Goal: Task Accomplishment & Management: Manage account settings

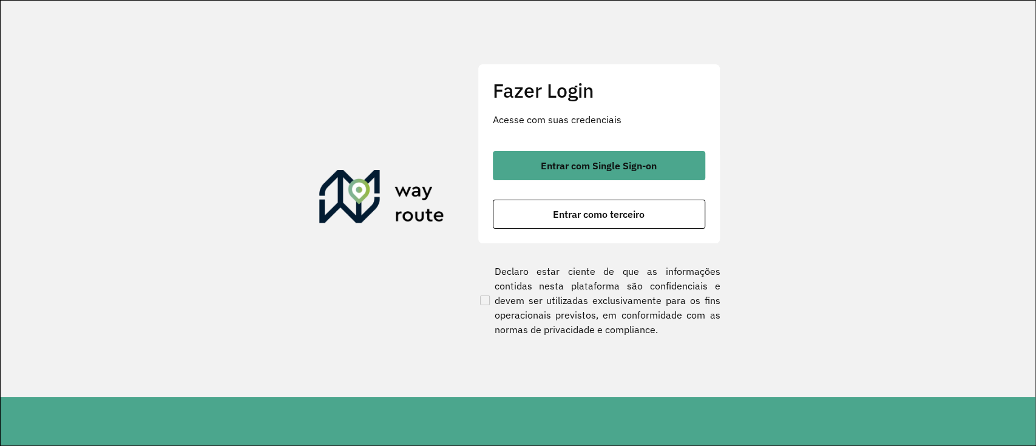
click at [581, 143] on div "Fazer Login Acesse com suas credenciais Entrar com Single Sign-on Entrar como t…" at bounding box center [599, 154] width 243 height 180
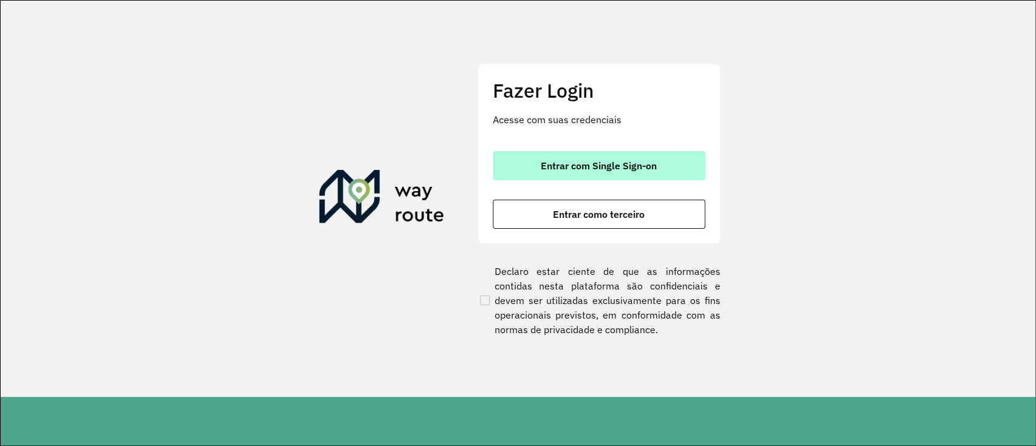
click at [592, 165] on span "Entrar com Single Sign-on" at bounding box center [599, 166] width 116 height 10
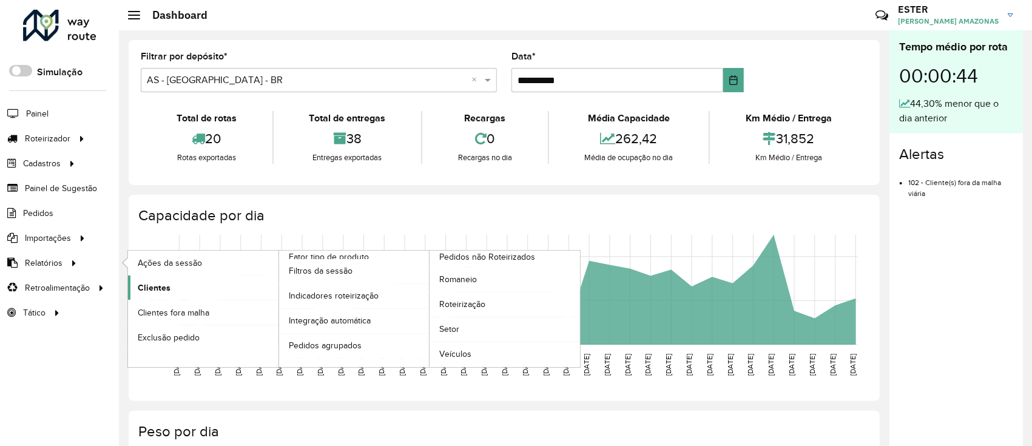
click at [184, 287] on link "Clientes" at bounding box center [203, 288] width 151 height 24
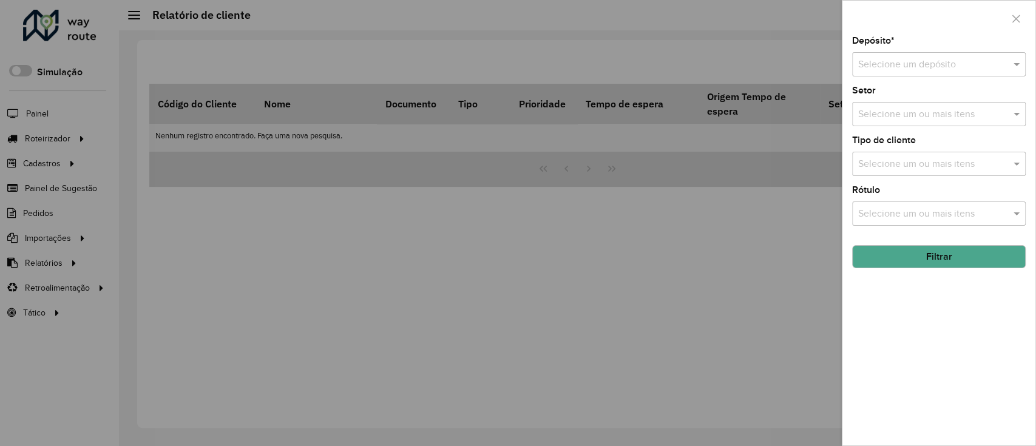
click at [773, 61] on input "text" at bounding box center [926, 65] width 137 height 15
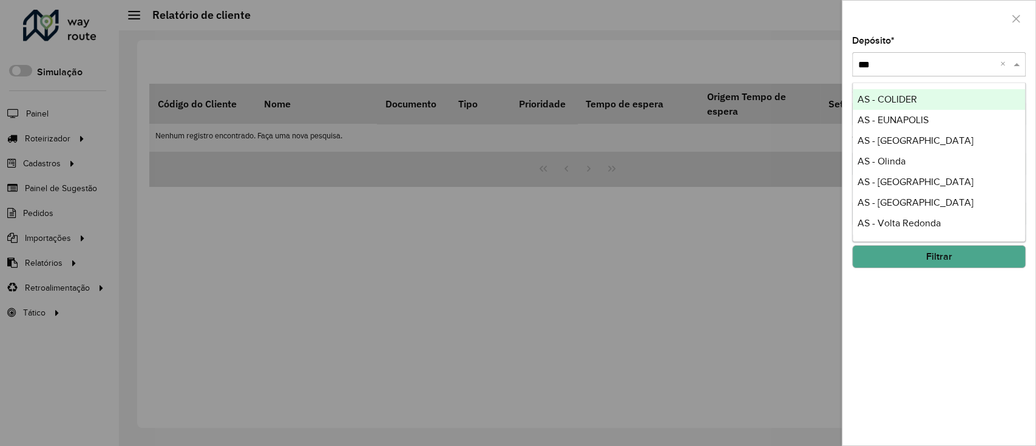
type input "****"
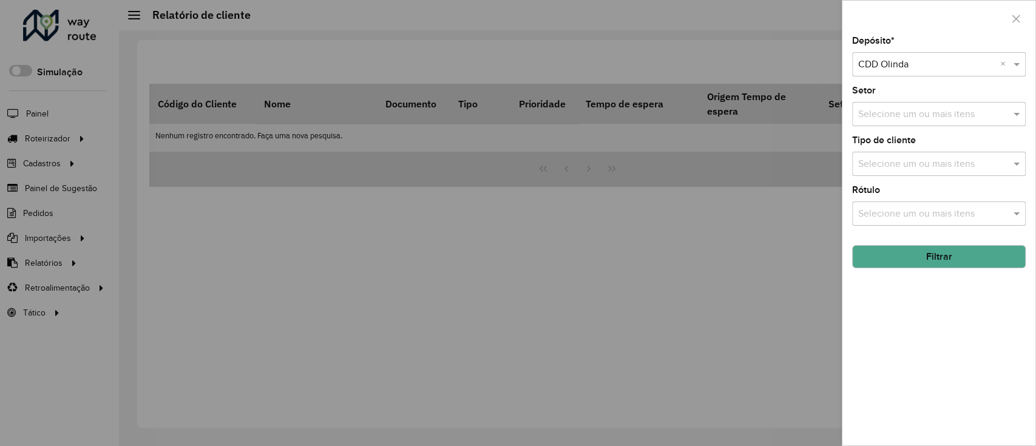
click at [773, 250] on button "Filtrar" at bounding box center [939, 256] width 174 height 23
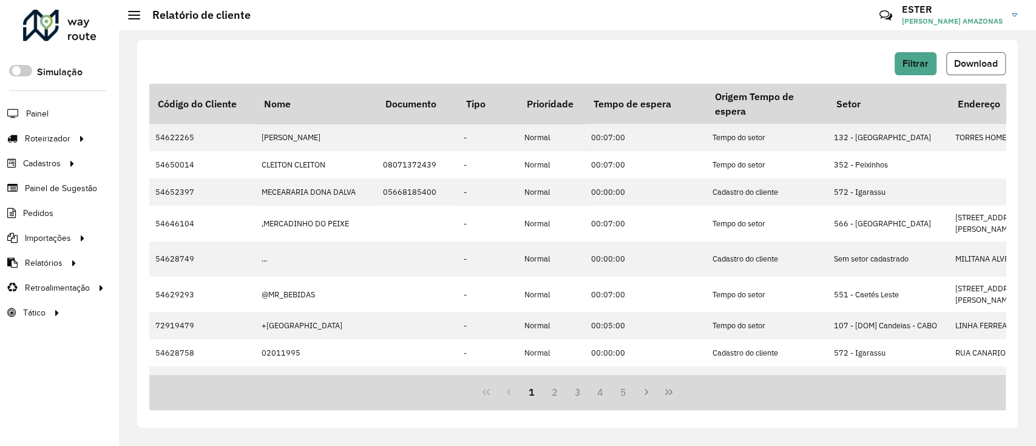
click at [773, 58] on span "Download" at bounding box center [976, 63] width 44 height 10
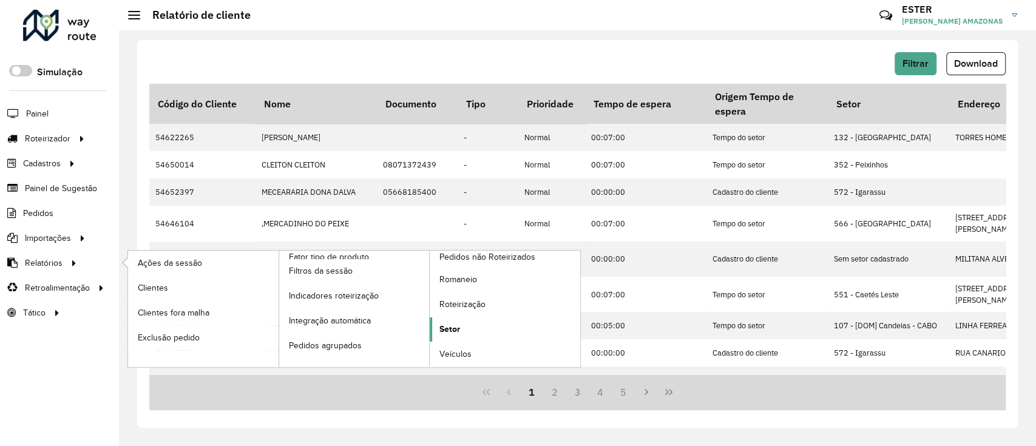
click at [453, 328] on span "Setor" at bounding box center [449, 329] width 21 height 13
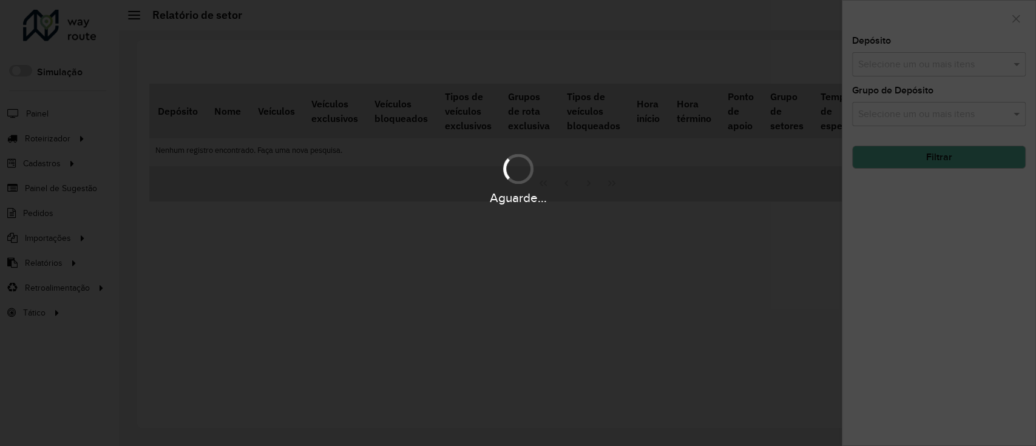
click at [773, 72] on div "Aguarde..." at bounding box center [518, 223] width 1036 height 446
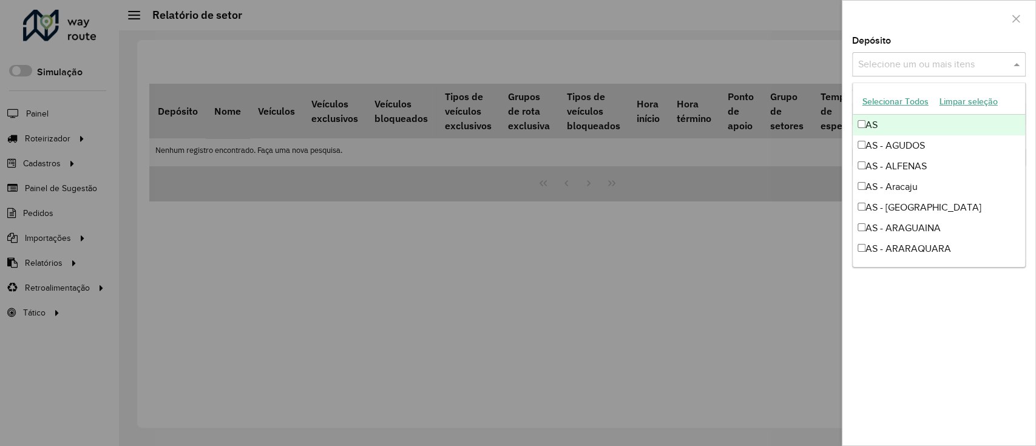
click at [773, 62] on input "text" at bounding box center [932, 65] width 155 height 15
type input "****"
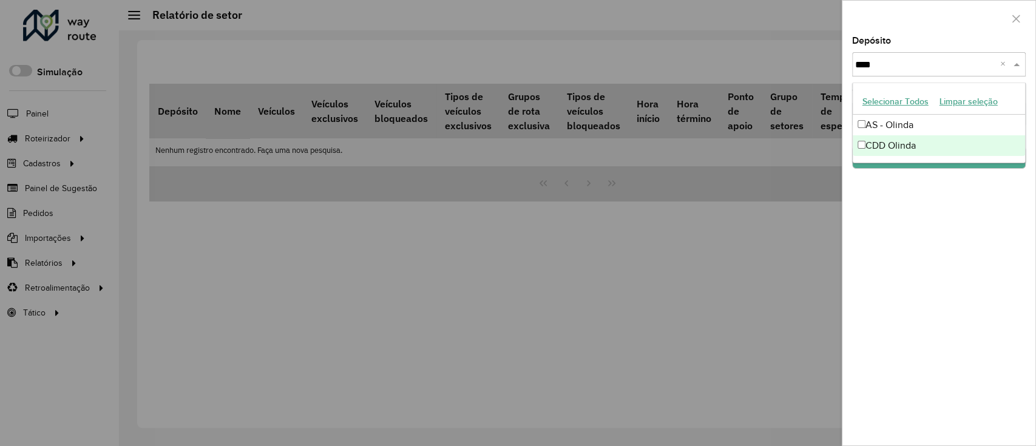
click at [773, 141] on div "CDD Olinda" at bounding box center [939, 145] width 172 height 21
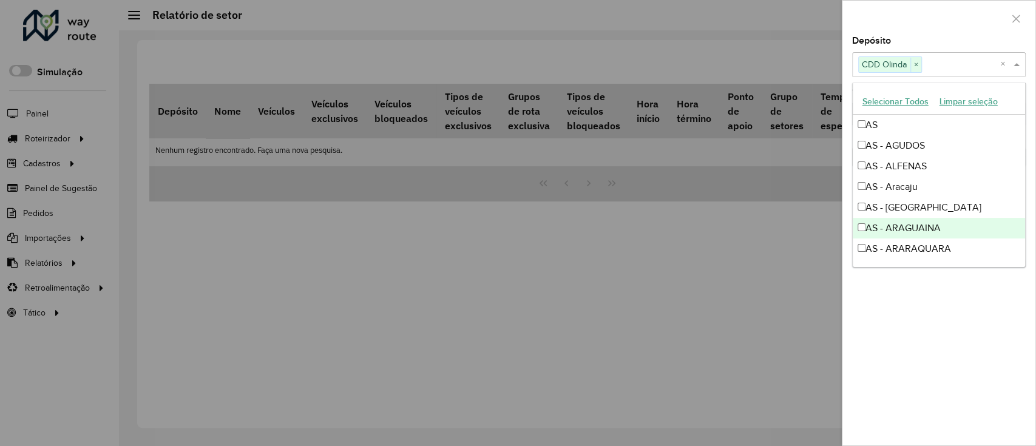
click at [773, 334] on div "Depósito Selecione um ou mais itens CDD Olinda × × Grupo de Depósito Selecione …" at bounding box center [938, 240] width 193 height 409
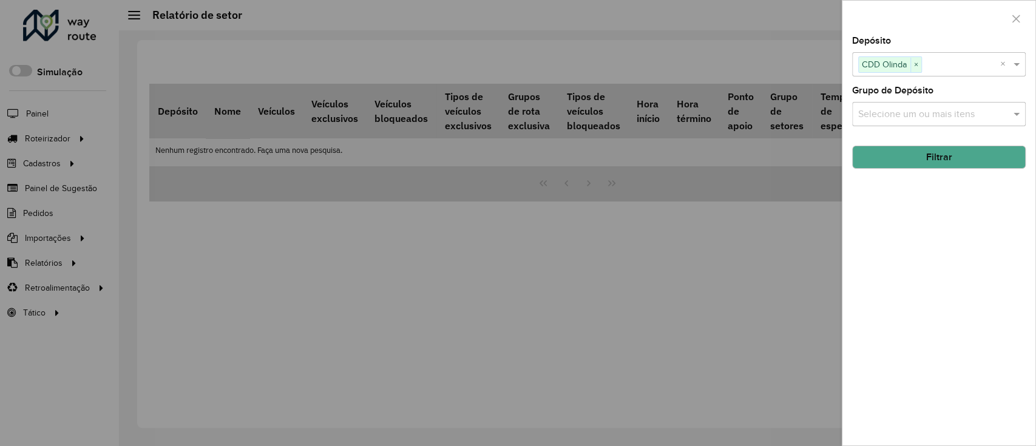
click at [773, 161] on button "Filtrar" at bounding box center [939, 157] width 174 height 23
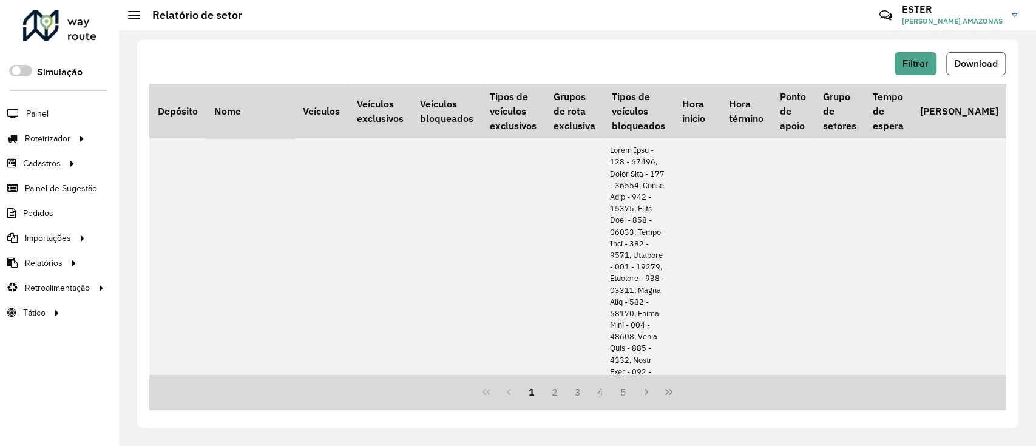
click at [773, 58] on button "Download" at bounding box center [975, 63] width 59 height 23
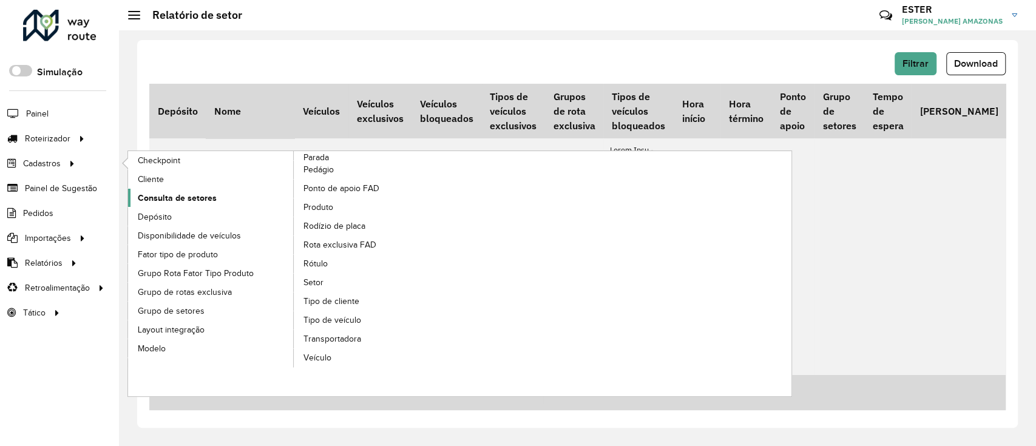
click at [226, 195] on link "Consulta de setores" at bounding box center [211, 198] width 166 height 18
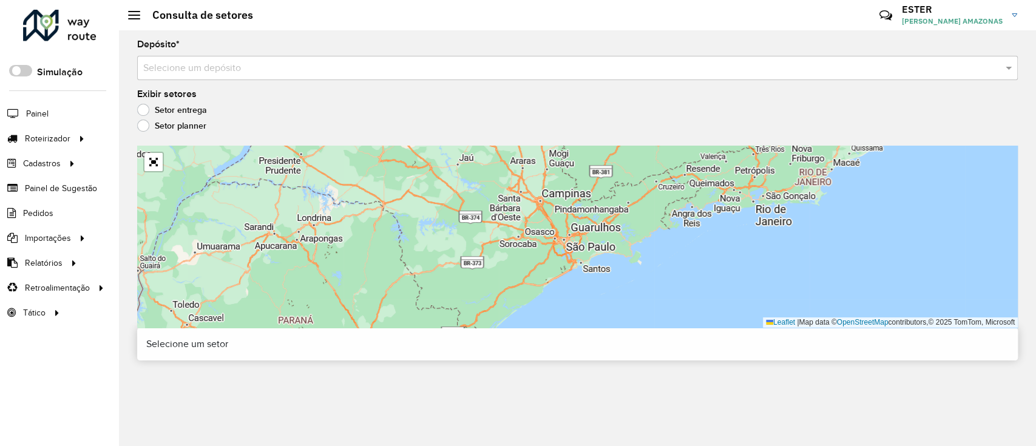
click at [428, 67] on input "text" at bounding box center [565, 68] width 844 height 15
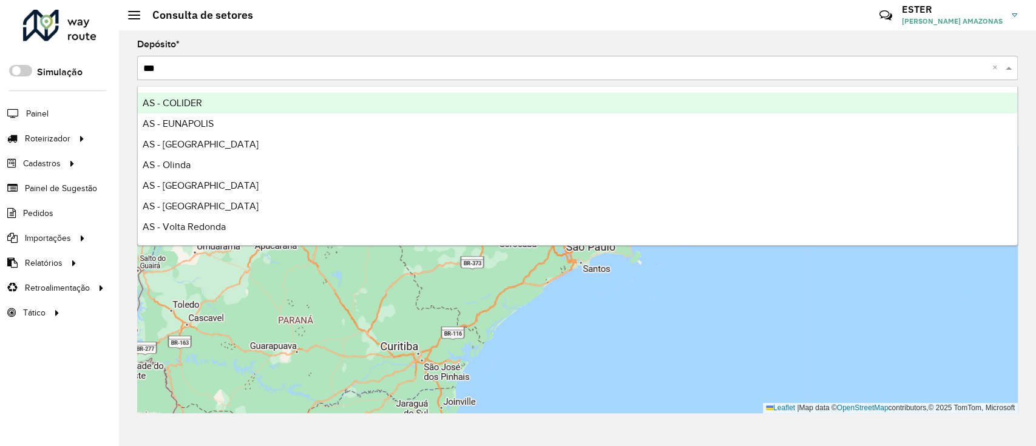
type input "****"
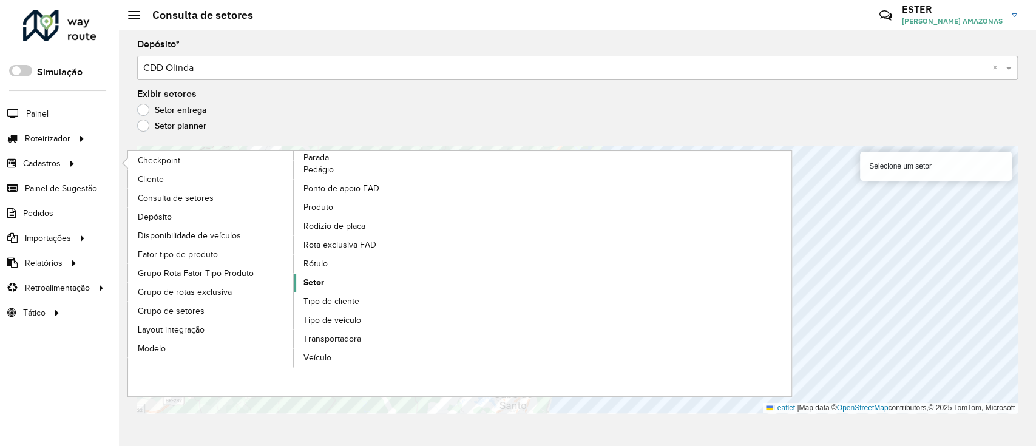
click at [328, 280] on link "Setor" at bounding box center [377, 283] width 166 height 18
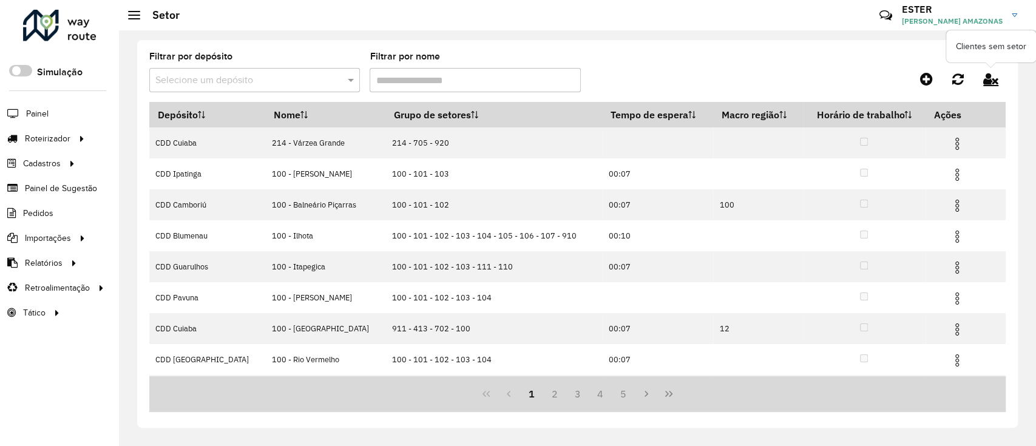
click at [773, 81] on icon at bounding box center [990, 78] width 15 height 13
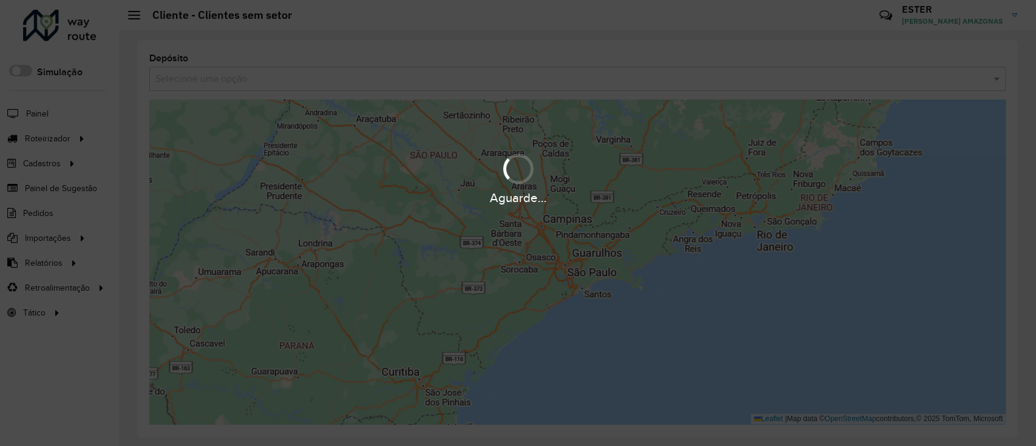
click at [413, 69] on div "Aguarde..." at bounding box center [518, 223] width 1036 height 446
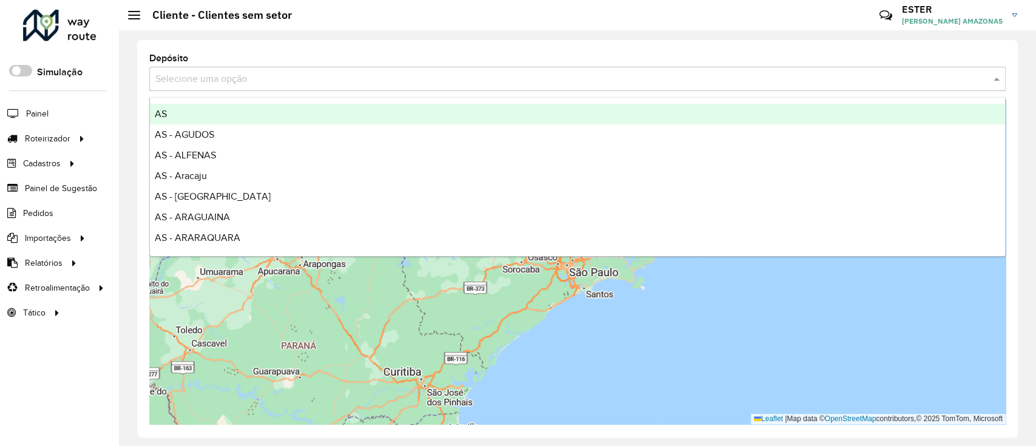
click at [415, 72] on input "text" at bounding box center [565, 79] width 820 height 15
type input "****"
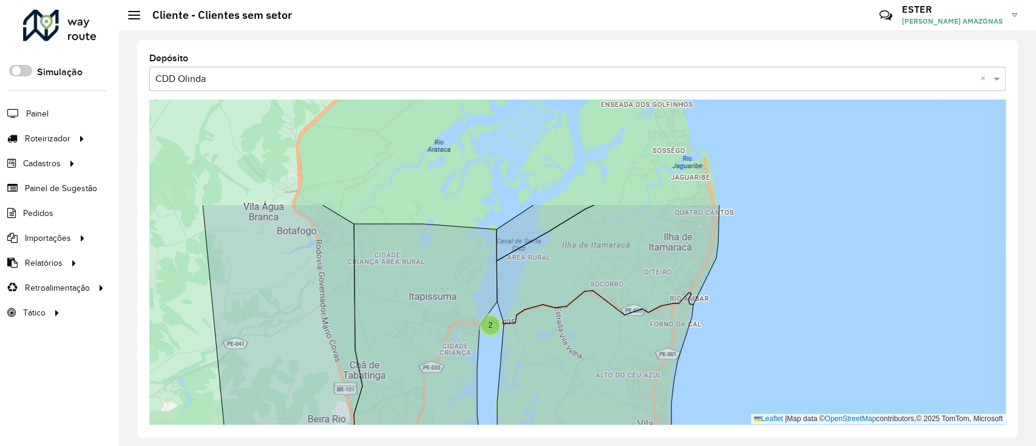
drag, startPoint x: 496, startPoint y: 218, endPoint x: 510, endPoint y: 329, distance: 111.3
click at [510, 329] on icon at bounding box center [595, 378] width 196 height 174
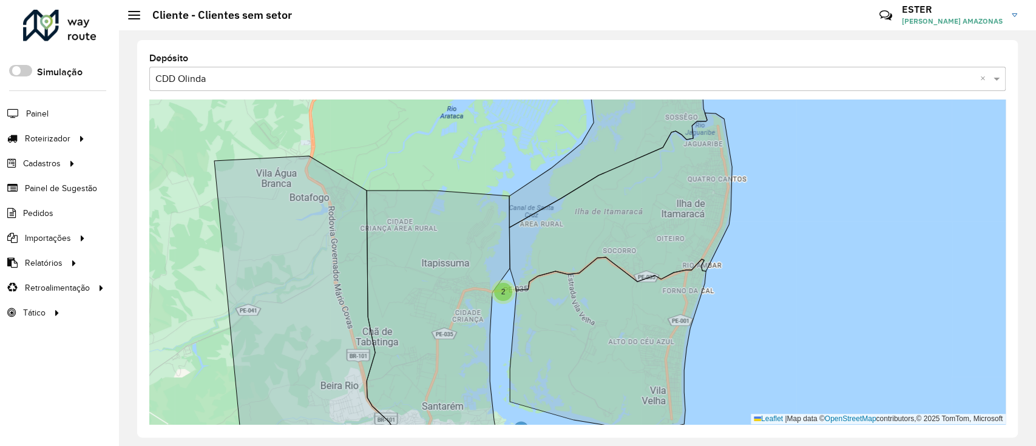
drag, startPoint x: 510, startPoint y: 329, endPoint x: 508, endPoint y: 177, distance: 151.7
click at [508, 177] on div "19 5 15 6 14 19 95 2 2 175 2 6 17 3 12 151 4 5 4 4 27 159 117 4 2 112 99 565 - …" at bounding box center [577, 262] width 856 height 325
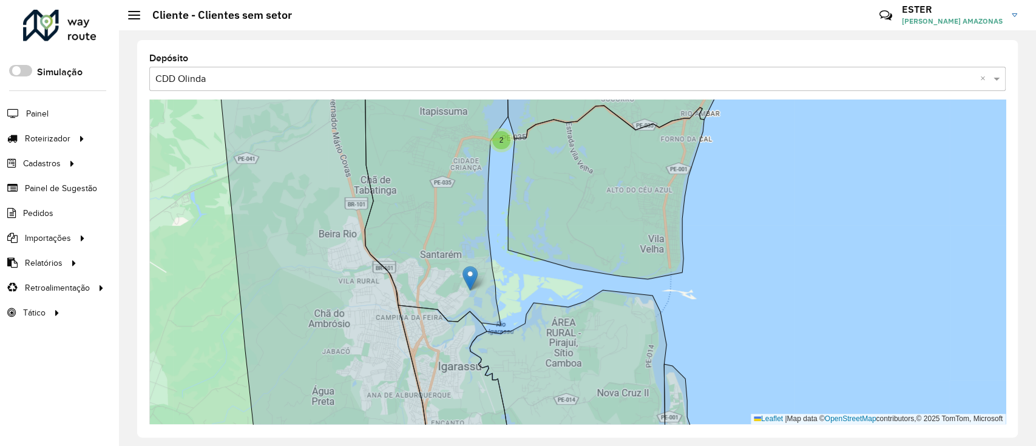
drag, startPoint x: 523, startPoint y: 278, endPoint x: 467, endPoint y: 272, distance: 56.2
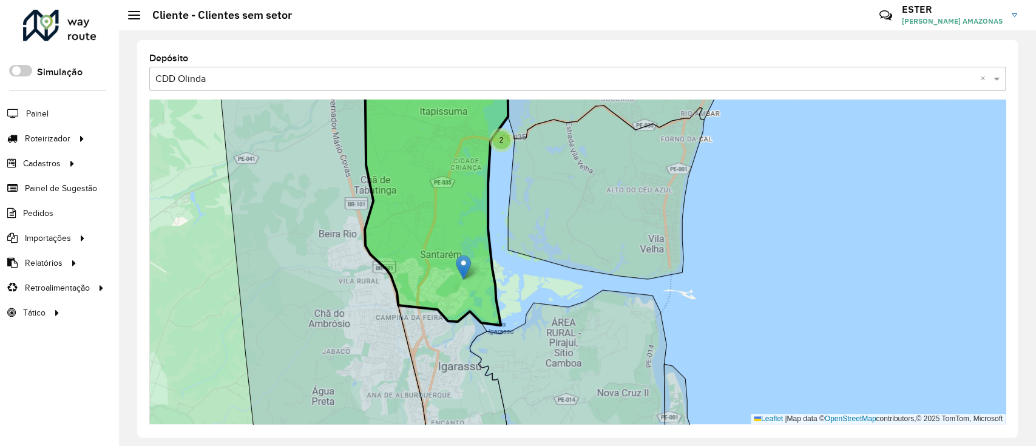
drag, startPoint x: 520, startPoint y: 278, endPoint x: 463, endPoint y: 263, distance: 58.9
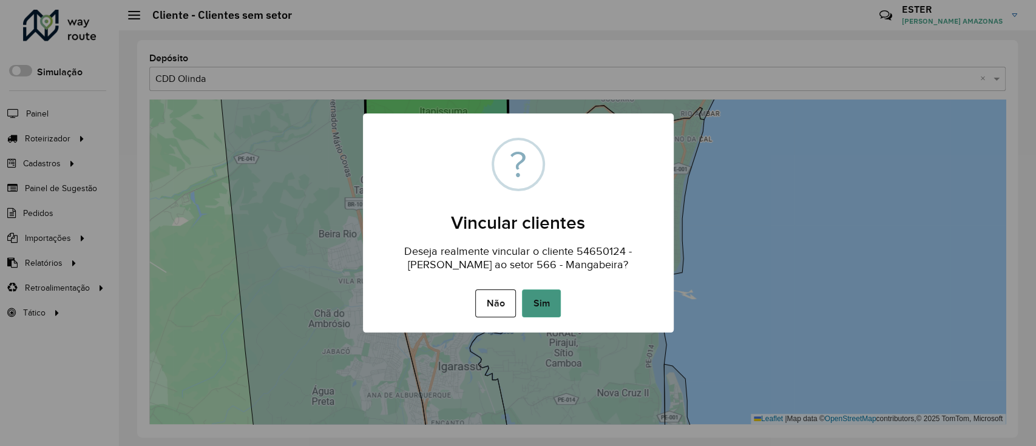
click at [534, 293] on button "Sim" at bounding box center [541, 303] width 39 height 28
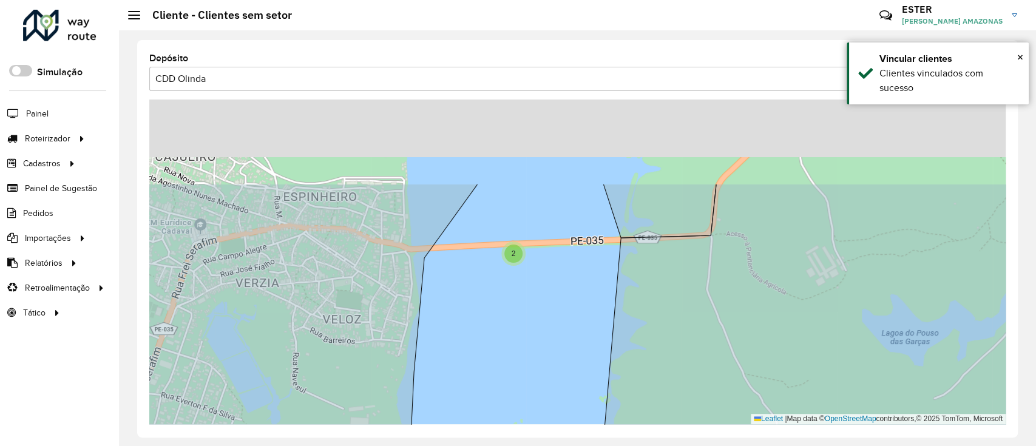
drag, startPoint x: 508, startPoint y: 141, endPoint x: 523, endPoint y: 260, distance: 119.3
click at [523, 260] on div "2" at bounding box center [513, 254] width 24 height 24
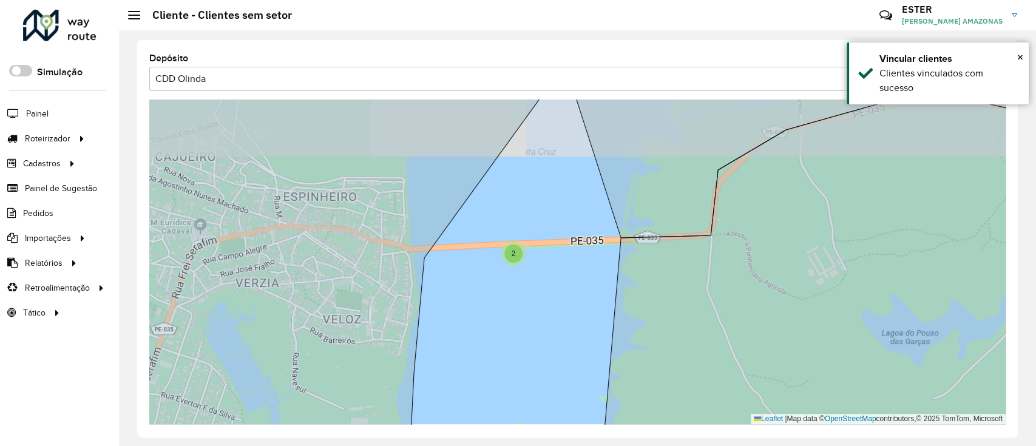
click at [514, 251] on span "2" at bounding box center [514, 253] width 4 height 8
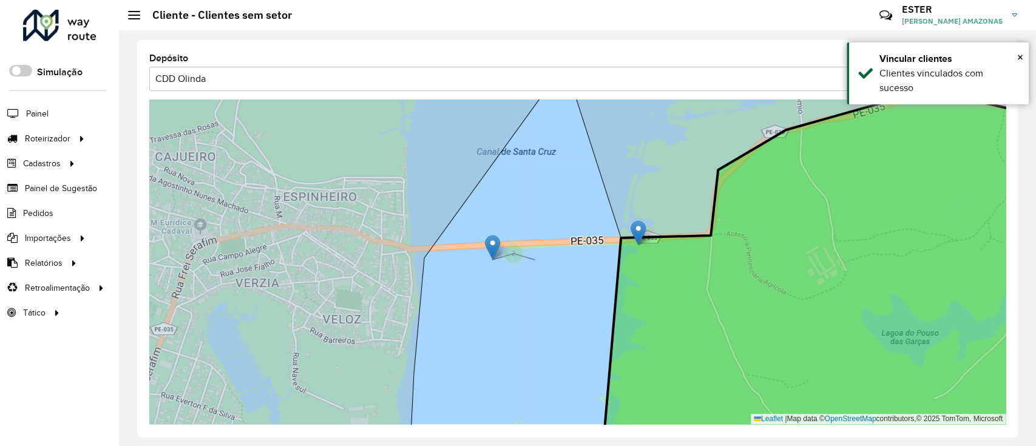
drag, startPoint x: 539, startPoint y: 247, endPoint x: 641, endPoint y: 232, distance: 103.0
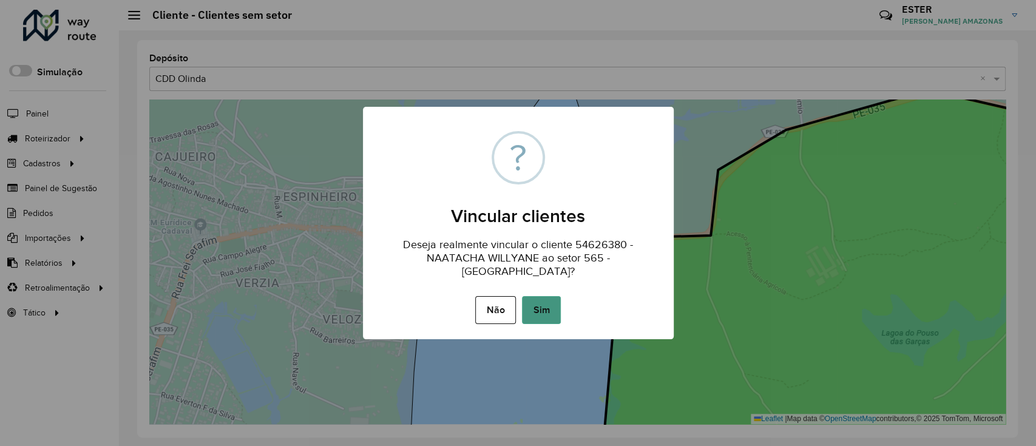
click at [539, 299] on button "Sim" at bounding box center [541, 310] width 39 height 28
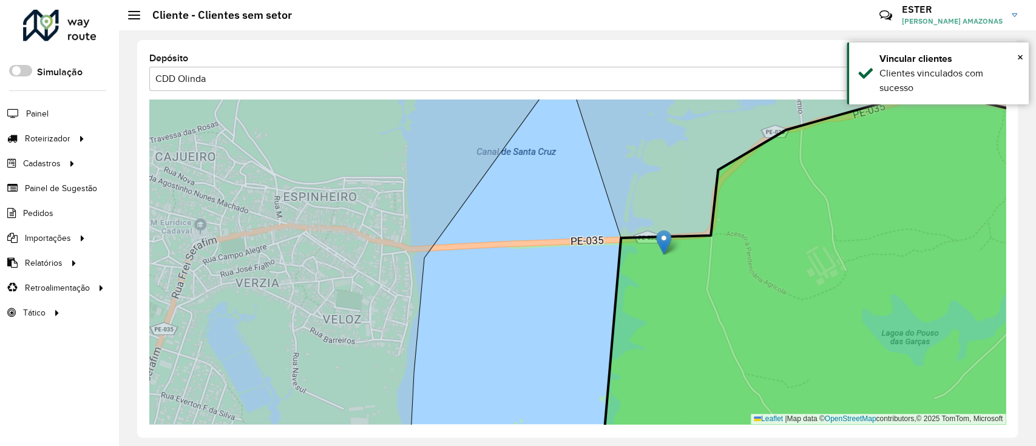
drag, startPoint x: 566, startPoint y: 227, endPoint x: 663, endPoint y: 242, distance: 98.9
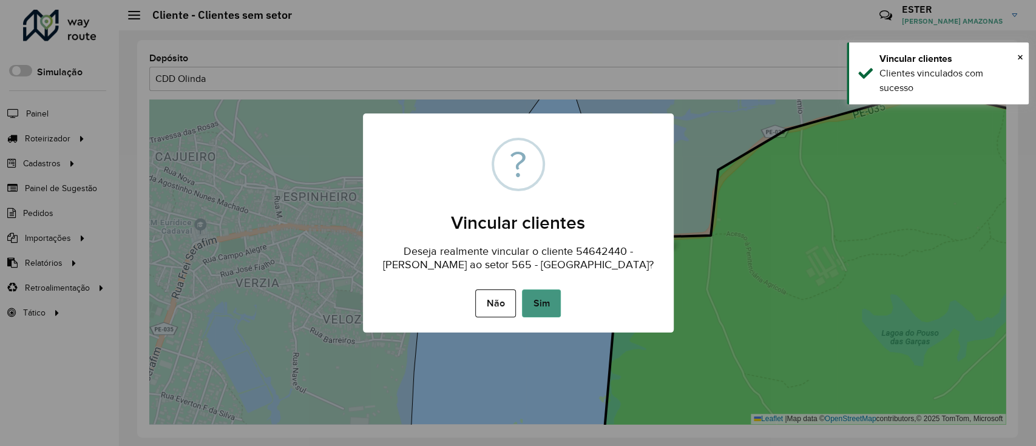
click at [553, 307] on button "Sim" at bounding box center [541, 303] width 39 height 28
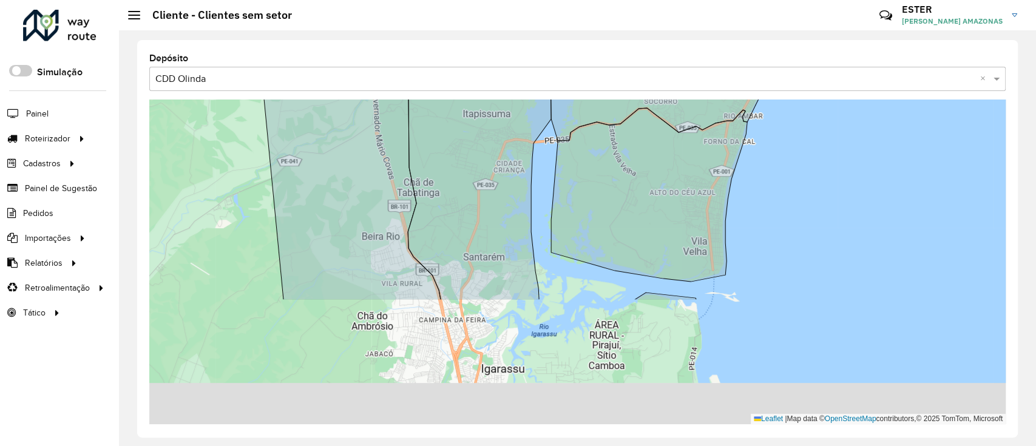
drag, startPoint x: 553, startPoint y: 307, endPoint x: 558, endPoint y: 61, distance: 246.4
click at [558, 54] on div "Depósito Selecione uma opção × CDD Olinda × 19 5 15 6 14 19 117 95 4 2 175 2 6 …" at bounding box center [577, 238] width 881 height 397
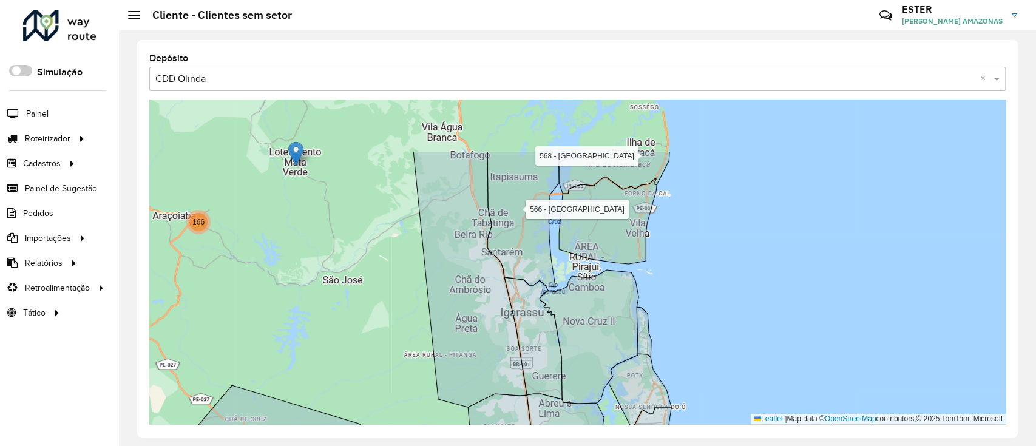
drag, startPoint x: 687, startPoint y: 177, endPoint x: 674, endPoint y: 337, distance: 161.4
click at [674, 334] on div "2 3 13 3 65 19 16 104 40 21 20 142 95 198 4 39 4 24 3 3 108 33 2 8 328 56 2 10 …" at bounding box center [577, 262] width 856 height 325
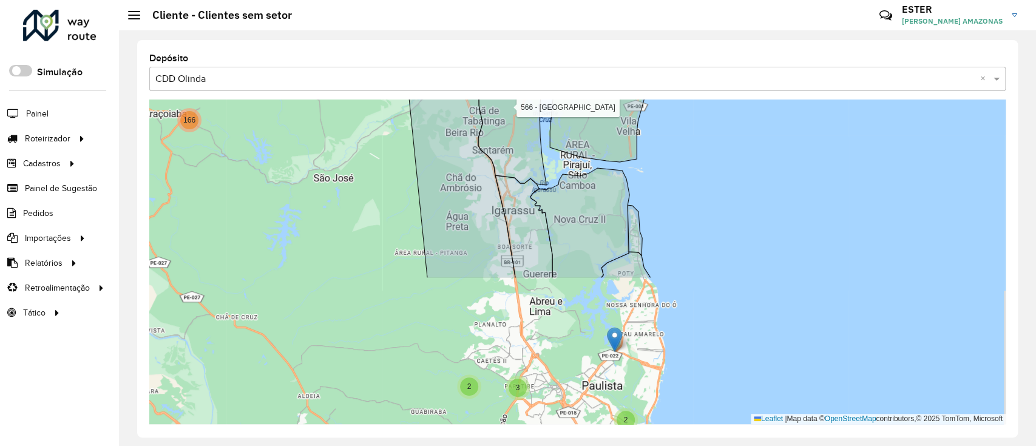
drag, startPoint x: 680, startPoint y: 143, endPoint x: 676, endPoint y: 107, distance: 36.1
click at [677, 96] on div "Depósito Selecione uma opção × CDD Olinda × 2 3 13 3 65 19 16 104 40 21 20 142 …" at bounding box center [577, 238] width 881 height 397
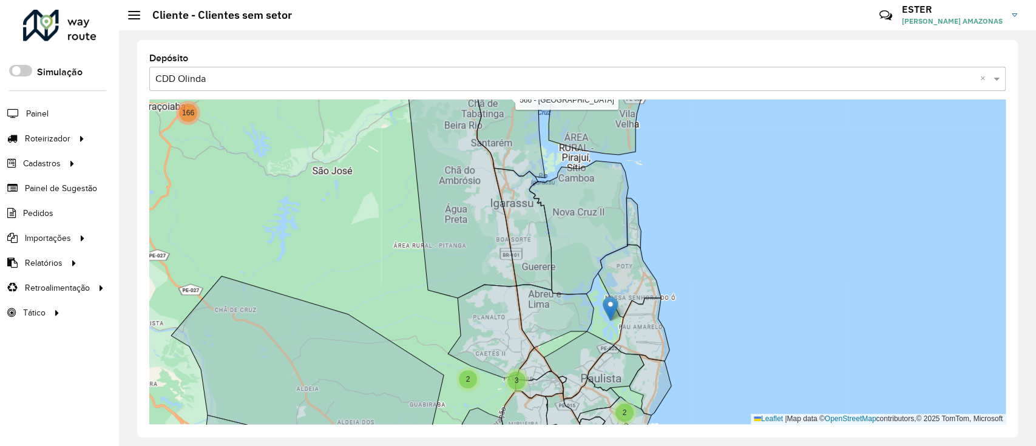
drag, startPoint x: 613, startPoint y: 329, endPoint x: 610, endPoint y: 306, distance: 23.3
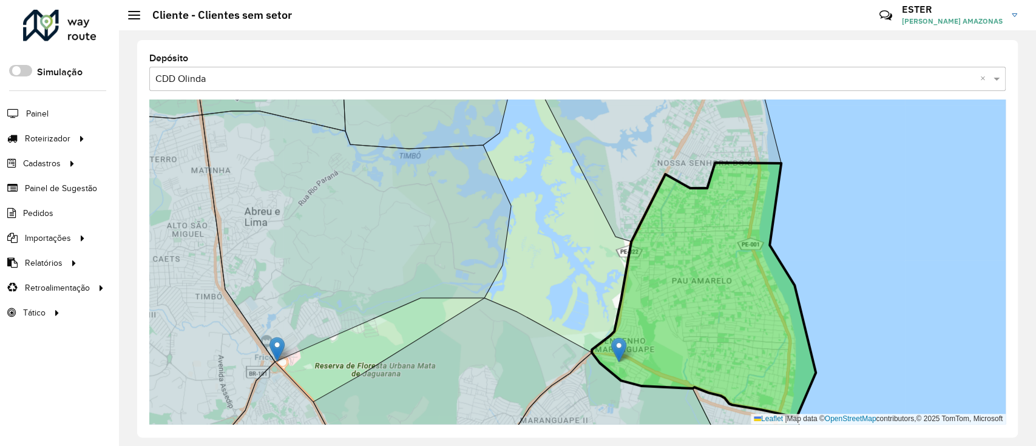
drag, startPoint x: 600, startPoint y: 339, endPoint x: 623, endPoint y: 346, distance: 24.2
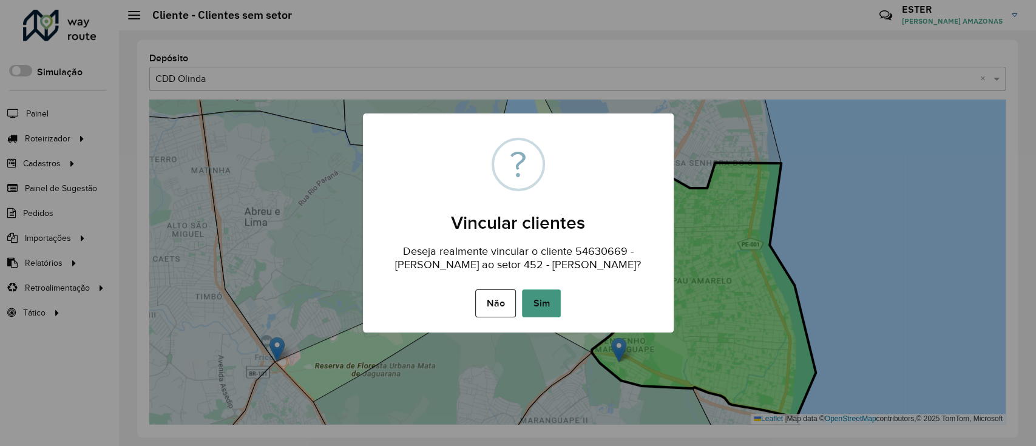
click at [552, 310] on button "Sim" at bounding box center [541, 303] width 39 height 28
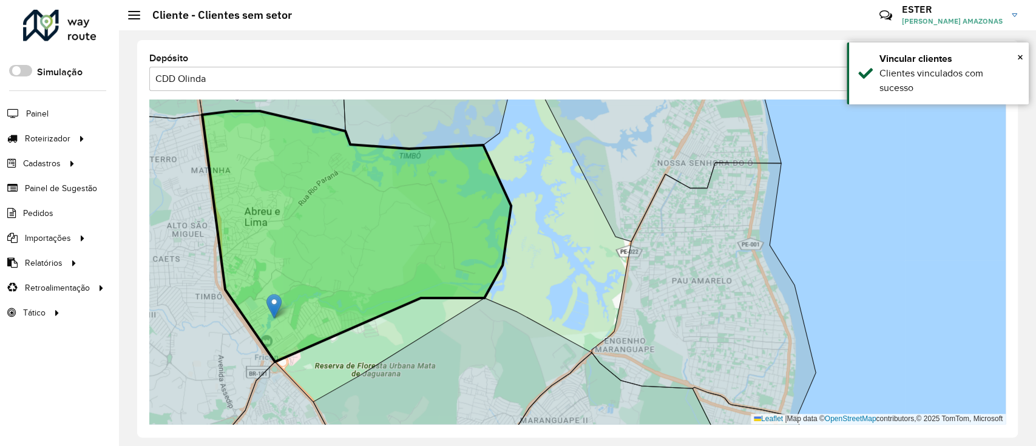
drag, startPoint x: 280, startPoint y: 347, endPoint x: 277, endPoint y: 304, distance: 43.2
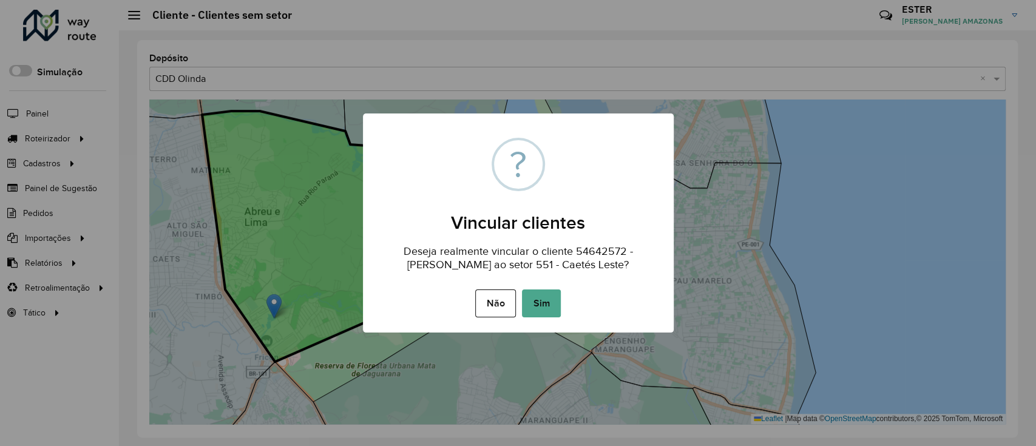
click at [519, 297] on div "Não No Sim" at bounding box center [518, 303] width 311 height 34
click at [538, 300] on button "Sim" at bounding box center [541, 303] width 39 height 28
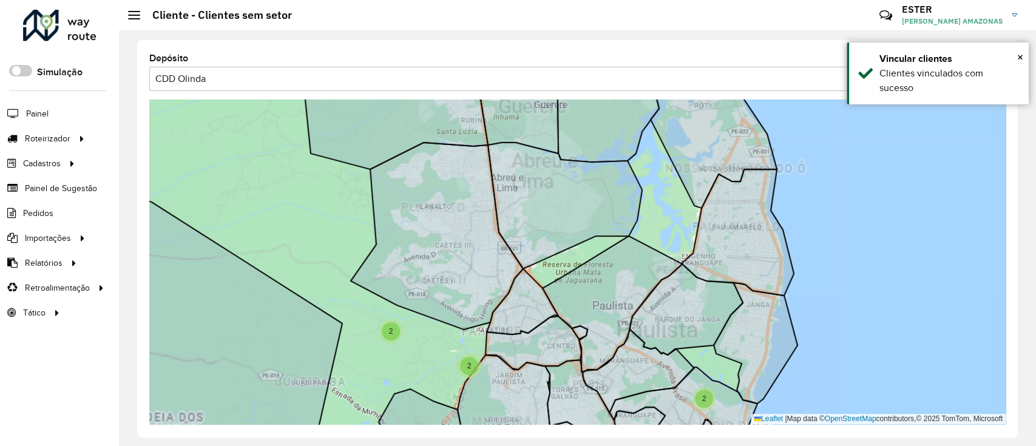
click at [421, 334] on div "2 3 13 3 65 19 16 21 20 142 95 4 4 24 3 3 108 33 2 8 328 9 56 2 2 10 2 4 2 2 2 …" at bounding box center [577, 262] width 856 height 325
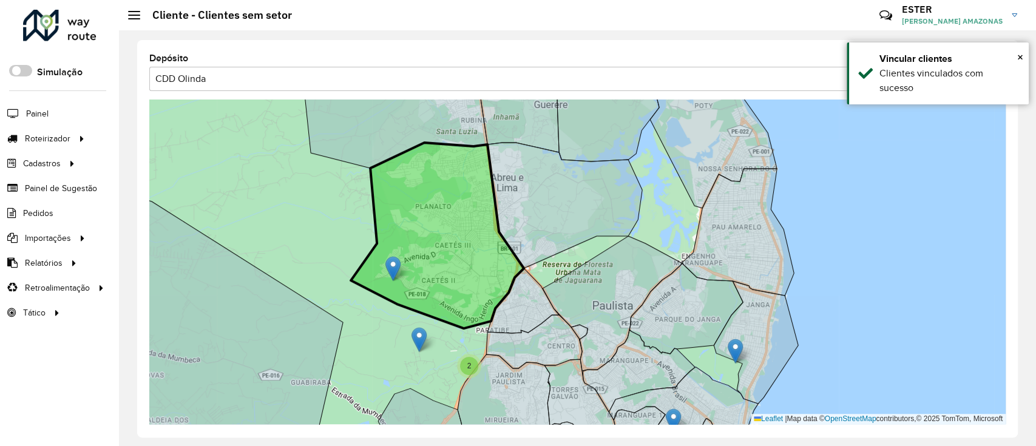
drag, startPoint x: 365, startPoint y: 292, endPoint x: 394, endPoint y: 263, distance: 41.6
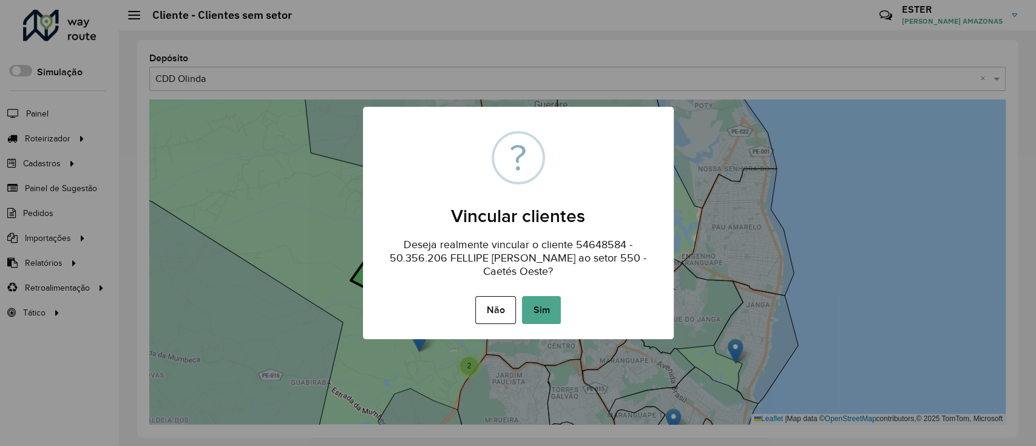
click at [560, 307] on div "Não No Sim" at bounding box center [518, 310] width 311 height 34
click at [552, 307] on button "Sim" at bounding box center [541, 310] width 39 height 28
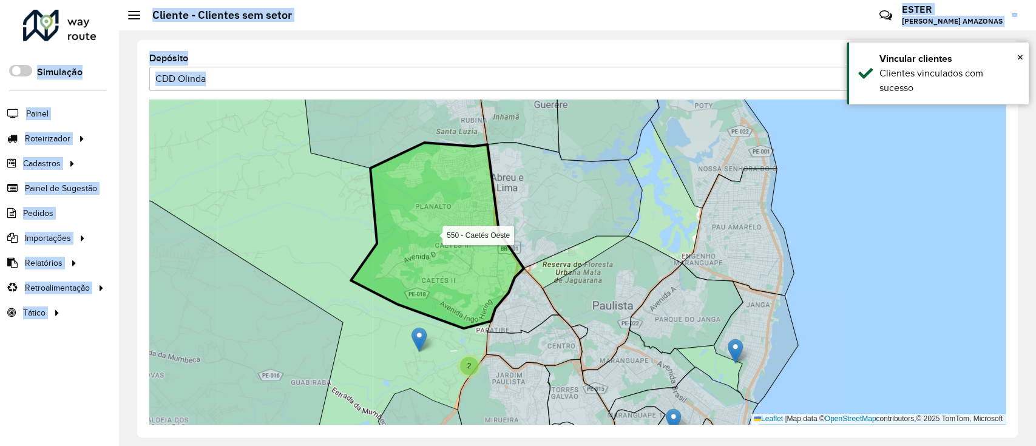
drag, startPoint x: 419, startPoint y: 337, endPoint x: 459, endPoint y: 272, distance: 76.3
click at [459, 272] on hb-app "Aguarde... Pop-up bloqueado! Seu navegador bloqueou automáticamente a abertura …" at bounding box center [518, 223] width 1036 height 446
drag, startPoint x: 419, startPoint y: 336, endPoint x: 453, endPoint y: 276, distance: 68.7
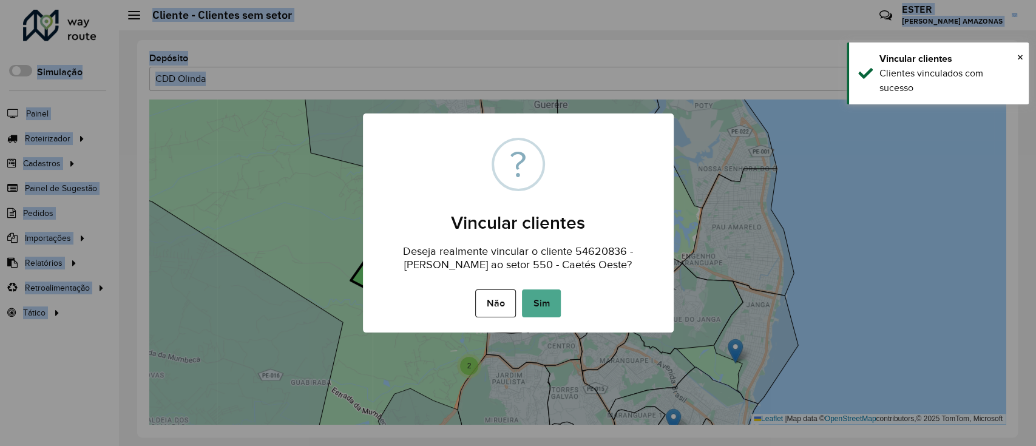
click at [554, 294] on button "Sim" at bounding box center [541, 303] width 39 height 28
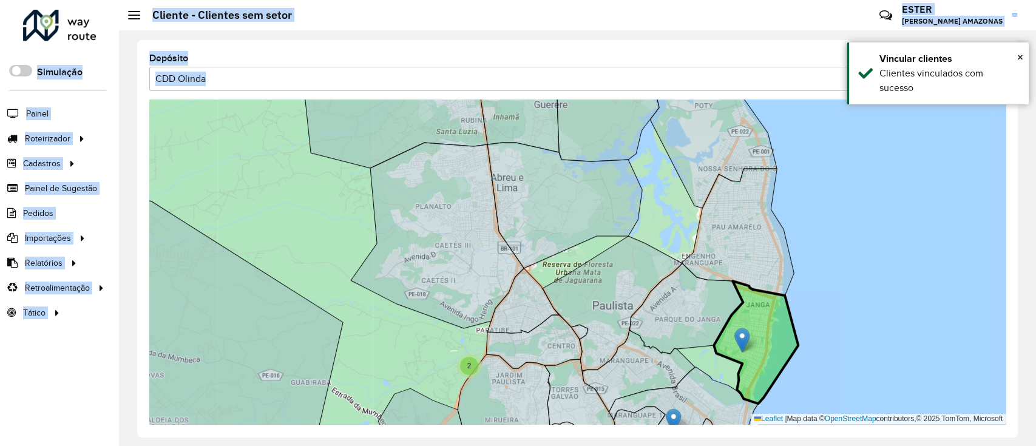
drag, startPoint x: 737, startPoint y: 350, endPoint x: 743, endPoint y: 339, distance: 12.5
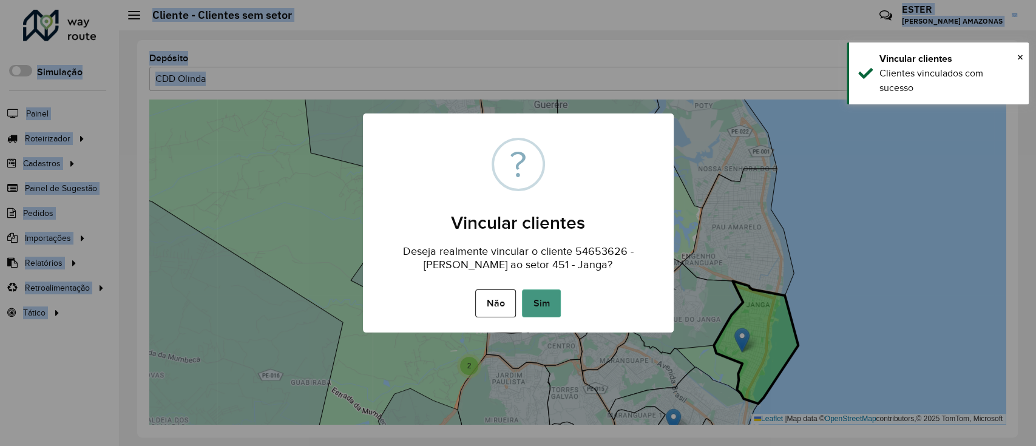
click at [546, 304] on button "Sim" at bounding box center [541, 303] width 39 height 28
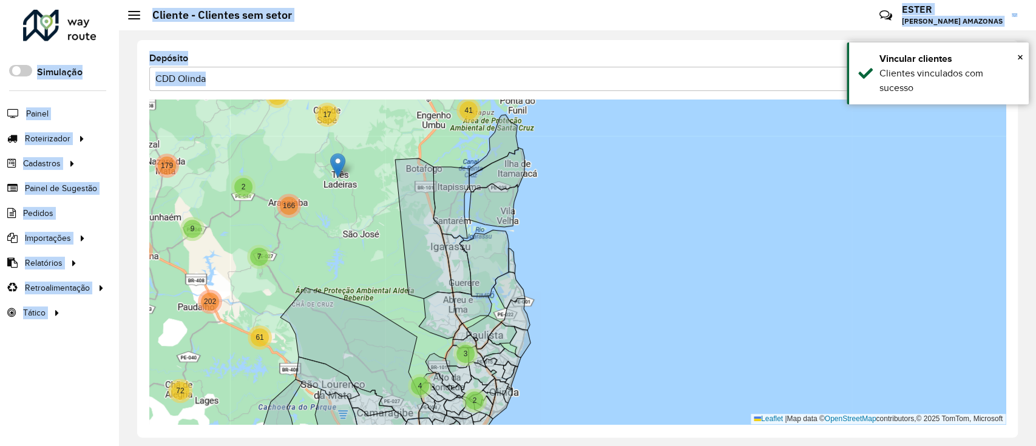
drag, startPoint x: 620, startPoint y: 385, endPoint x: 593, endPoint y: 288, distance: 101.3
click at [608, 292] on div "2 2 7 10 29 2 2 3 12 2 17 4 3 138 3 3 2 16 52 69 35 121 171 332 2 133 40 41 142…" at bounding box center [577, 262] width 856 height 325
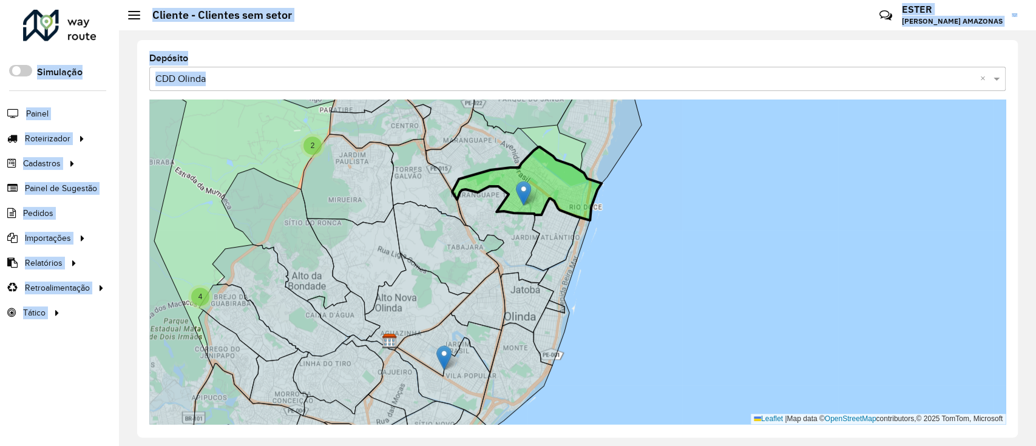
drag, startPoint x: 516, startPoint y: 191, endPoint x: 521, endPoint y: 184, distance: 8.2
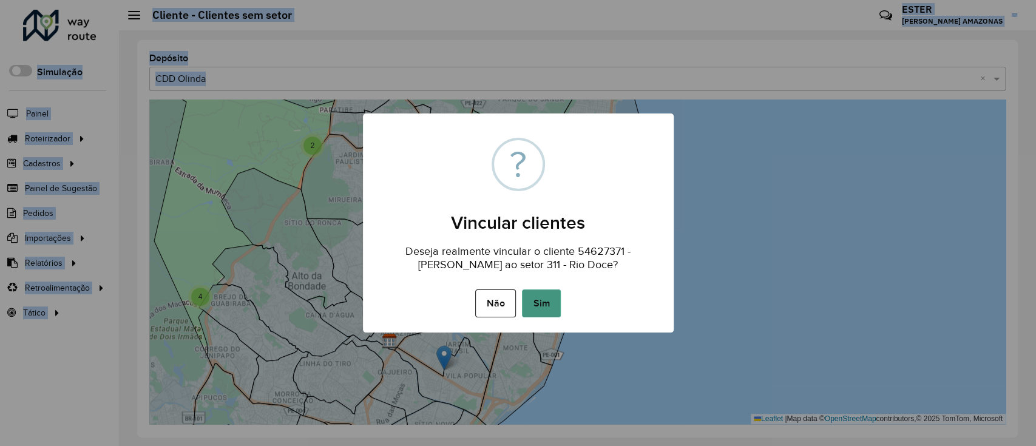
click at [544, 302] on button "Sim" at bounding box center [541, 303] width 39 height 28
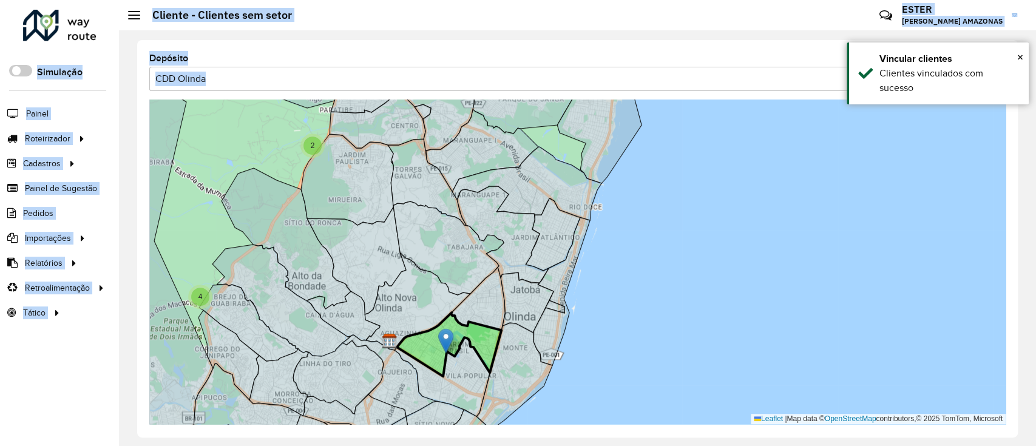
drag, startPoint x: 444, startPoint y: 356, endPoint x: 446, endPoint y: 339, distance: 17.1
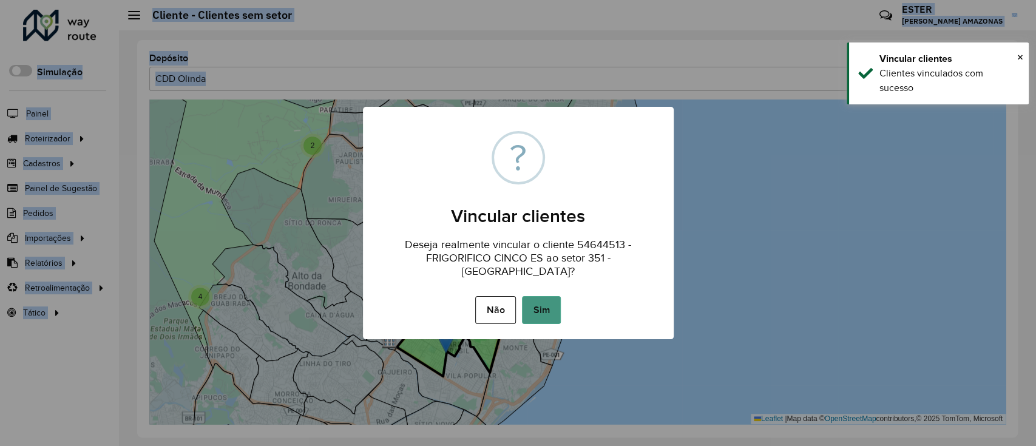
click at [552, 296] on button "Sim" at bounding box center [541, 310] width 39 height 28
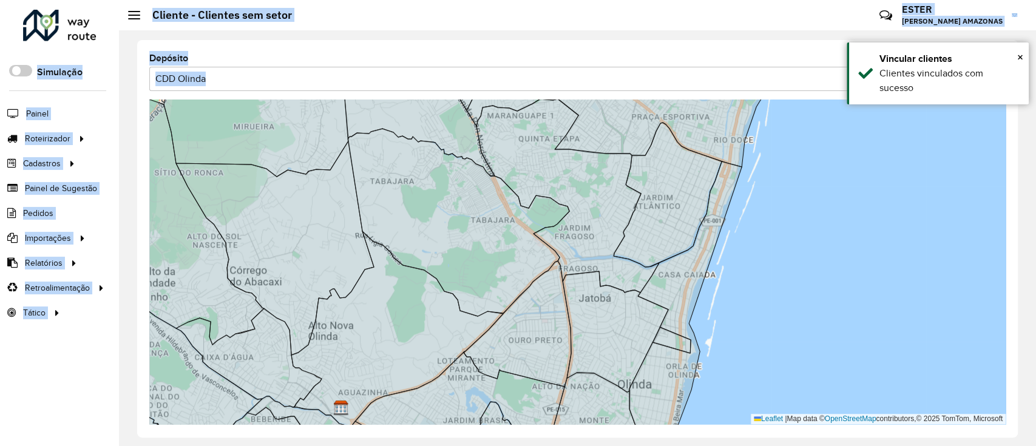
drag, startPoint x: 855, startPoint y: 320, endPoint x: 937, endPoint y: 418, distance: 127.0
click at [773, 334] on div "3 320 - Casa Caiada Leaflet | Map data © OpenStreetMap contributors,© 2025 TomT…" at bounding box center [577, 262] width 856 height 325
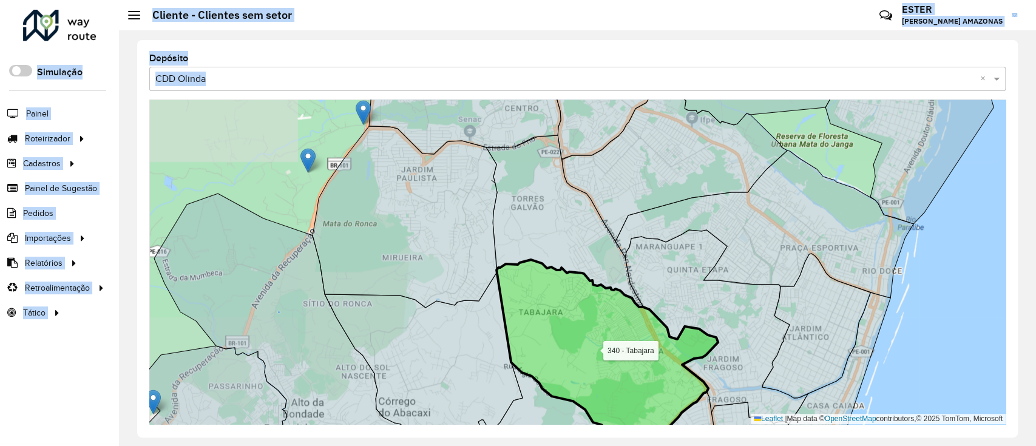
drag, startPoint x: 564, startPoint y: 277, endPoint x: 714, endPoint y: 338, distance: 161.7
click at [693, 331] on icon at bounding box center [607, 354] width 222 height 188
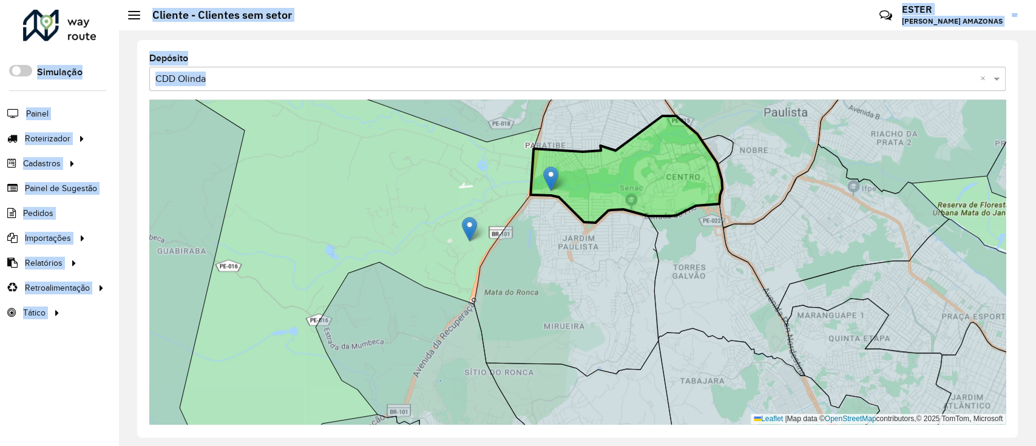
drag, startPoint x: 524, startPoint y: 175, endPoint x: 550, endPoint y: 172, distance: 26.2
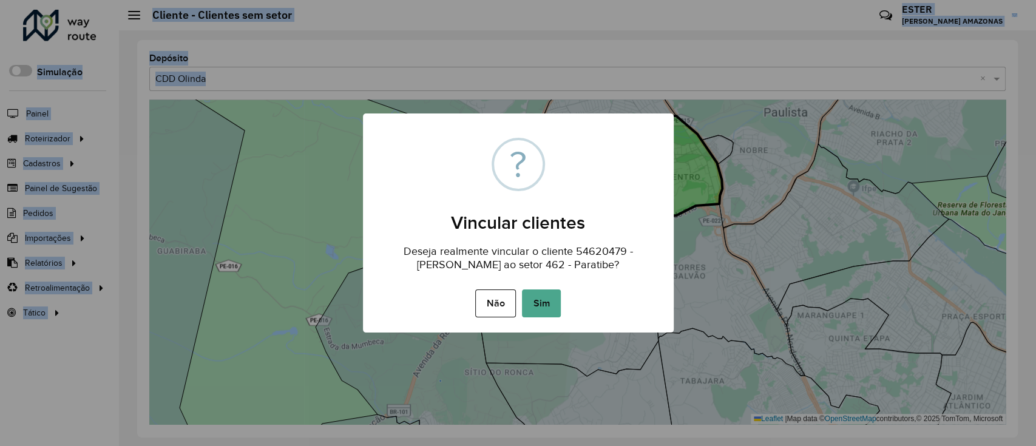
click at [547, 296] on button "Sim" at bounding box center [541, 303] width 39 height 28
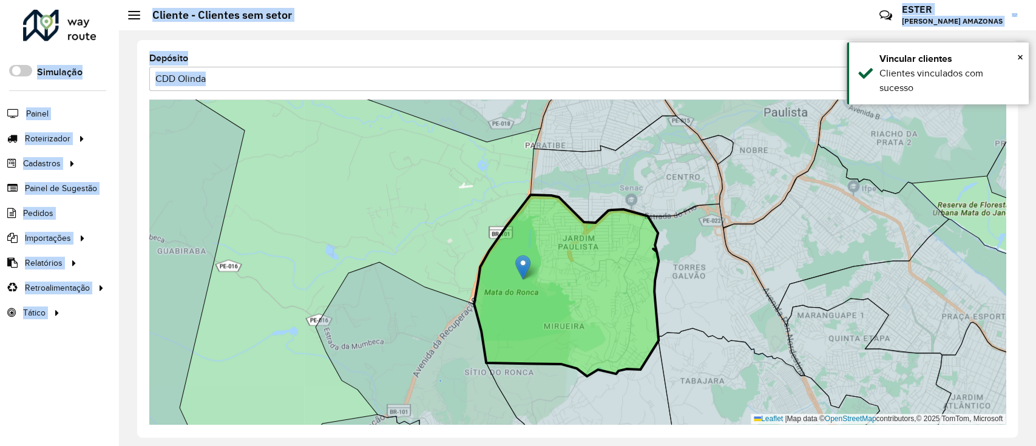
drag, startPoint x: 470, startPoint y: 229, endPoint x: 523, endPoint y: 268, distance: 65.7
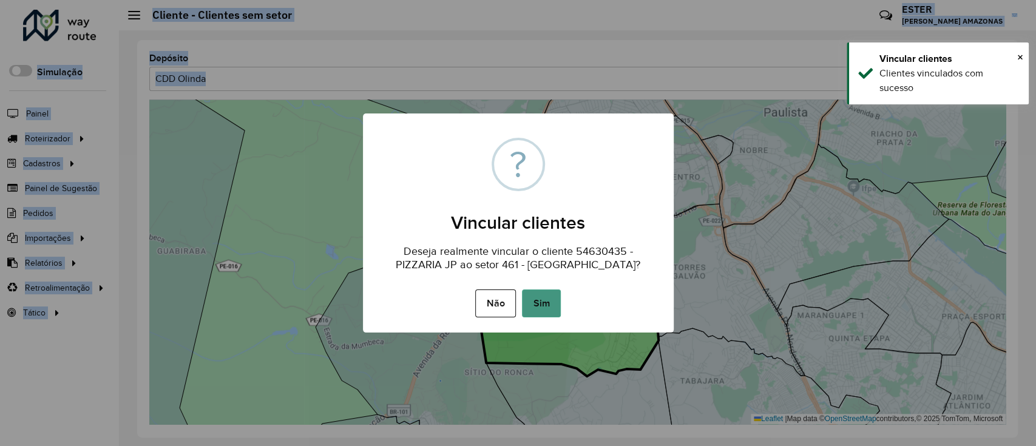
click at [544, 292] on button "Sim" at bounding box center [541, 303] width 39 height 28
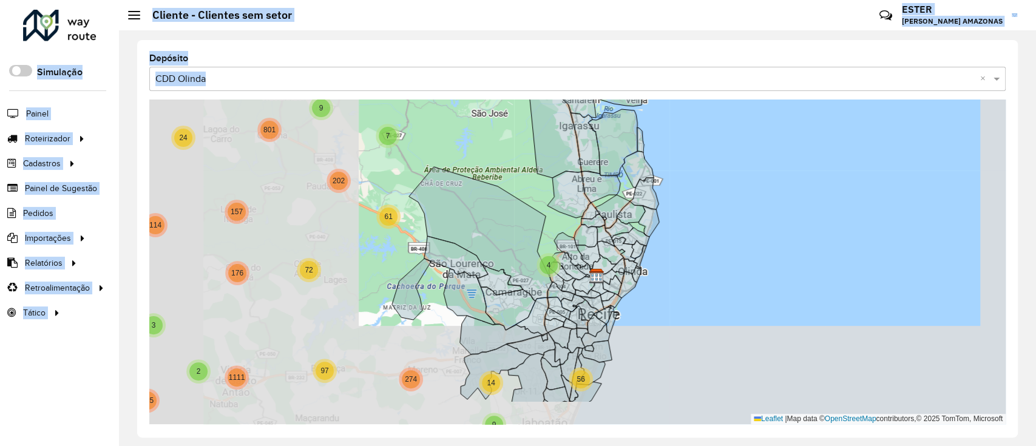
drag, startPoint x: 745, startPoint y: 339, endPoint x: 749, endPoint y: 324, distance: 15.2
click at [749, 324] on div "21 20 3 3 108 2 8 328 13 11 9 483 3 2 2 10 4 111 2 173 6 268 11 86 6 116 9 33 9…" at bounding box center [577, 262] width 856 height 325
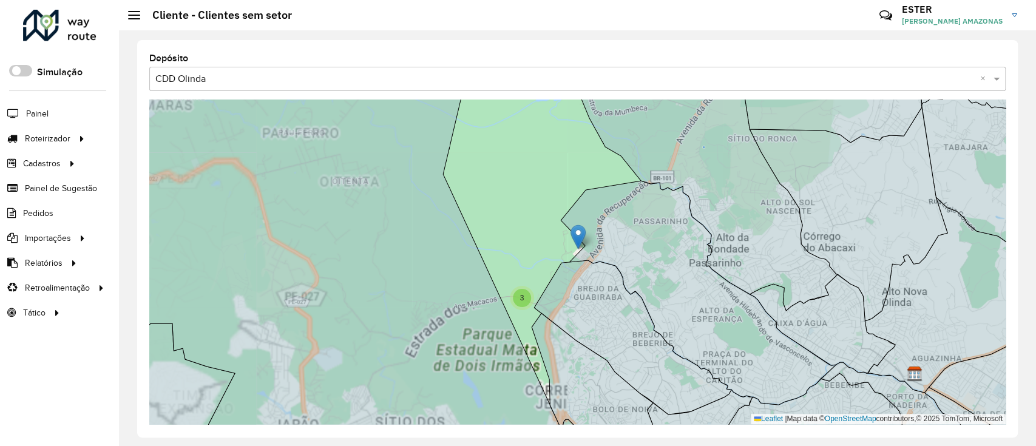
click at [553, 254] on div "4 3 10 Leaflet | Map data © OpenStreetMap contributors,© 2025 TomTom, Microsoft" at bounding box center [577, 262] width 856 height 325
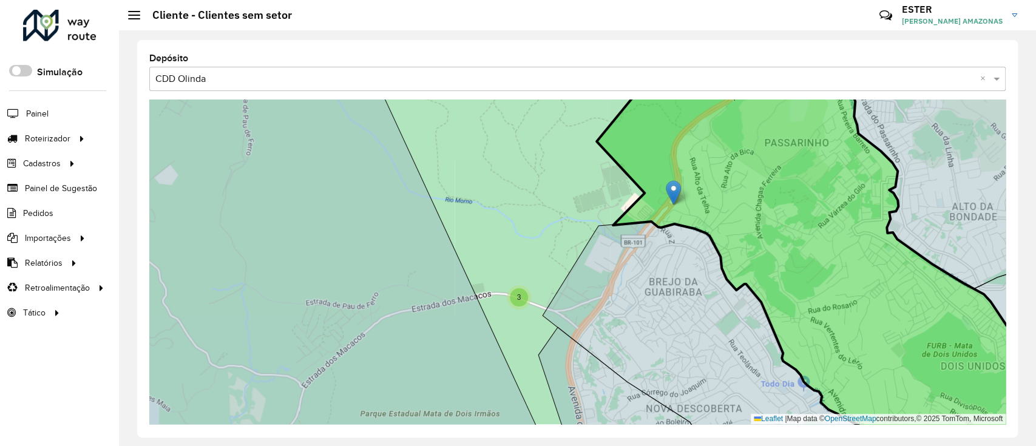
drag, startPoint x: 661, startPoint y: 189, endPoint x: 670, endPoint y: 192, distance: 9.0
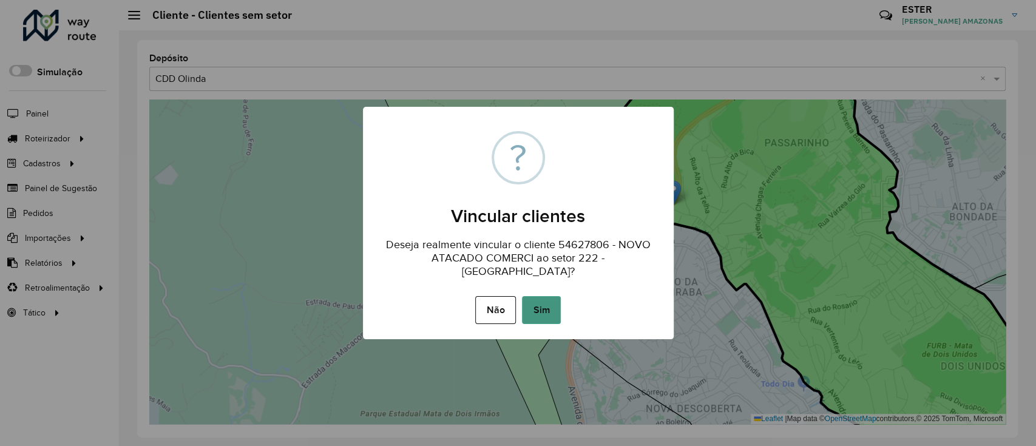
click at [539, 293] on div "Não No Sim" at bounding box center [518, 310] width 311 height 34
click at [537, 297] on button "Sim" at bounding box center [541, 310] width 39 height 28
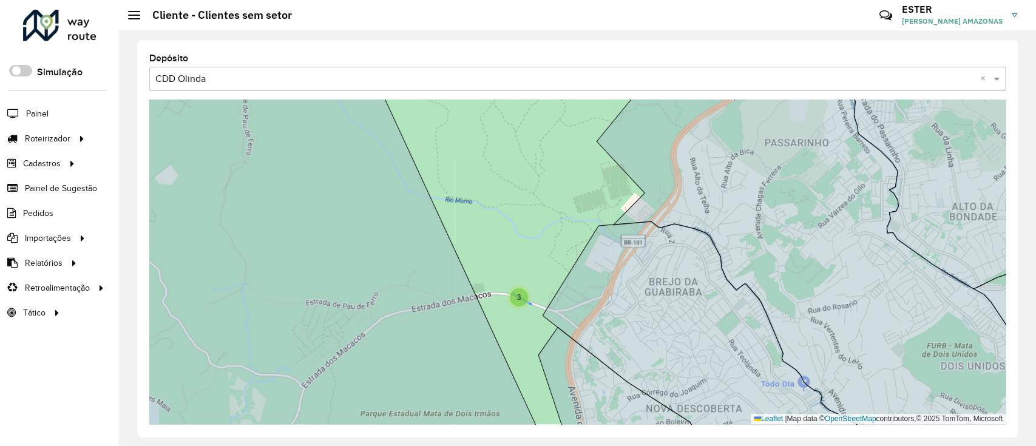
click at [529, 299] on div "3" at bounding box center [519, 297] width 24 height 24
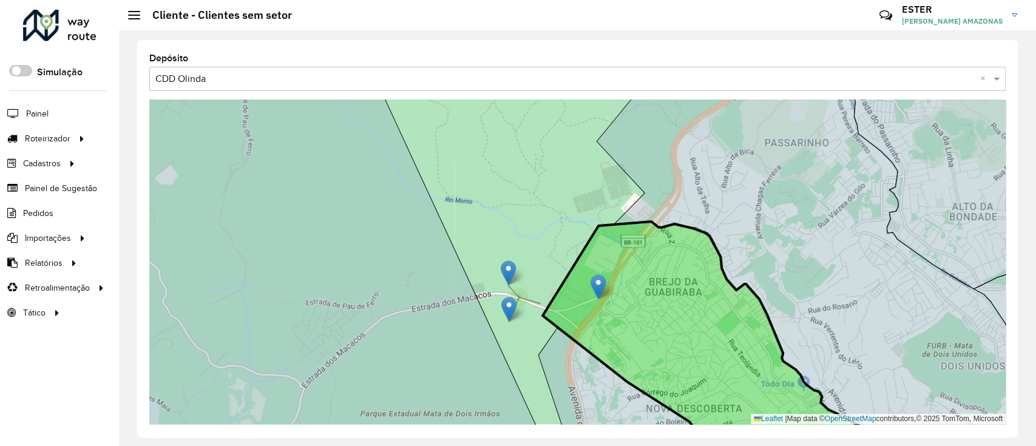
drag, startPoint x: 537, startPoint y: 295, endPoint x: 593, endPoint y: 291, distance: 56.0
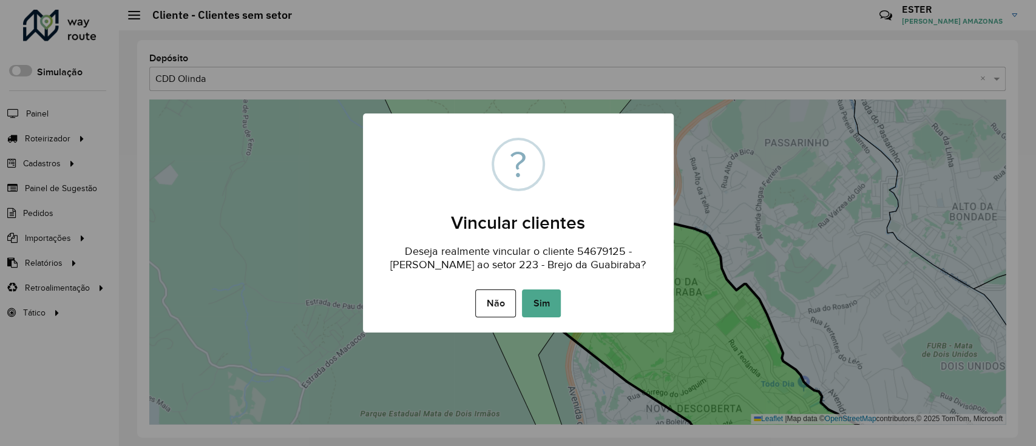
click at [544, 293] on button "Sim" at bounding box center [541, 303] width 39 height 28
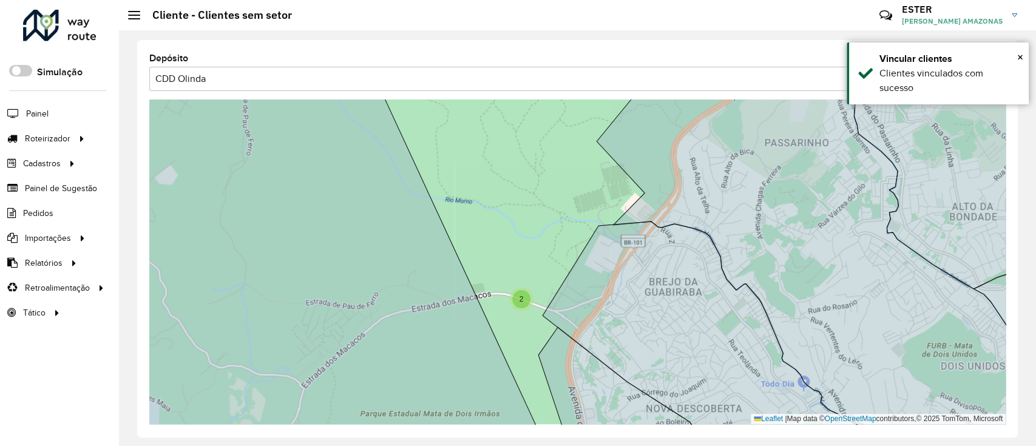
click at [519, 297] on span "2" at bounding box center [521, 299] width 4 height 8
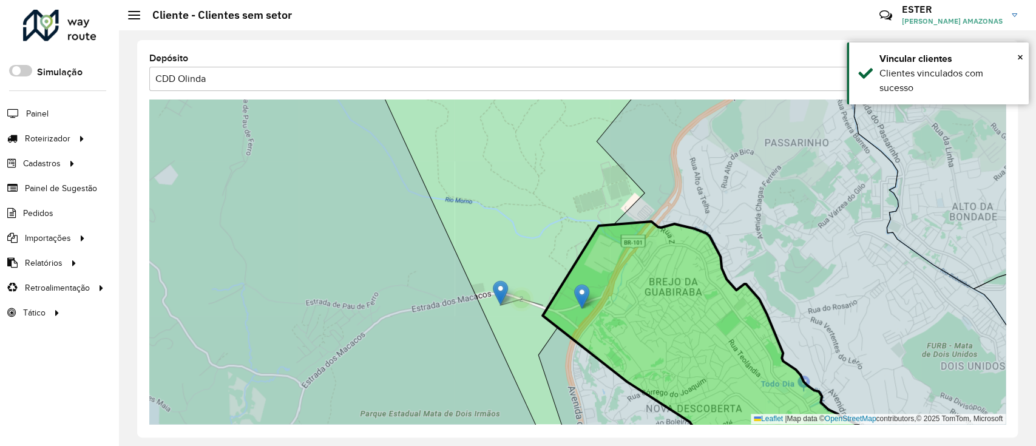
drag, startPoint x: 542, startPoint y: 292, endPoint x: 581, endPoint y: 296, distance: 39.6
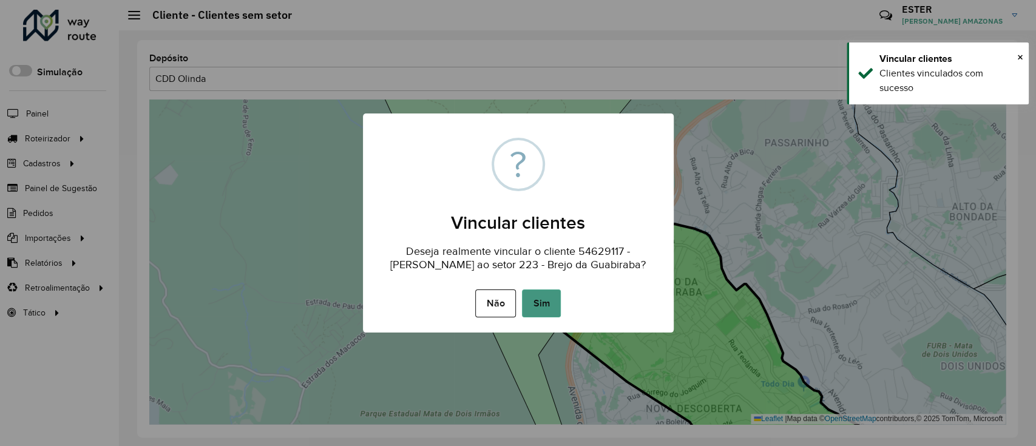
click at [555, 293] on button "Sim" at bounding box center [541, 303] width 39 height 28
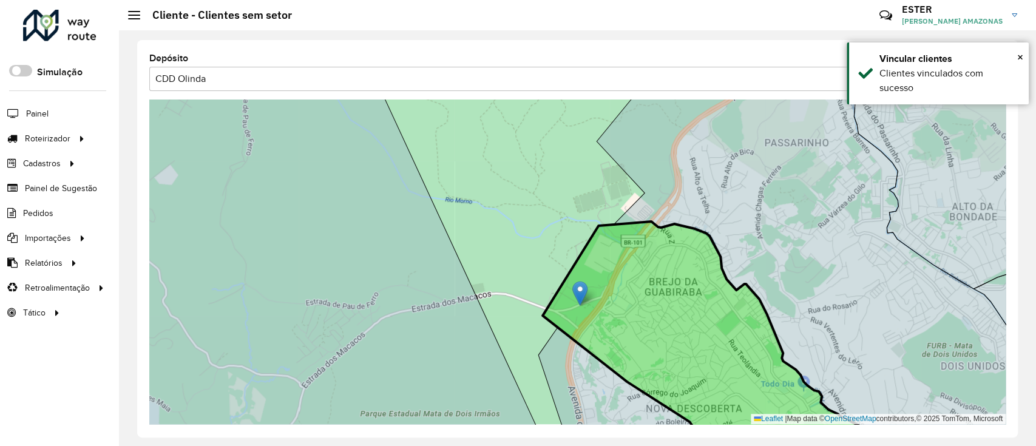
drag, startPoint x: 512, startPoint y: 283, endPoint x: 580, endPoint y: 294, distance: 68.9
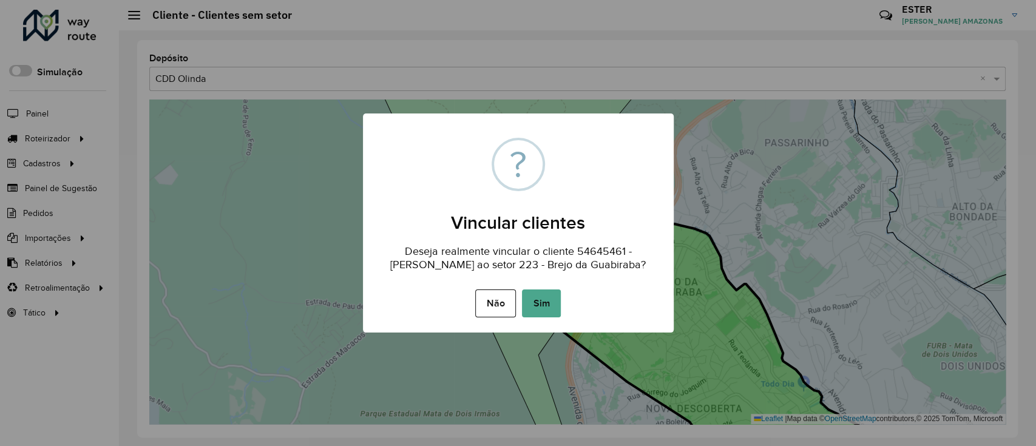
click at [561, 294] on div "Não No Sim" at bounding box center [518, 303] width 311 height 34
click at [549, 297] on button "Sim" at bounding box center [541, 303] width 39 height 28
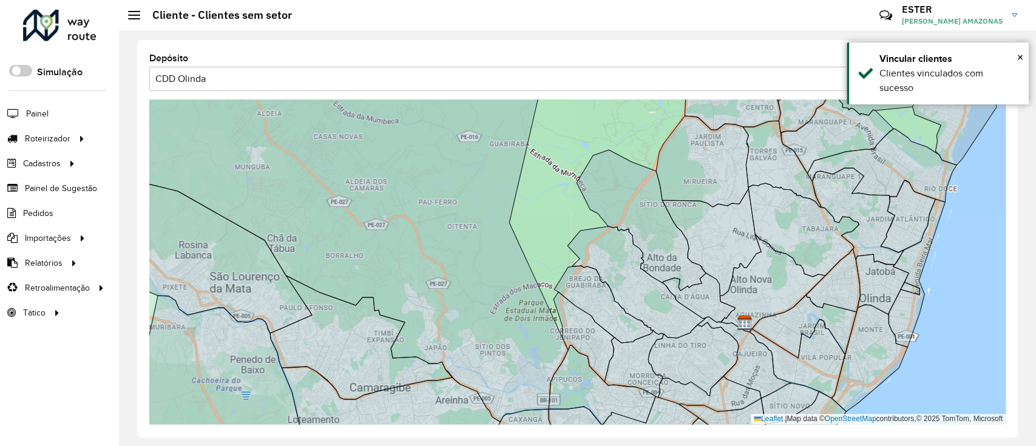
drag, startPoint x: 547, startPoint y: 227, endPoint x: 527, endPoint y: 201, distance: 32.9
click at [527, 201] on div "56 10 72 145 2 173 5 3 89 176 6 2 3 2 84 32 8 98 173 668 6 7 7 47 2 5 4 4 27 15…" at bounding box center [577, 262] width 856 height 325
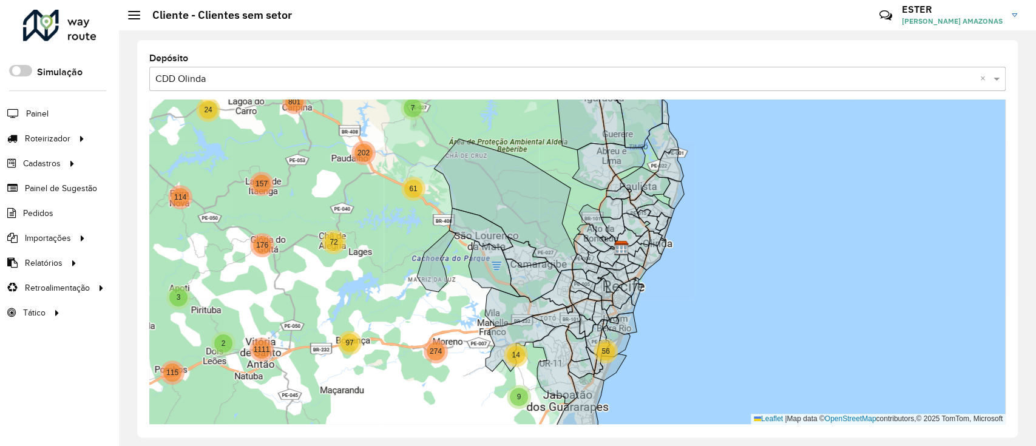
drag, startPoint x: 675, startPoint y: 318, endPoint x: 665, endPoint y: 297, distance: 23.6
click at [665, 297] on div "5 2 4 2 7 7 3 10 29 2 2 3 12 2 17 4 3 138 3 10 3 2 16 69 35 121 332 40 41 142 1…" at bounding box center [577, 262] width 856 height 325
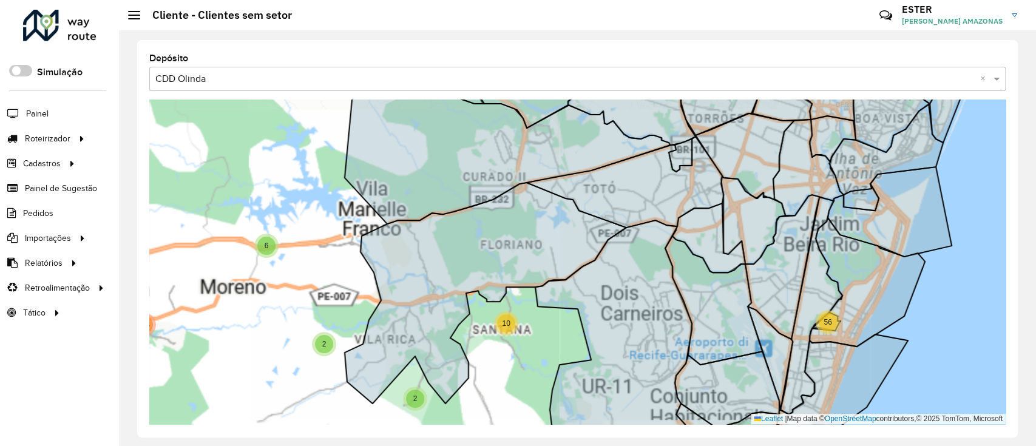
click at [518, 333] on div "114 338 102 503 31 44 80 14 115 176 274 97 1111 61 202 801 3 4 24 3 3 108 33 2 …" at bounding box center [577, 262] width 856 height 325
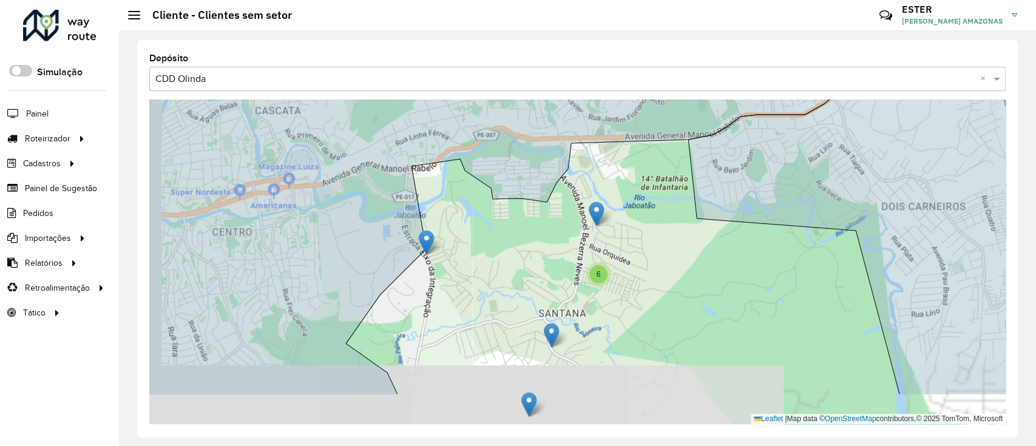
drag, startPoint x: 501, startPoint y: 314, endPoint x: 550, endPoint y: 251, distance: 79.1
click at [550, 251] on div "56 2 6 3 2 6 Leaflet | Map data © OpenStreetMap contributors,© 2025 TomTom, Mic…" at bounding box center [577, 262] width 856 height 325
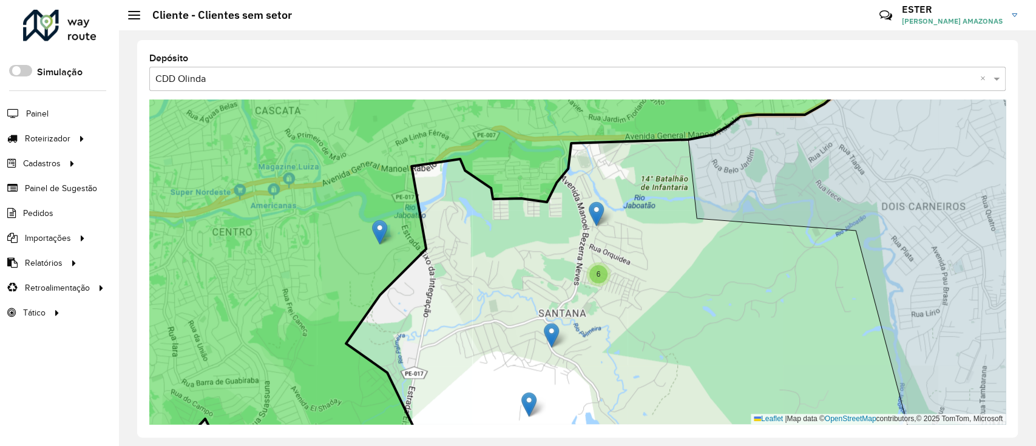
drag, startPoint x: 427, startPoint y: 243, endPoint x: 381, endPoint y: 233, distance: 47.9
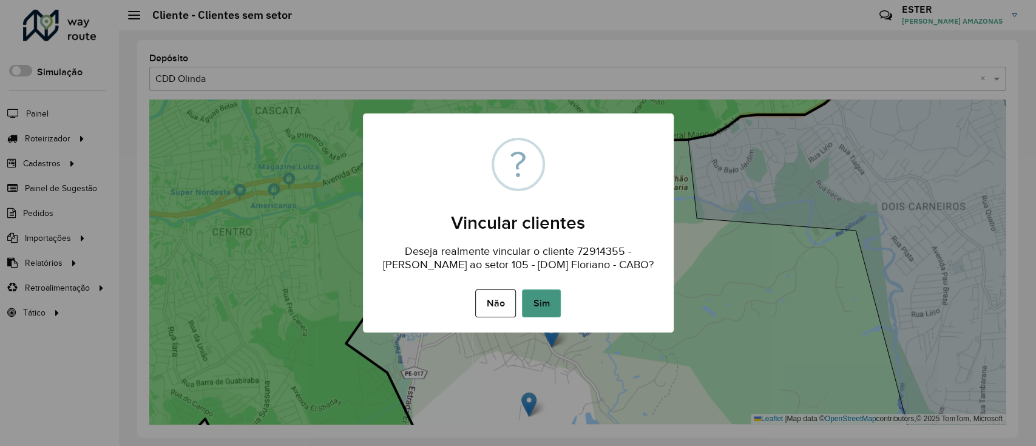
click at [552, 306] on button "Sim" at bounding box center [541, 303] width 39 height 28
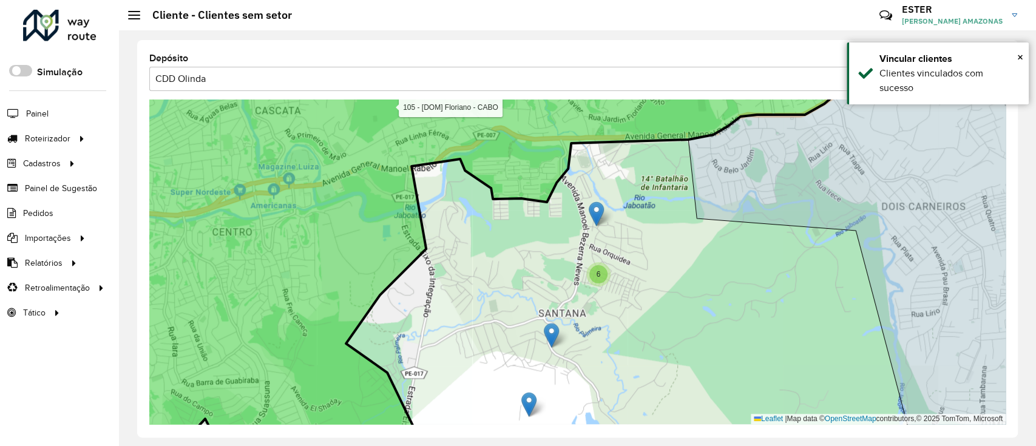
drag, startPoint x: 599, startPoint y: 211, endPoint x: 579, endPoint y: 188, distance: 30.5
click at [524, 159] on hb-app "Aguarde... Pop-up bloqueado! Seu navegador bloqueou automáticamente a abertura …" at bounding box center [518, 223] width 1036 height 446
drag, startPoint x: 597, startPoint y: 213, endPoint x: 536, endPoint y: 163, distance: 79.3
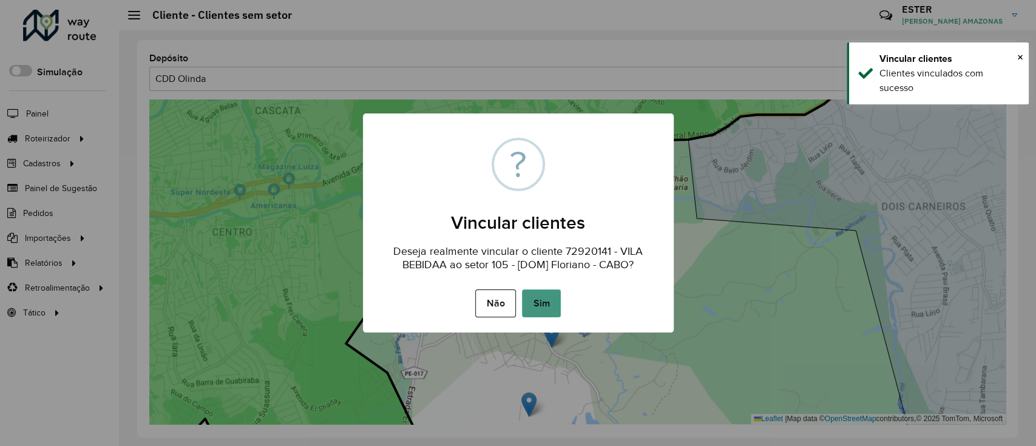
click at [549, 301] on button "Sim" at bounding box center [541, 303] width 39 height 28
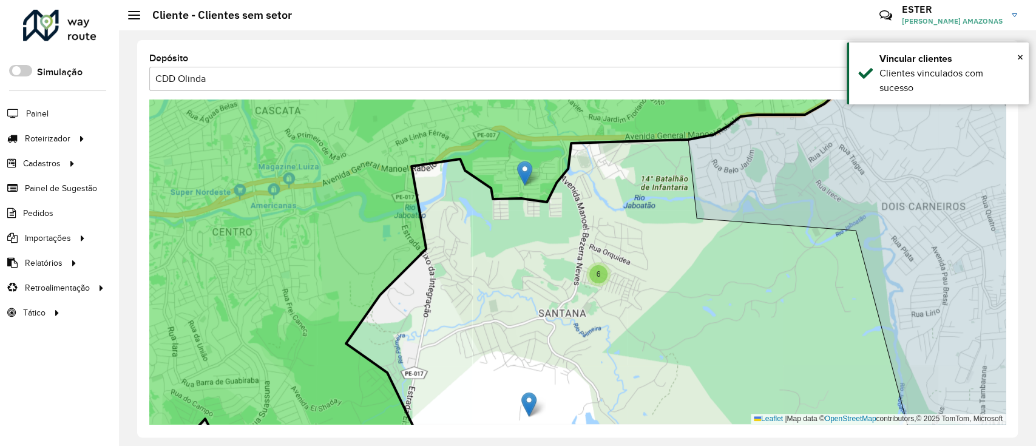
drag, startPoint x: 553, startPoint y: 333, endPoint x: 527, endPoint y: 171, distance: 164.2
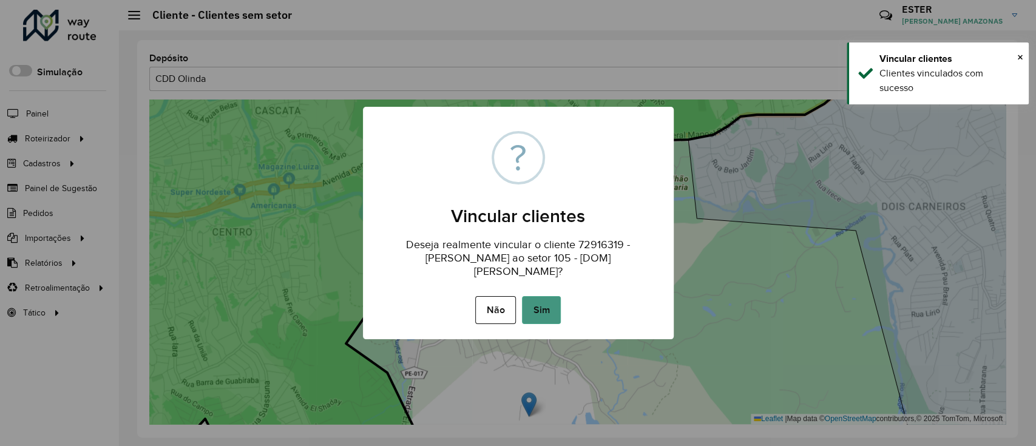
click at [546, 293] on div "Não No Sim" at bounding box center [518, 310] width 311 height 34
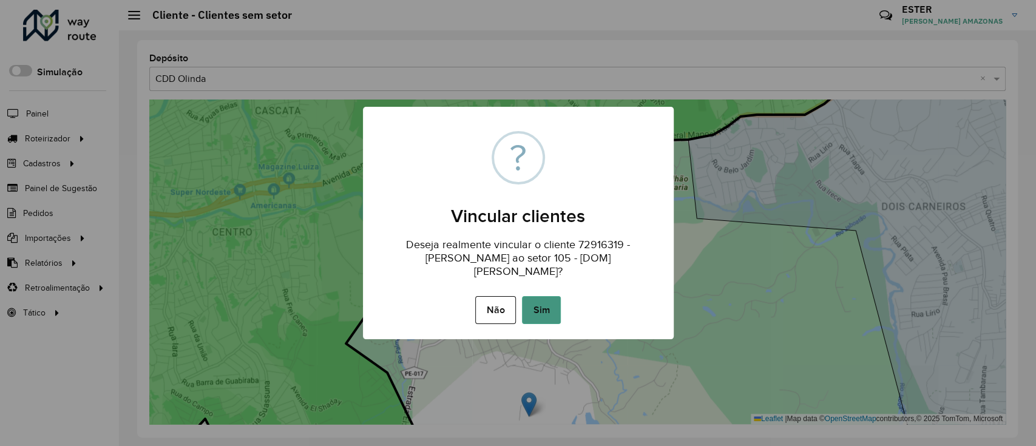
click at [549, 297] on button "Sim" at bounding box center [541, 310] width 39 height 28
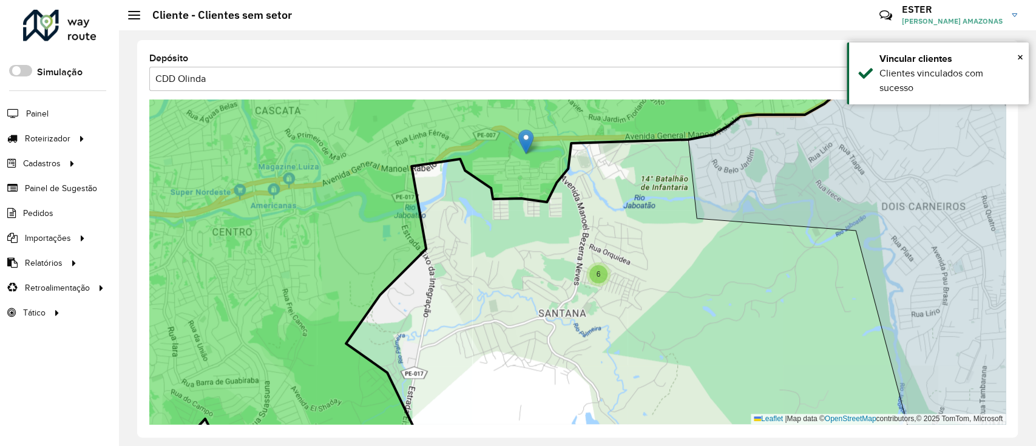
drag, startPoint x: 529, startPoint y: 404, endPoint x: 526, endPoint y: 141, distance: 262.8
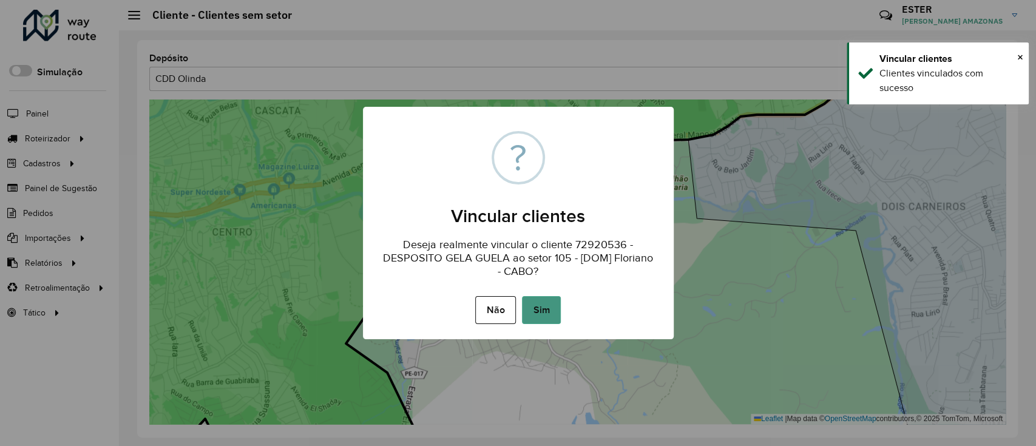
click at [546, 308] on button "Sim" at bounding box center [541, 310] width 39 height 28
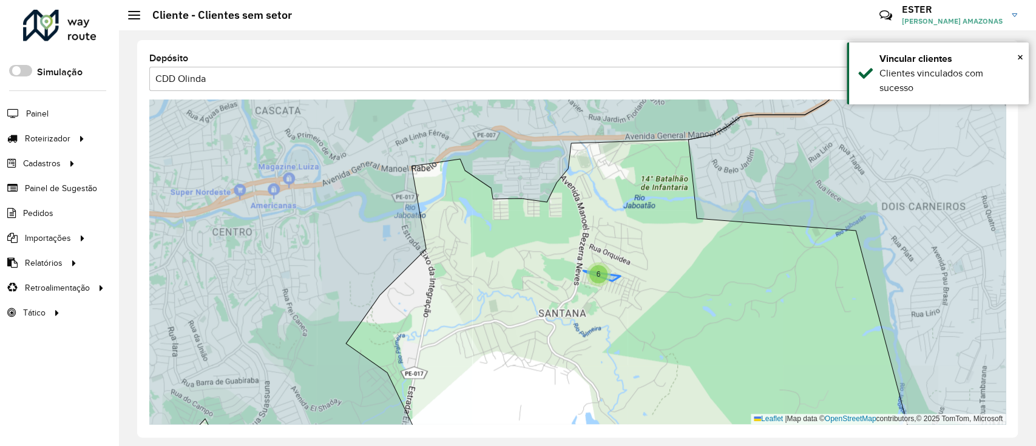
click at [600, 279] on div "6" at bounding box center [598, 274] width 18 height 18
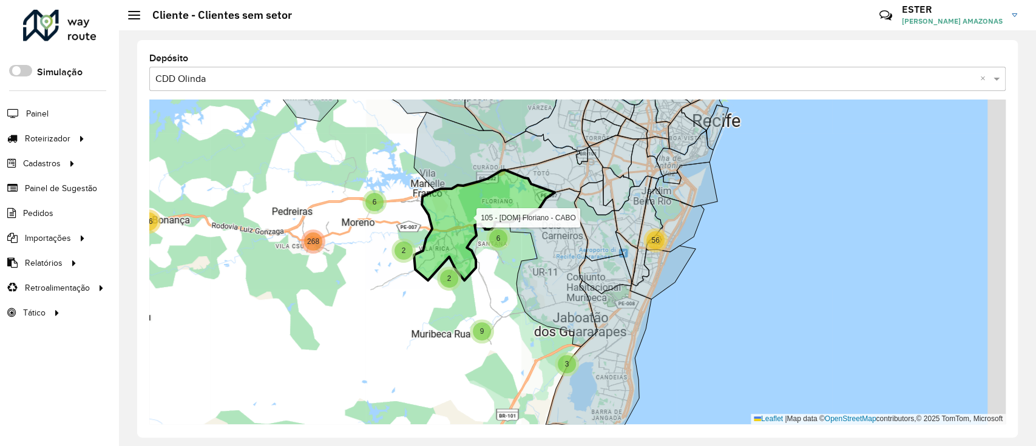
drag, startPoint x: 578, startPoint y: 242, endPoint x: 528, endPoint y: 215, distance: 57.3
click at [482, 212] on icon at bounding box center [484, 225] width 141 height 110
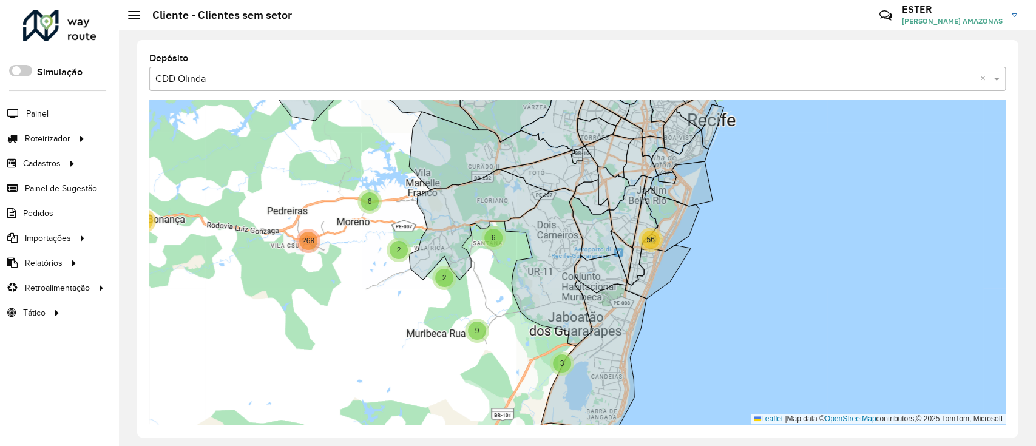
click at [652, 242] on span "56" at bounding box center [650, 239] width 8 height 8
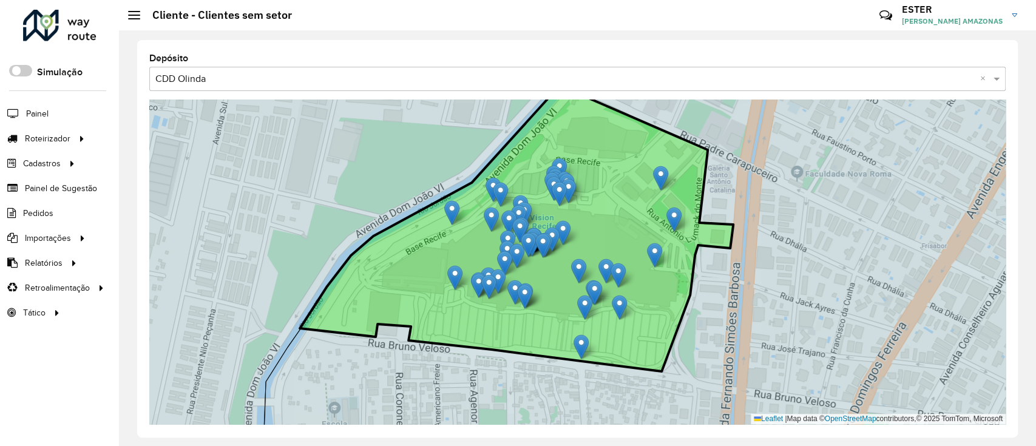
drag, startPoint x: 715, startPoint y: 226, endPoint x: 675, endPoint y: 215, distance: 41.9
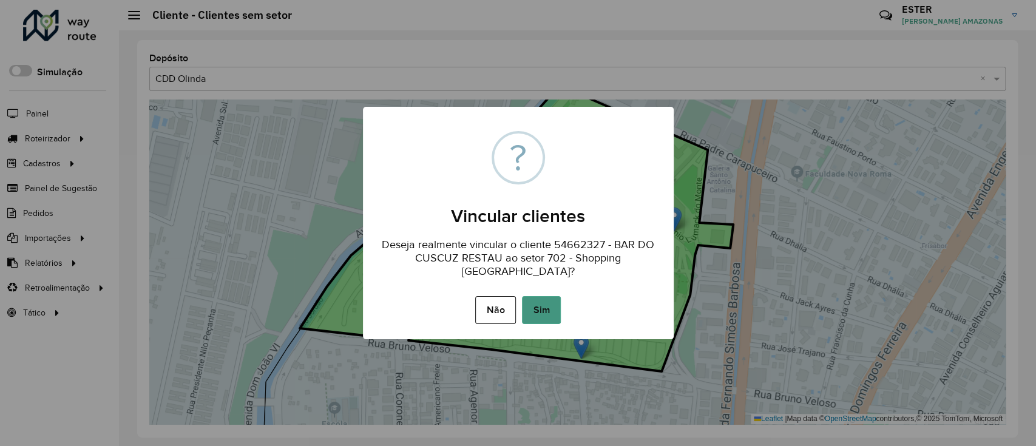
click at [545, 303] on button "Sim" at bounding box center [541, 310] width 39 height 28
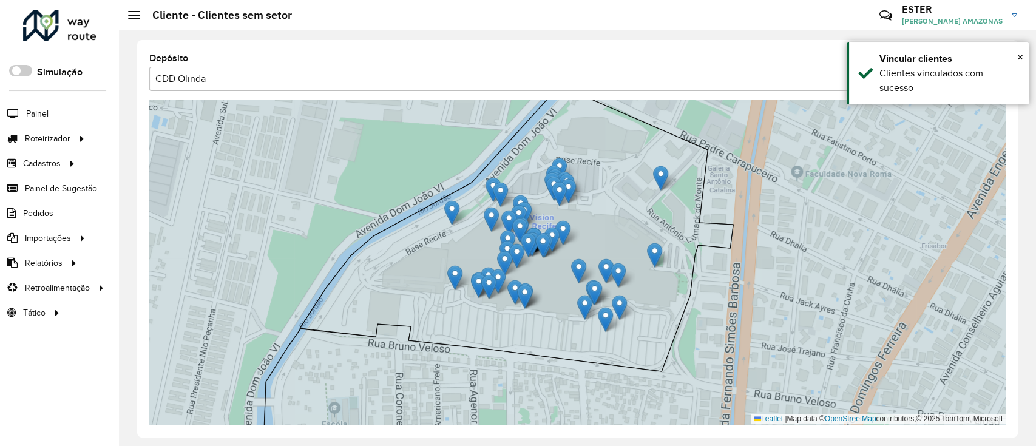
drag, startPoint x: 583, startPoint y: 343, endPoint x: 607, endPoint y: 316, distance: 36.5
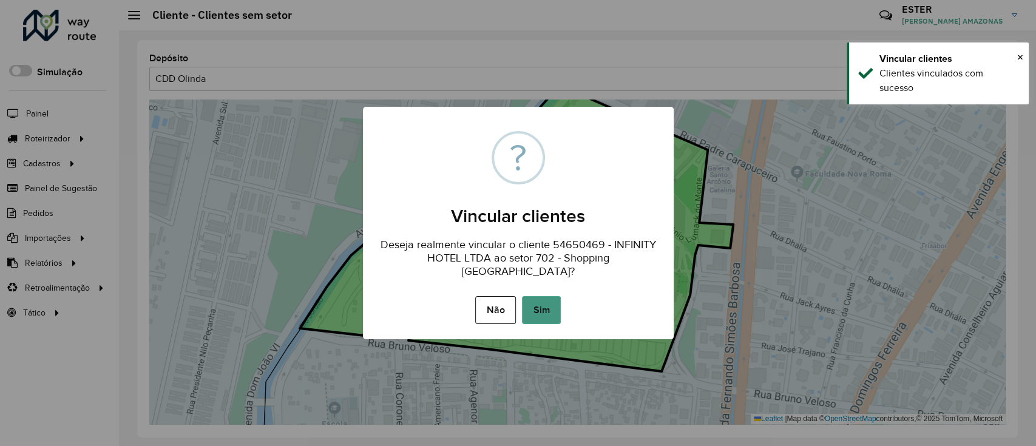
click at [544, 304] on button "Sim" at bounding box center [541, 310] width 39 height 28
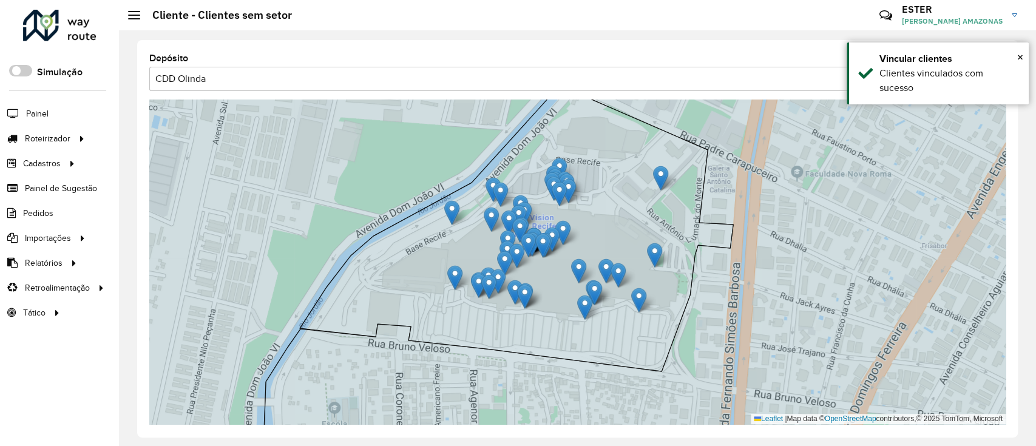
drag, startPoint x: 617, startPoint y: 305, endPoint x: 637, endPoint y: 299, distance: 21.7
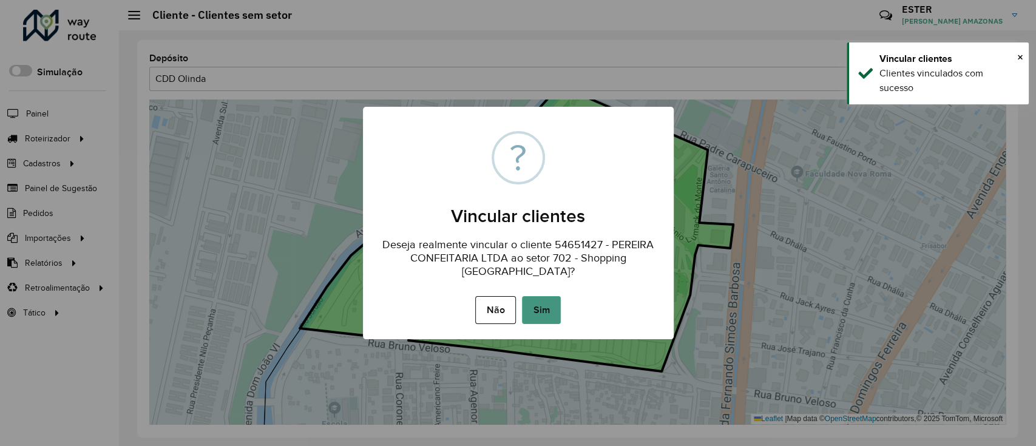
click at [554, 296] on button "Sim" at bounding box center [541, 310] width 39 height 28
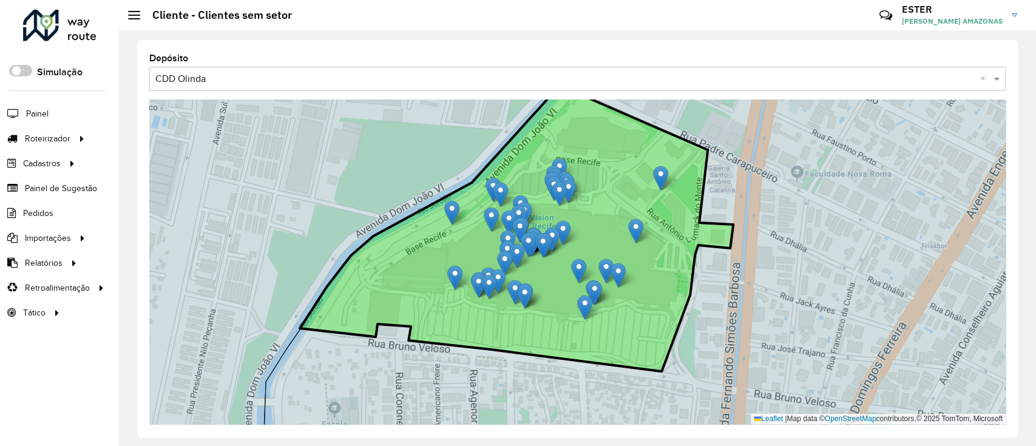
drag, startPoint x: 657, startPoint y: 255, endPoint x: 638, endPoint y: 231, distance: 30.7
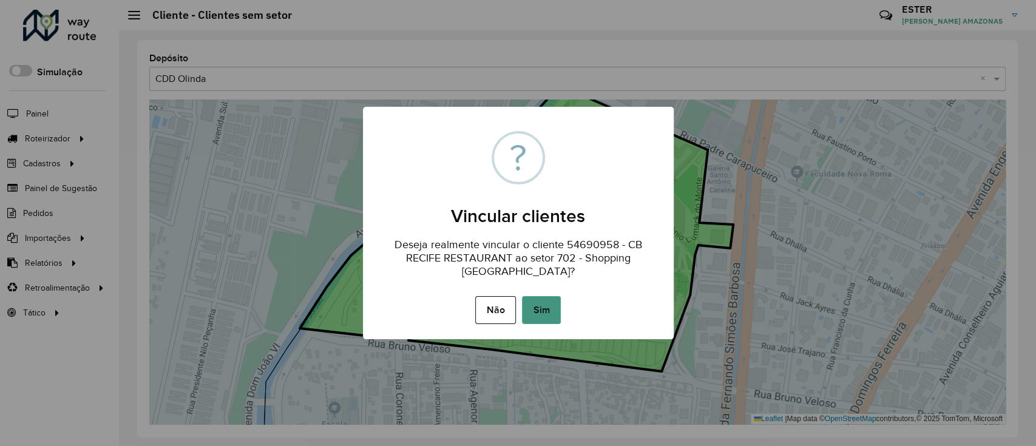
click at [535, 303] on button "Sim" at bounding box center [541, 310] width 39 height 28
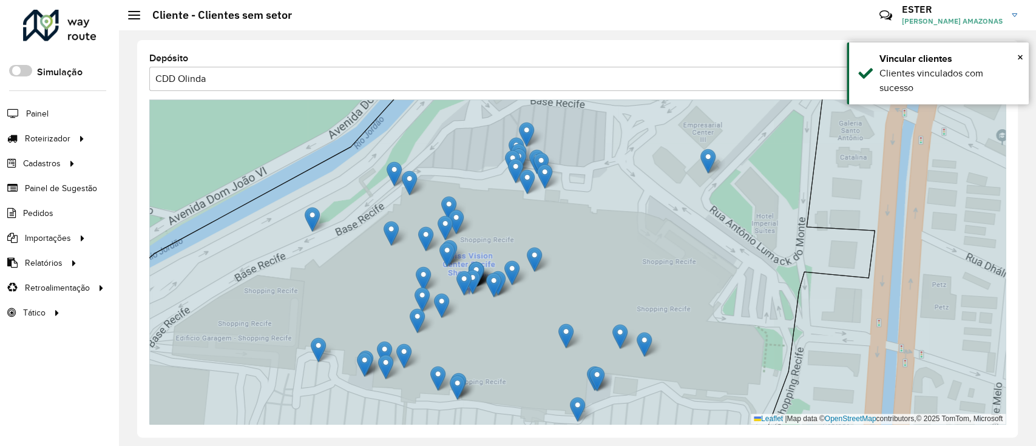
drag, startPoint x: 722, startPoint y: 146, endPoint x: 700, endPoint y: 157, distance: 24.4
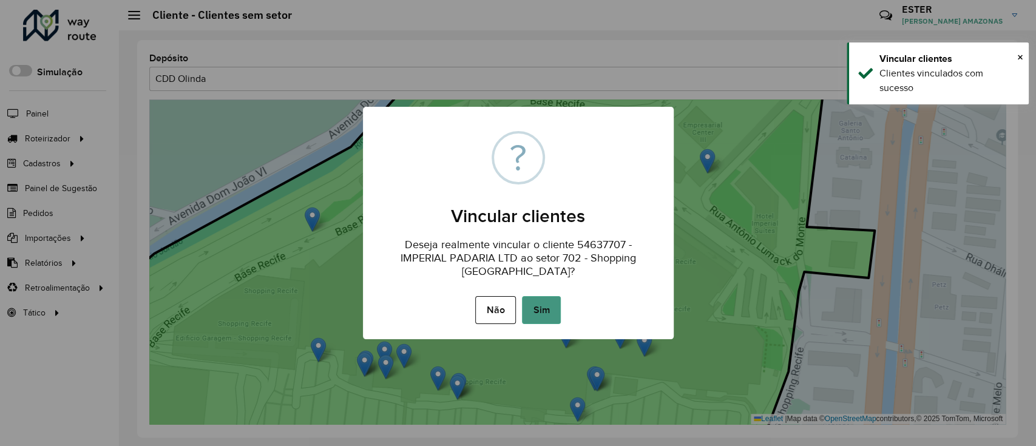
click at [549, 296] on button "Sim" at bounding box center [541, 310] width 39 height 28
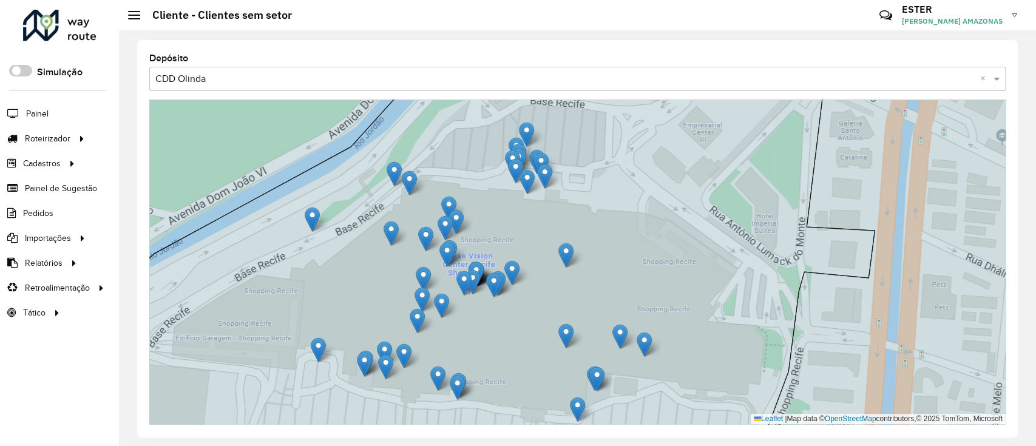
drag, startPoint x: 540, startPoint y: 253, endPoint x: 572, endPoint y: 249, distance: 31.8
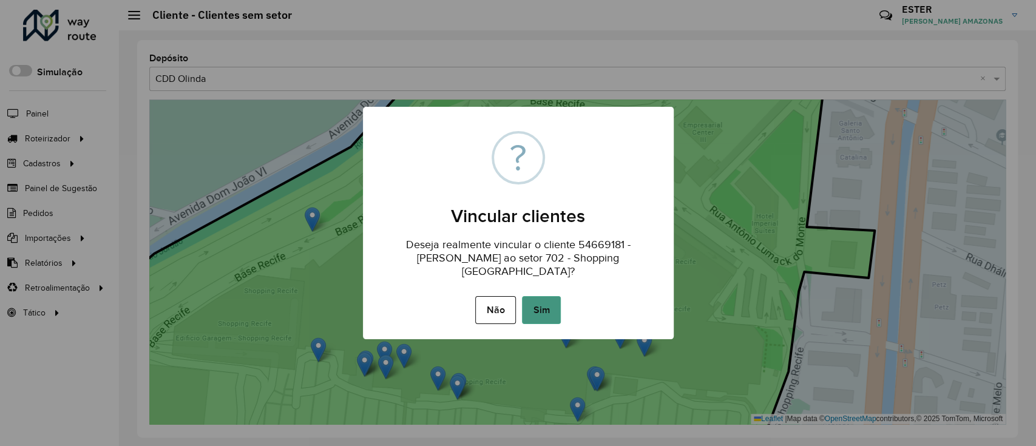
click at [539, 293] on div "Não No Sim" at bounding box center [518, 310] width 311 height 34
click at [544, 297] on button "Sim" at bounding box center [541, 310] width 39 height 28
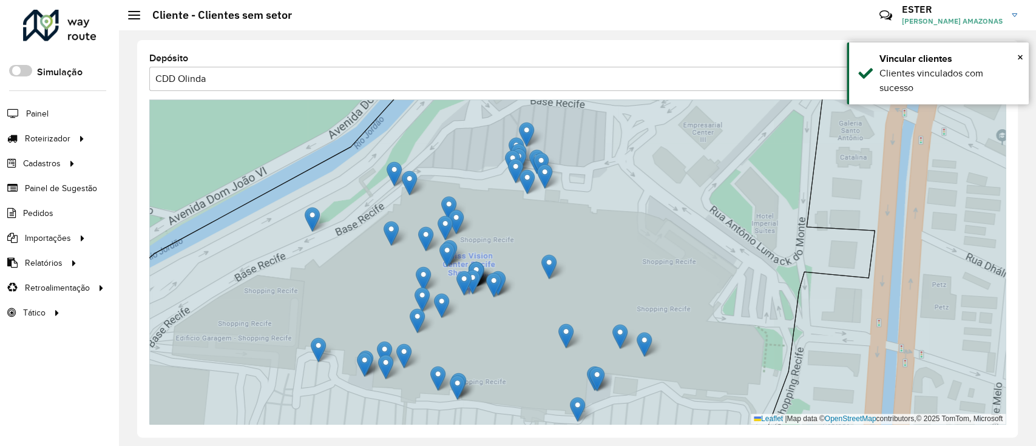
drag, startPoint x: 510, startPoint y: 269, endPoint x: 553, endPoint y: 262, distance: 43.0
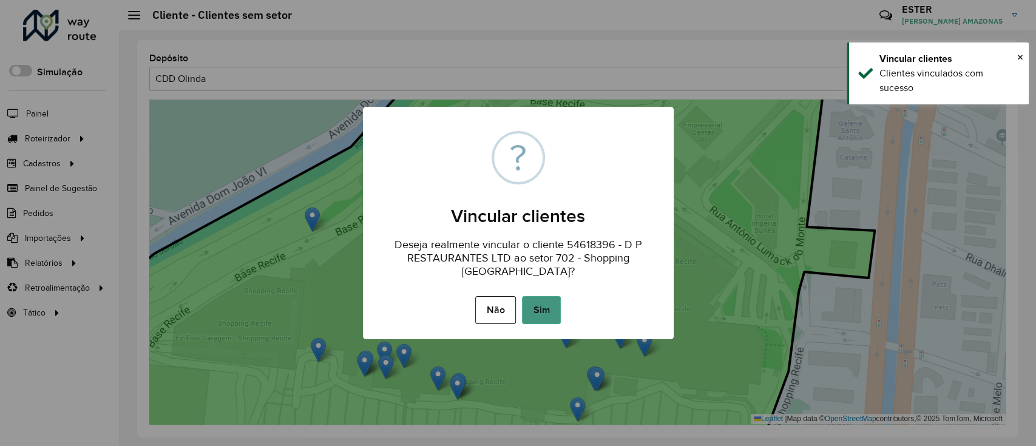
click at [535, 296] on button "Sim" at bounding box center [541, 310] width 39 height 28
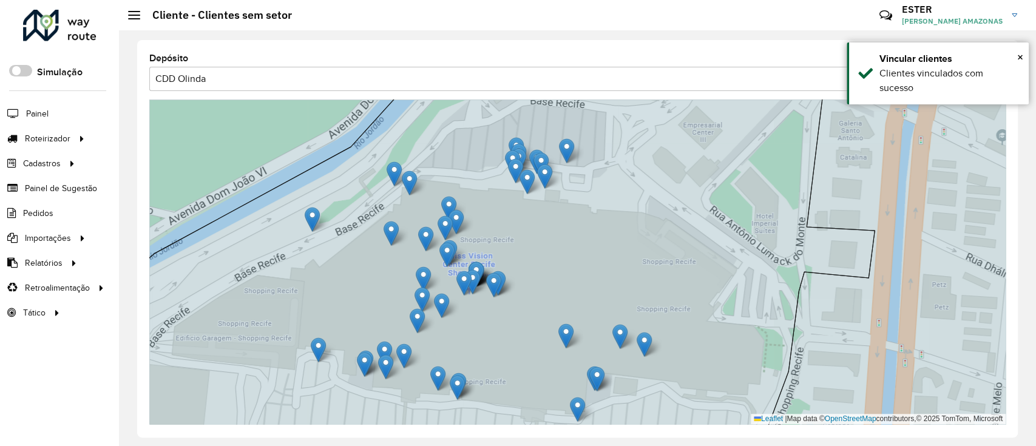
drag, startPoint x: 529, startPoint y: 128, endPoint x: 570, endPoint y: 144, distance: 44.4
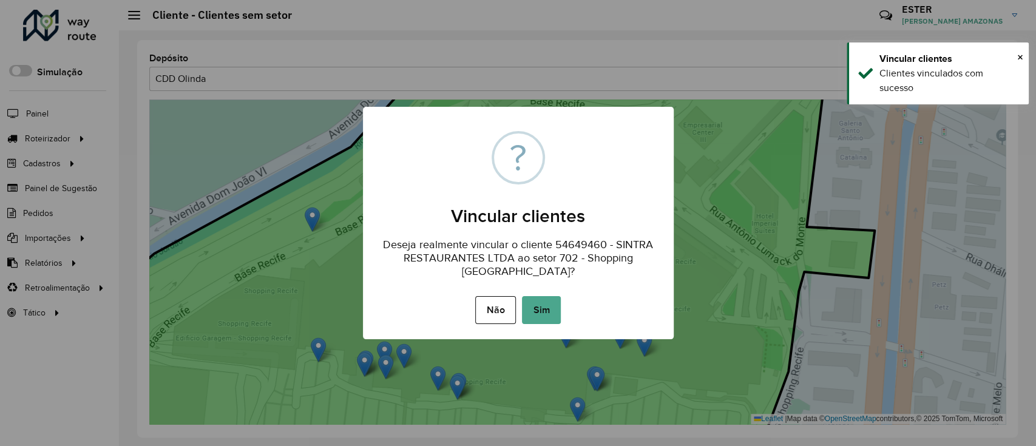
click at [539, 320] on div "× ? Vincular clientes Deseja realmente vincular o cliente 54649460 - SINTRA RES…" at bounding box center [518, 223] width 311 height 232
click at [543, 303] on button "Sim" at bounding box center [541, 310] width 39 height 28
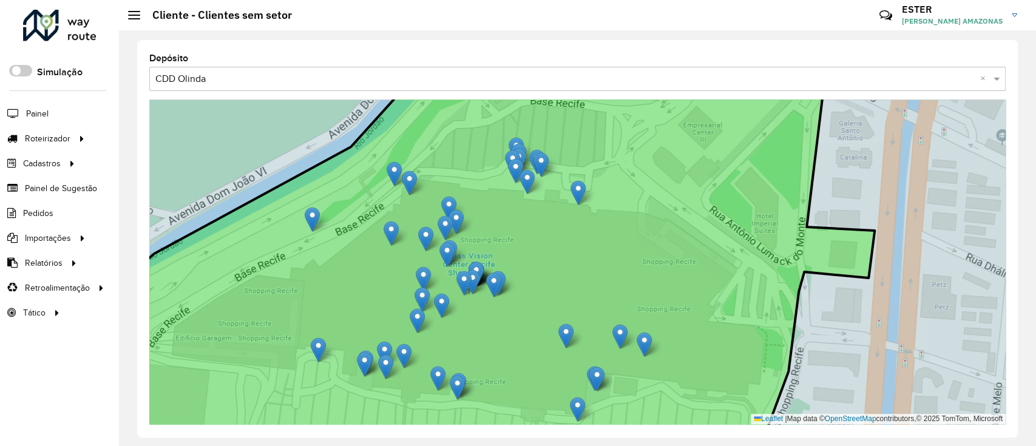
drag, startPoint x: 544, startPoint y: 185, endPoint x: 577, endPoint y: 201, distance: 37.2
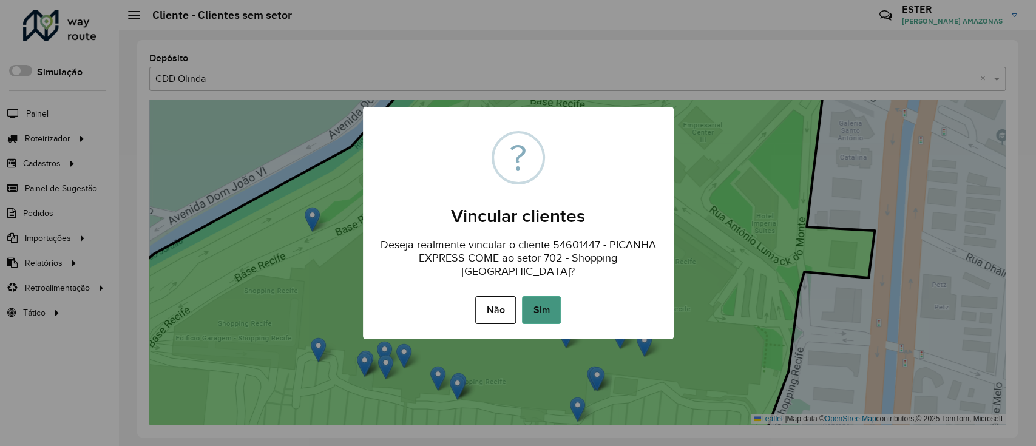
click at [541, 303] on button "Sim" at bounding box center [541, 310] width 39 height 28
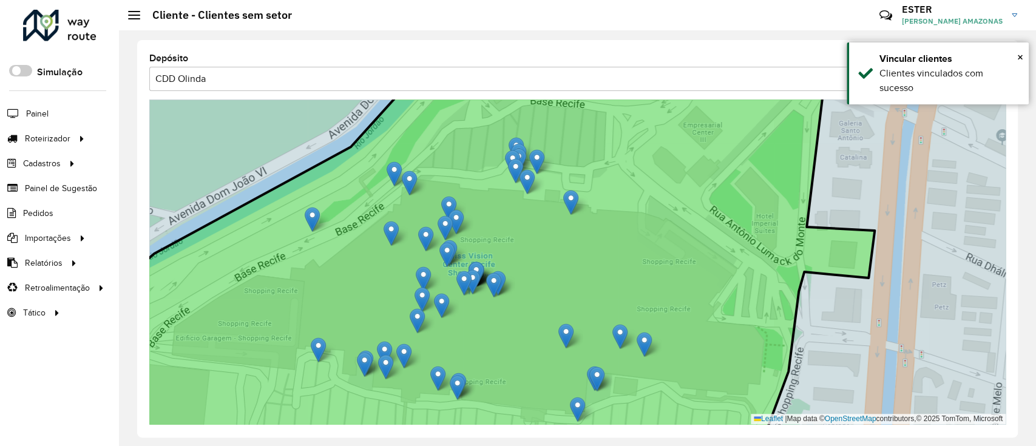
drag, startPoint x: 543, startPoint y: 163, endPoint x: 572, endPoint y: 201, distance: 48.0
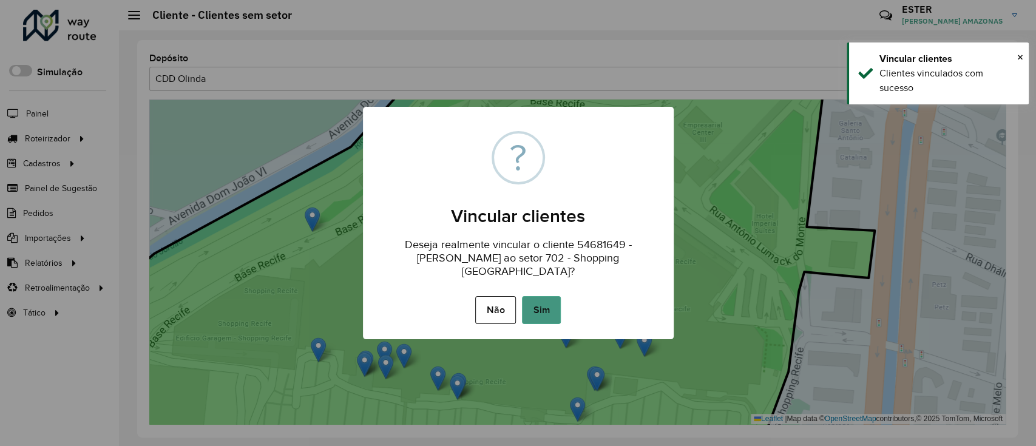
click at [554, 302] on button "Sim" at bounding box center [541, 310] width 39 height 28
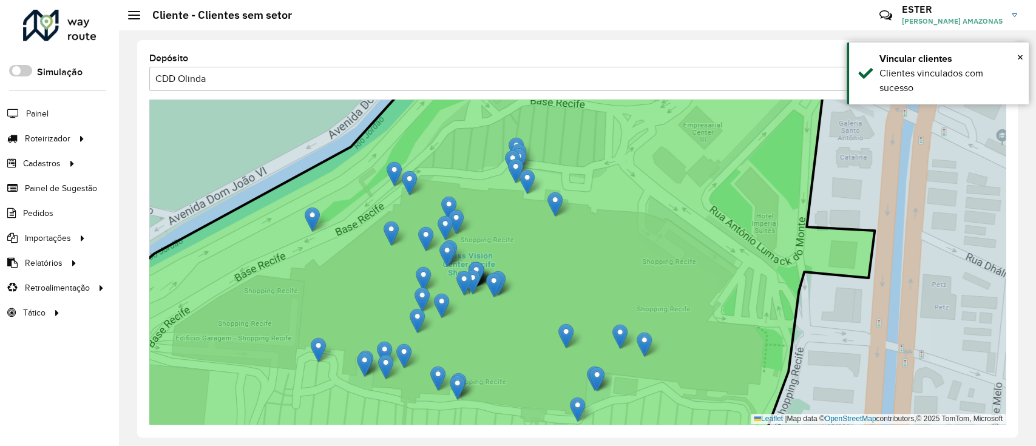
drag, startPoint x: 535, startPoint y: 162, endPoint x: 553, endPoint y: 205, distance: 46.2
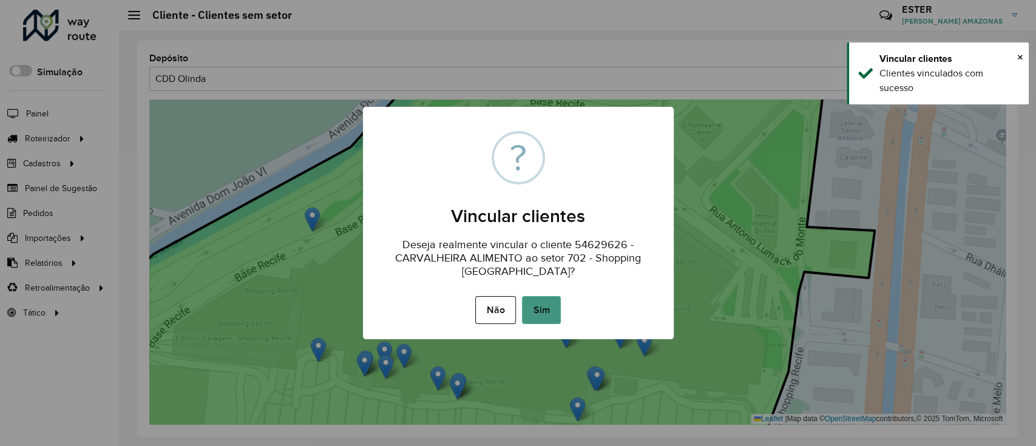
click at [547, 305] on button "Sim" at bounding box center [541, 310] width 39 height 28
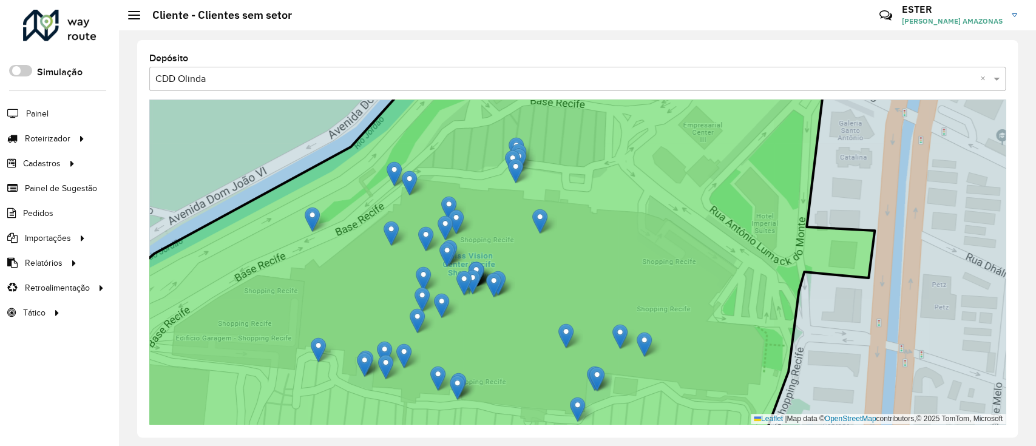
drag, startPoint x: 529, startPoint y: 181, endPoint x: 542, endPoint y: 222, distance: 42.0
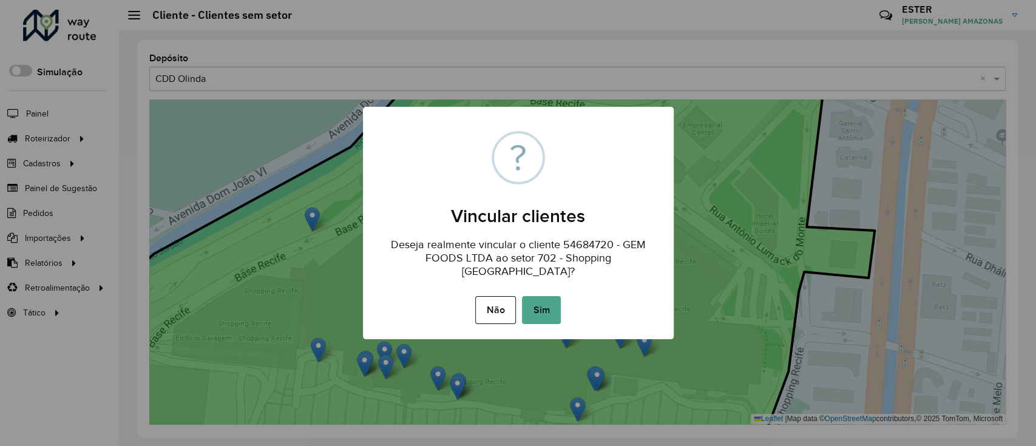
drag, startPoint x: 534, startPoint y: 296, endPoint x: 521, endPoint y: 256, distance: 41.5
click at [535, 296] on button "Sim" at bounding box center [541, 310] width 39 height 28
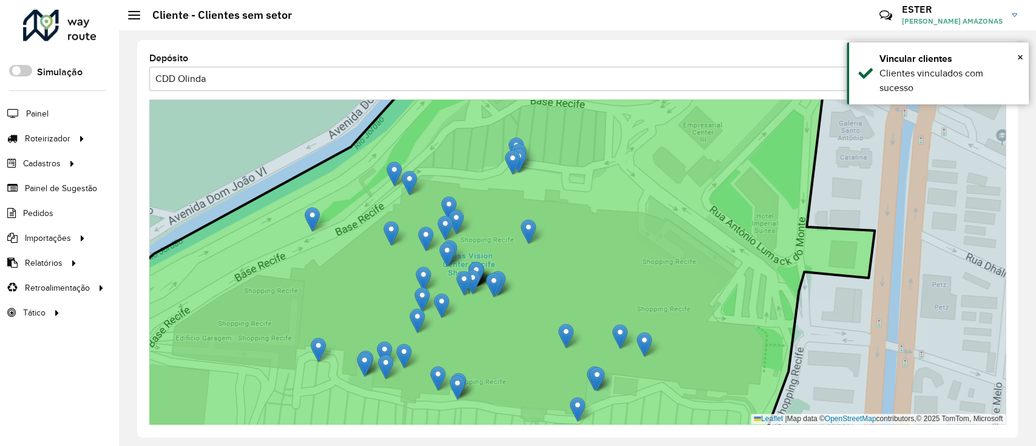
drag, startPoint x: 522, startPoint y: 169, endPoint x: 534, endPoint y: 229, distance: 61.9
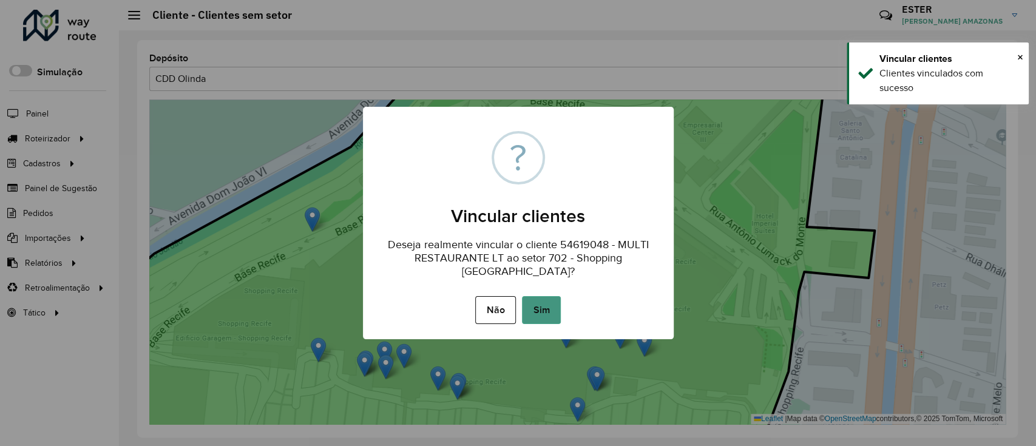
click at [556, 297] on button "Sim" at bounding box center [541, 310] width 39 height 28
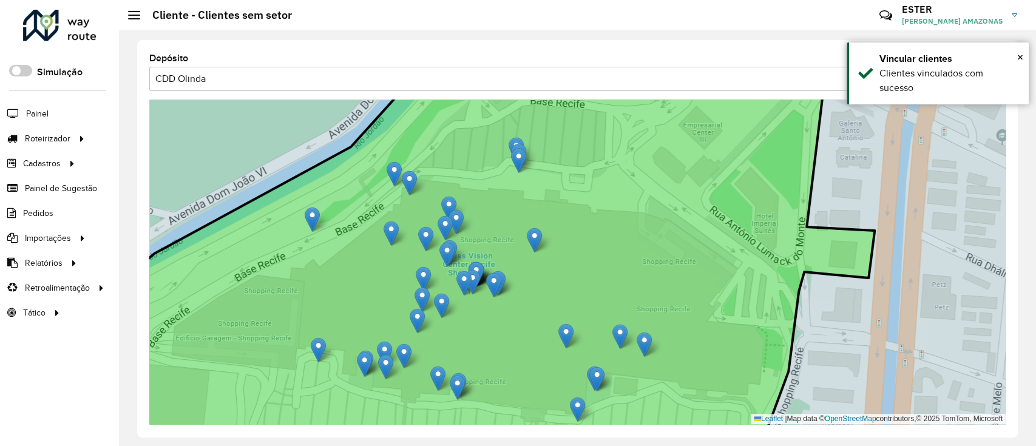
drag, startPoint x: 519, startPoint y: 172, endPoint x: 537, endPoint y: 237, distance: 67.4
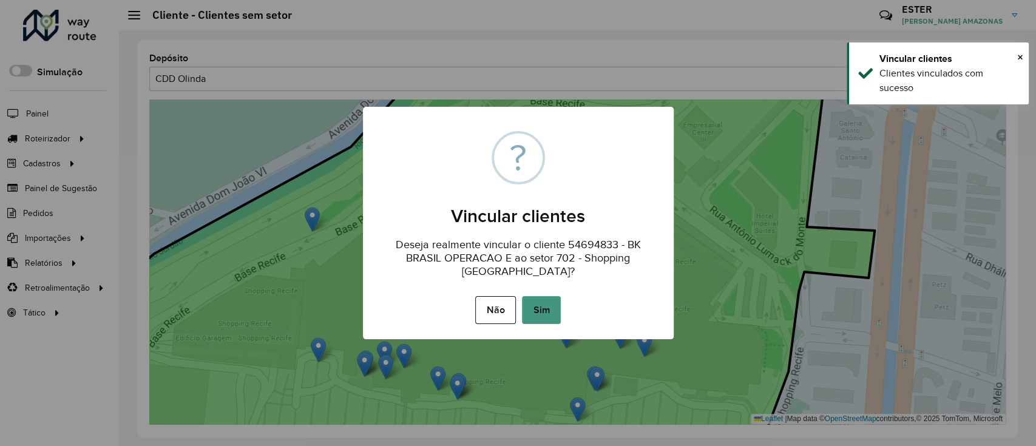
click at [534, 303] on button "Sim" at bounding box center [541, 310] width 39 height 28
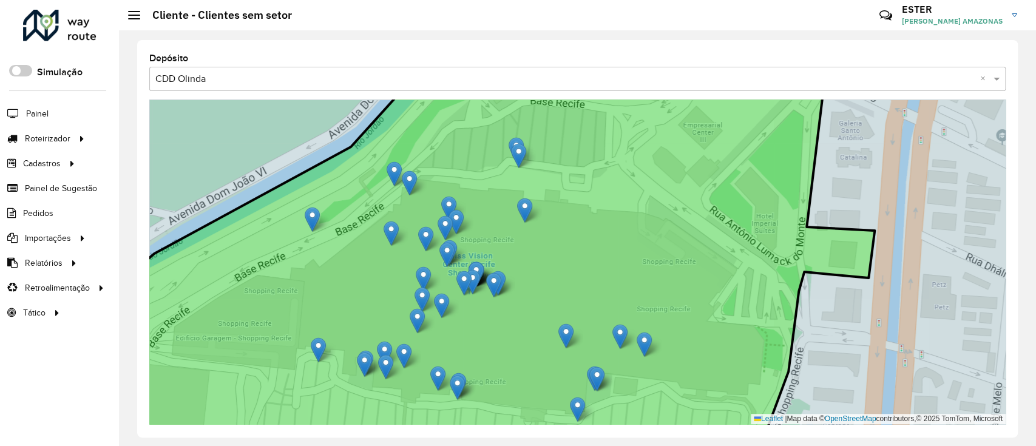
drag, startPoint x: 521, startPoint y: 158, endPoint x: 527, endPoint y: 208, distance: 50.1
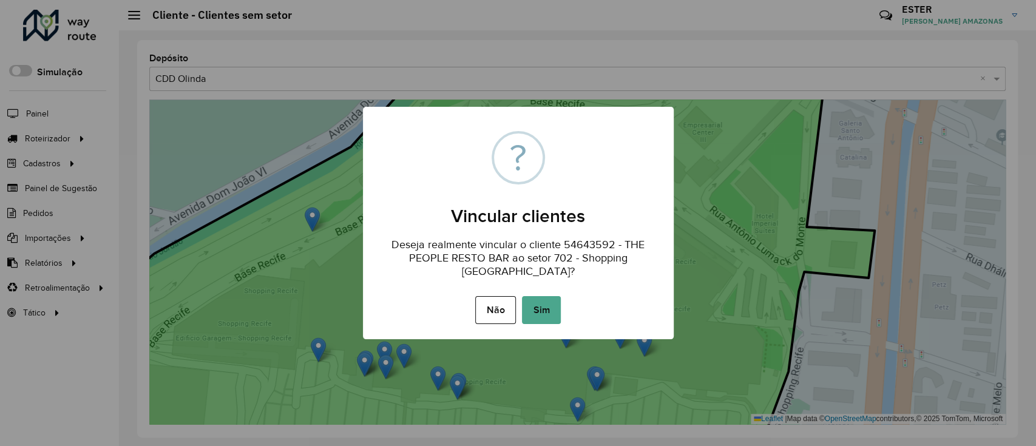
click at [547, 300] on button "Sim" at bounding box center [541, 310] width 39 height 28
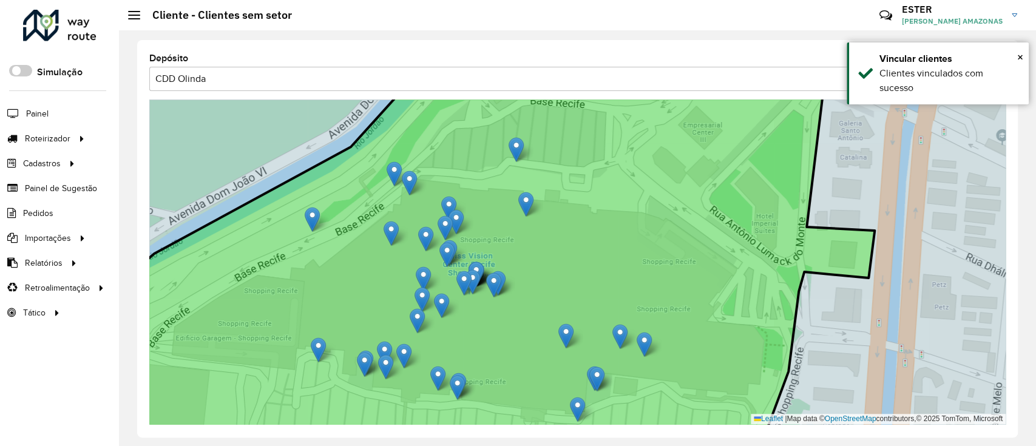
drag, startPoint x: 518, startPoint y: 153, endPoint x: 525, endPoint y: 201, distance: 49.1
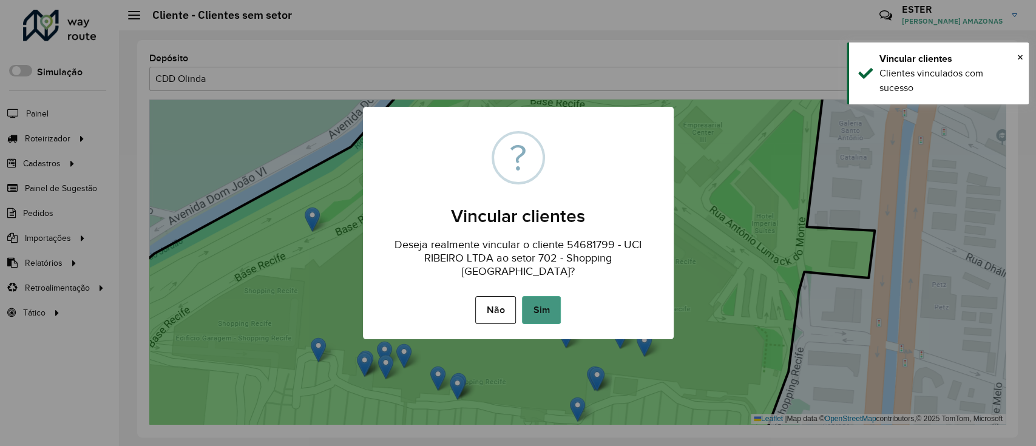
click at [536, 296] on button "Sim" at bounding box center [541, 310] width 39 height 28
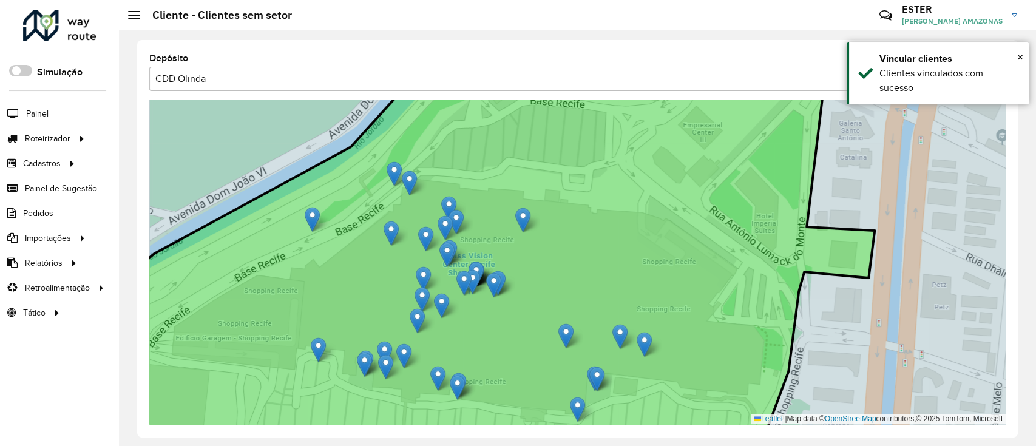
drag, startPoint x: 520, startPoint y: 149, endPoint x: 527, endPoint y: 220, distance: 70.7
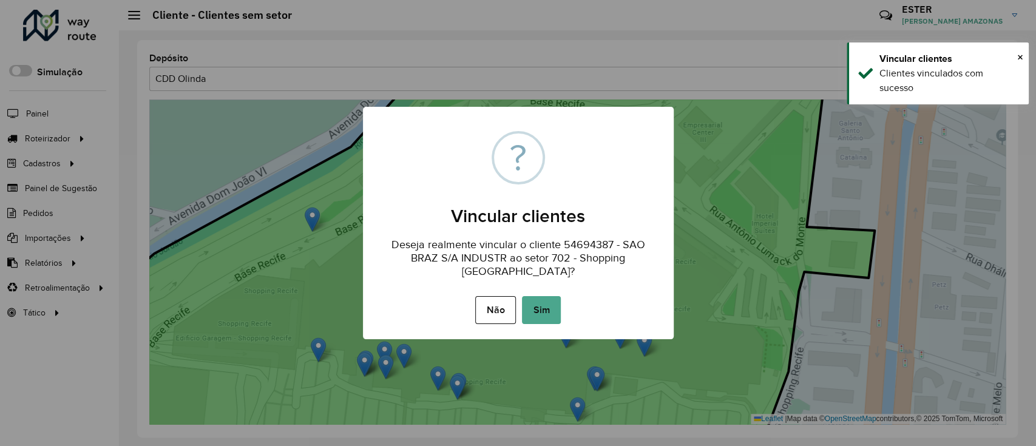
click at [535, 299] on button "Sim" at bounding box center [541, 310] width 39 height 28
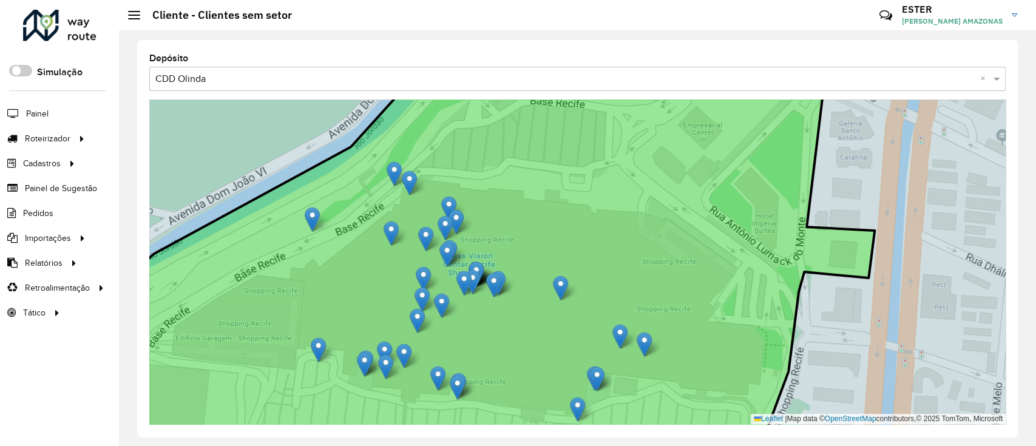
drag, startPoint x: 569, startPoint y: 331, endPoint x: 563, endPoint y: 283, distance: 48.3
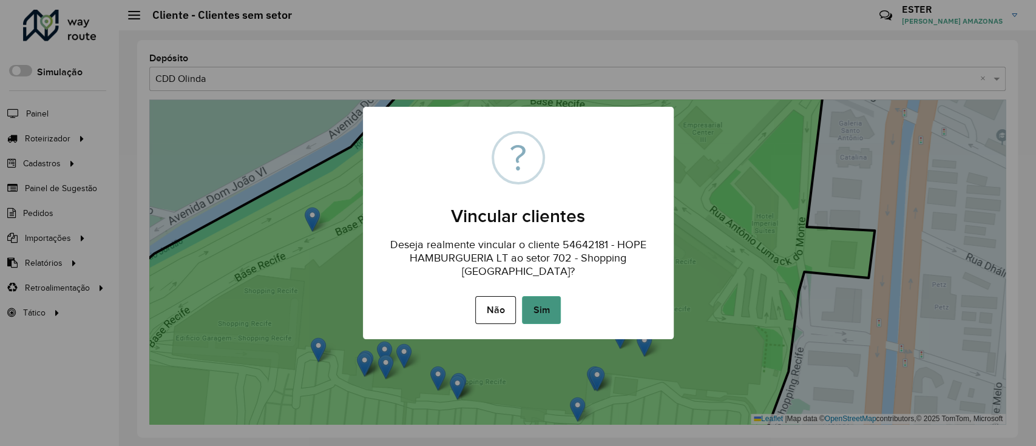
click at [541, 296] on button "Sim" at bounding box center [541, 310] width 39 height 28
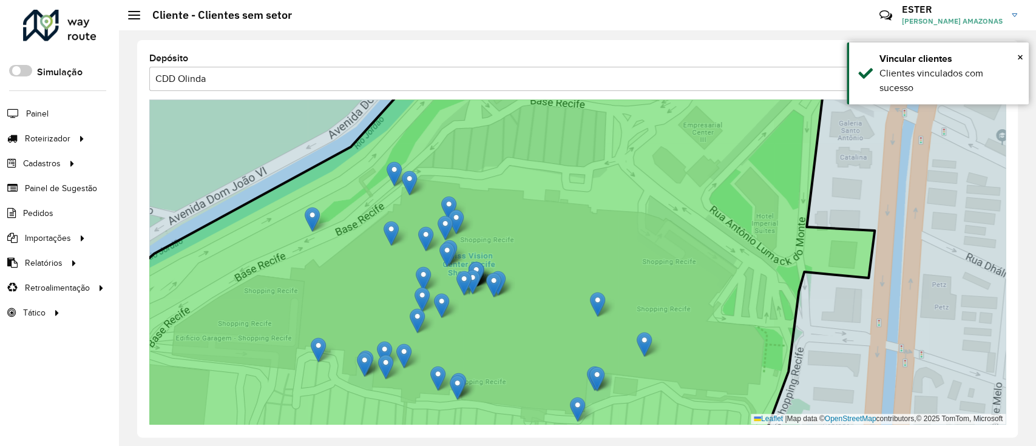
drag, startPoint x: 626, startPoint y: 336, endPoint x: 603, endPoint y: 303, distance: 39.7
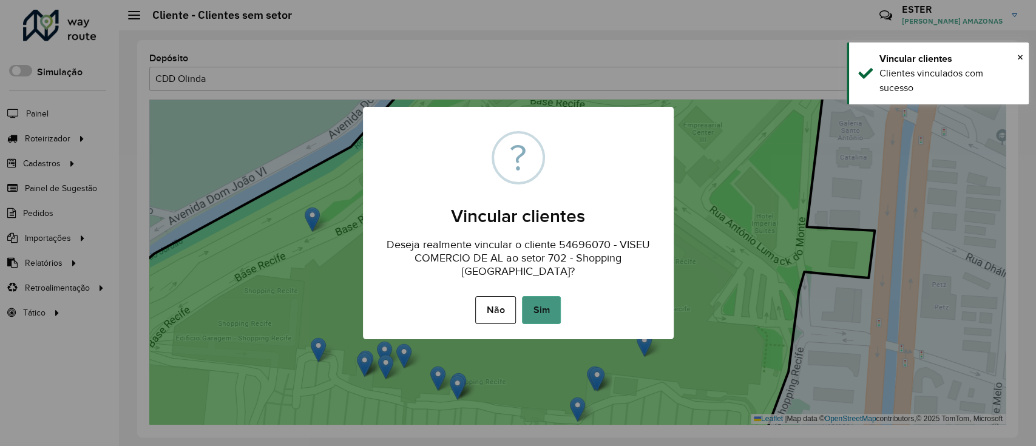
click at [550, 299] on button "Sim" at bounding box center [541, 310] width 39 height 28
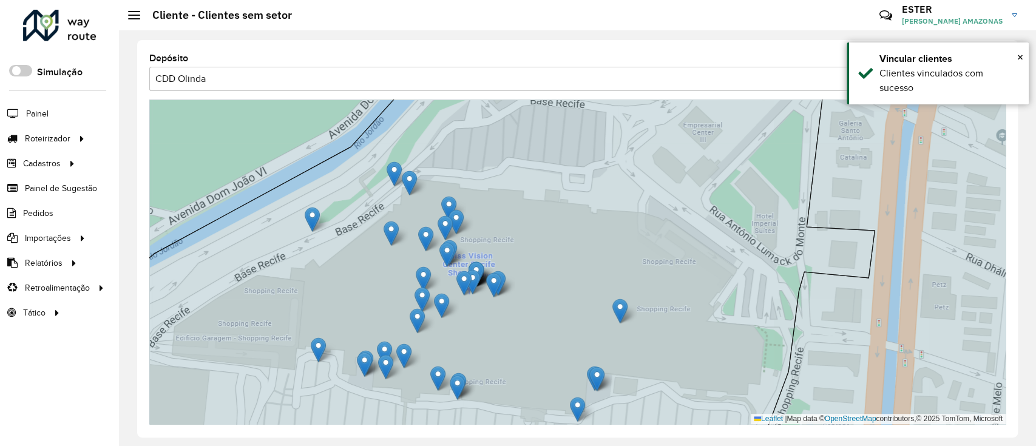
drag, startPoint x: 639, startPoint y: 340, endPoint x: 615, endPoint y: 308, distance: 39.8
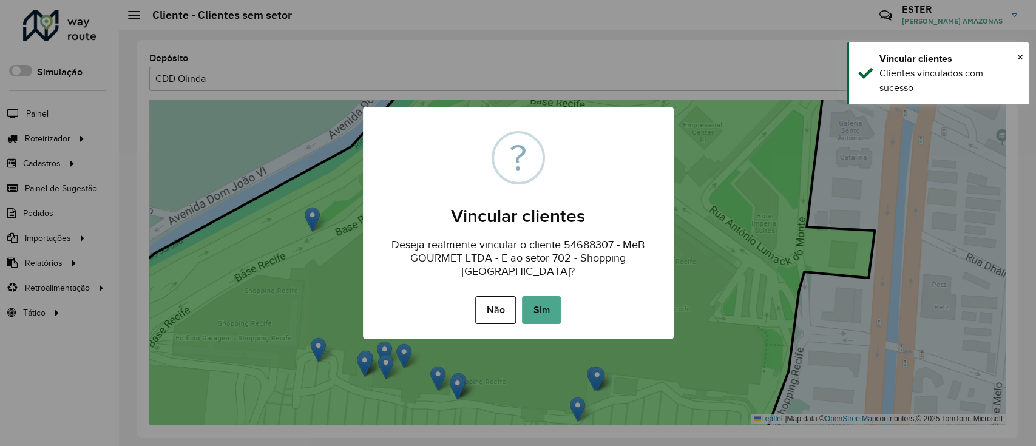
click at [544, 303] on button "Sim" at bounding box center [541, 310] width 39 height 28
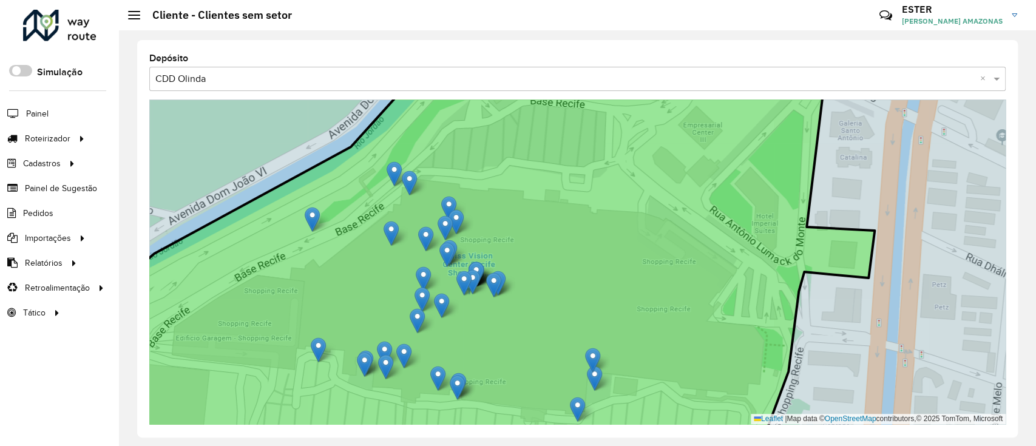
drag, startPoint x: 596, startPoint y: 374, endPoint x: 592, endPoint y: 355, distance: 19.3
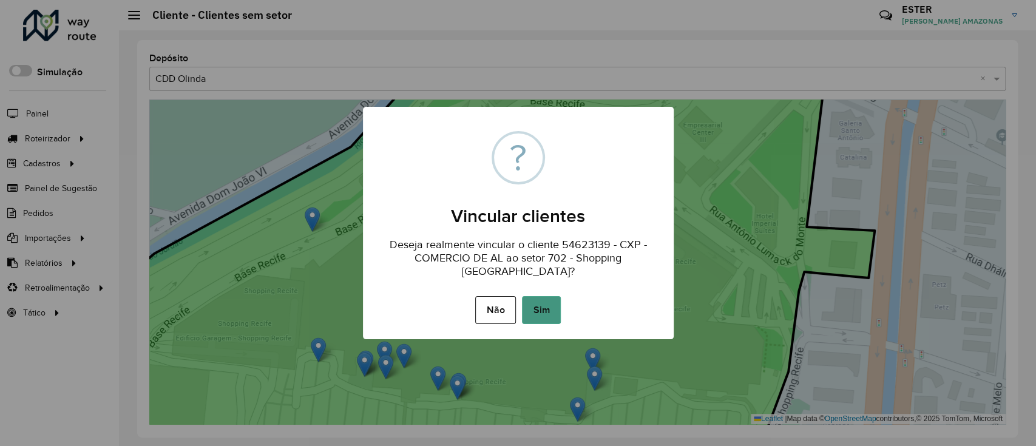
click at [529, 296] on button "Sim" at bounding box center [541, 310] width 39 height 28
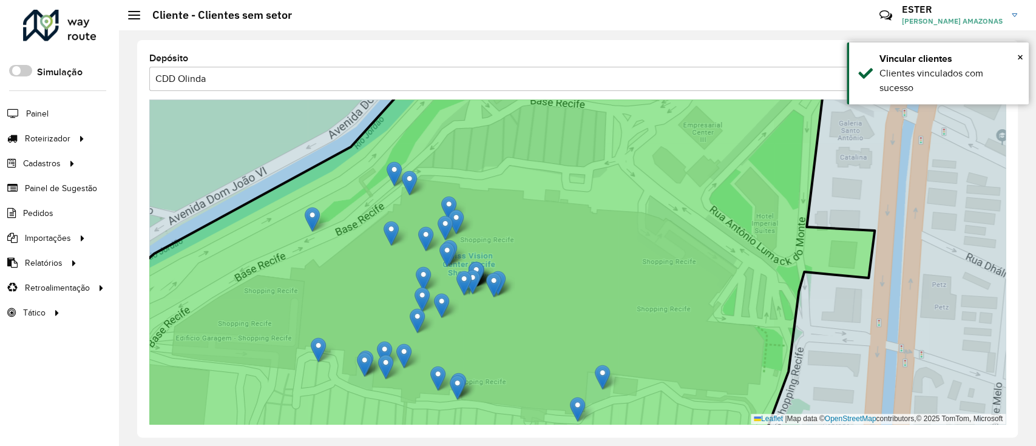
drag, startPoint x: 596, startPoint y: 371, endPoint x: 604, endPoint y: 370, distance: 8.0
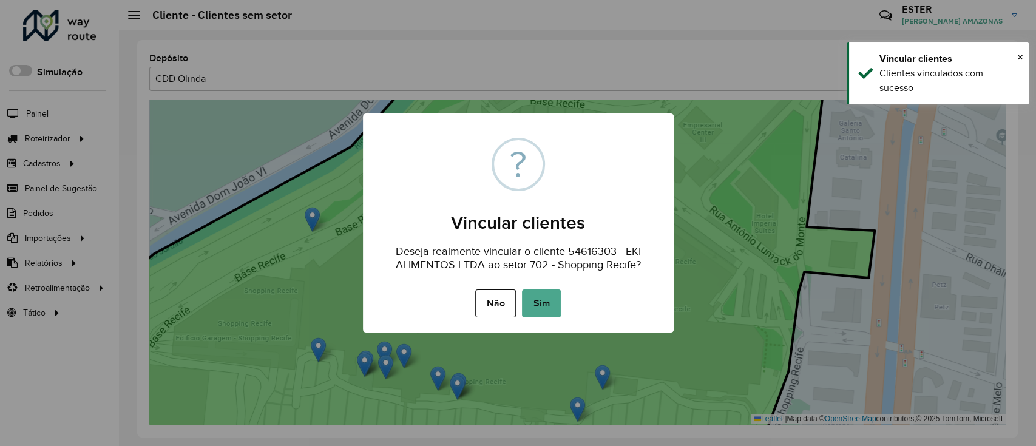
drag, startPoint x: 540, startPoint y: 299, endPoint x: 570, endPoint y: 358, distance: 67.0
click at [541, 299] on button "Sim" at bounding box center [541, 303] width 39 height 28
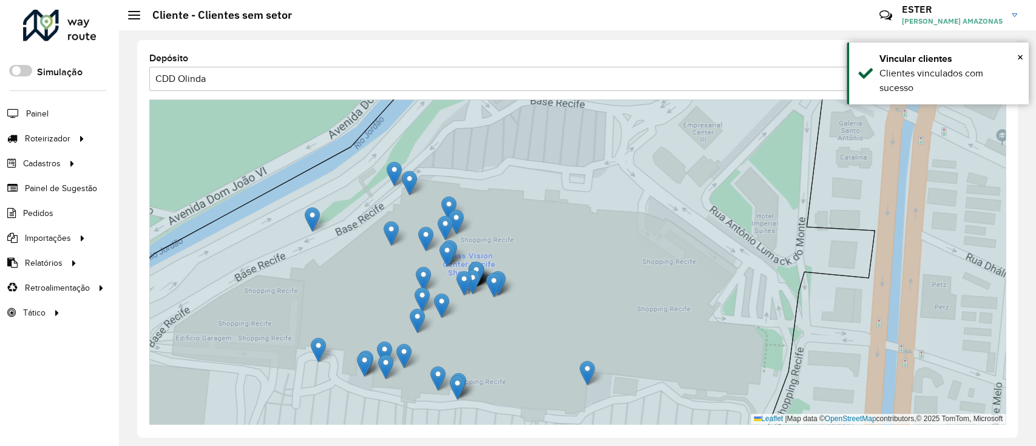
drag, startPoint x: 580, startPoint y: 405, endPoint x: 589, endPoint y: 369, distance: 37.5
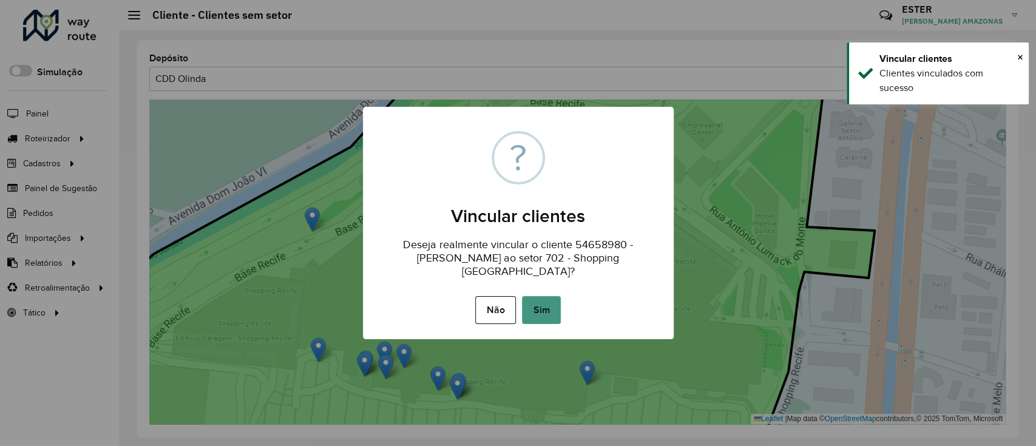
click at [550, 299] on button "Sim" at bounding box center [541, 310] width 39 height 28
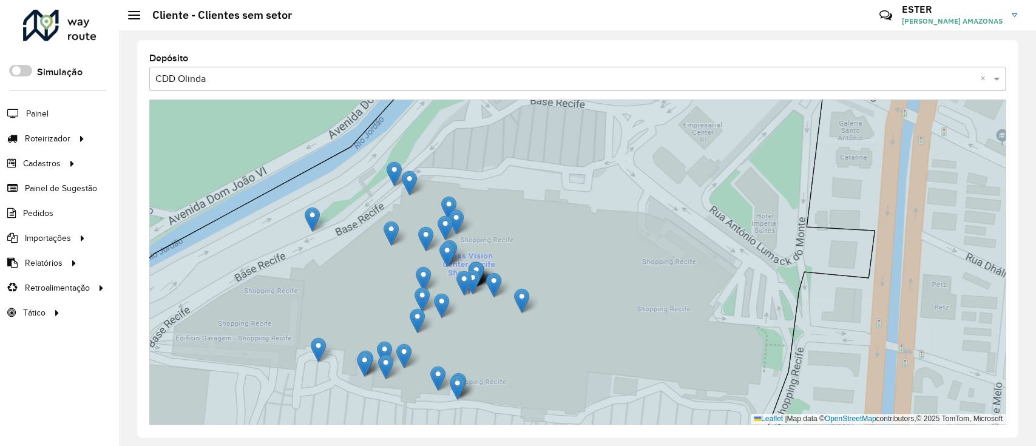
drag, startPoint x: 502, startPoint y: 284, endPoint x: 526, endPoint y: 302, distance: 30.0
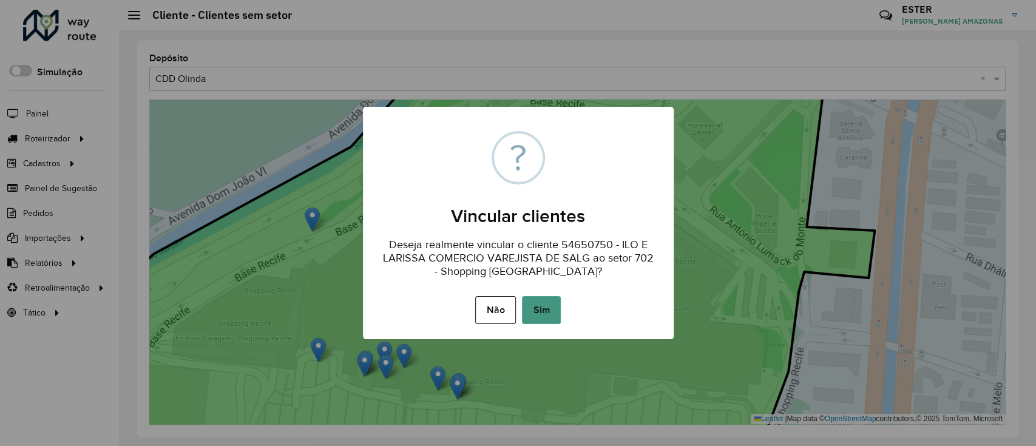
click at [527, 302] on button "Sim" at bounding box center [541, 310] width 39 height 28
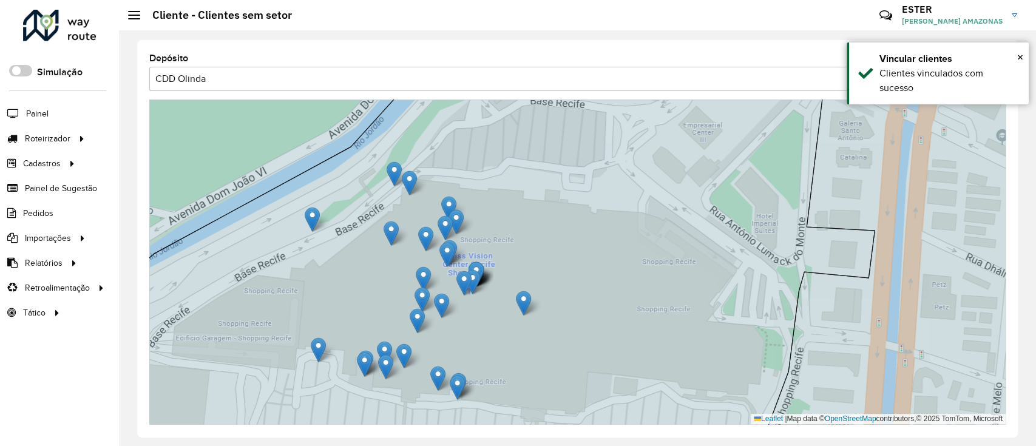
drag, startPoint x: 493, startPoint y: 284, endPoint x: 522, endPoint y: 302, distance: 34.4
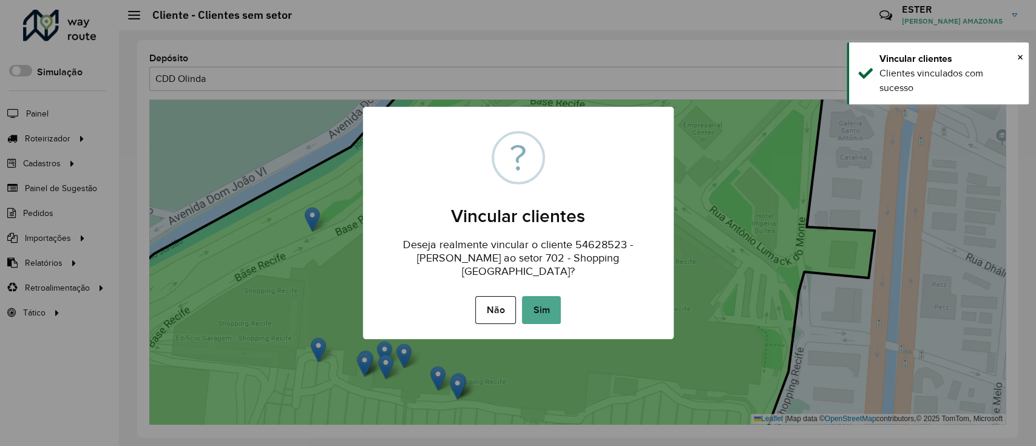
click at [539, 305] on button "Sim" at bounding box center [541, 310] width 39 height 28
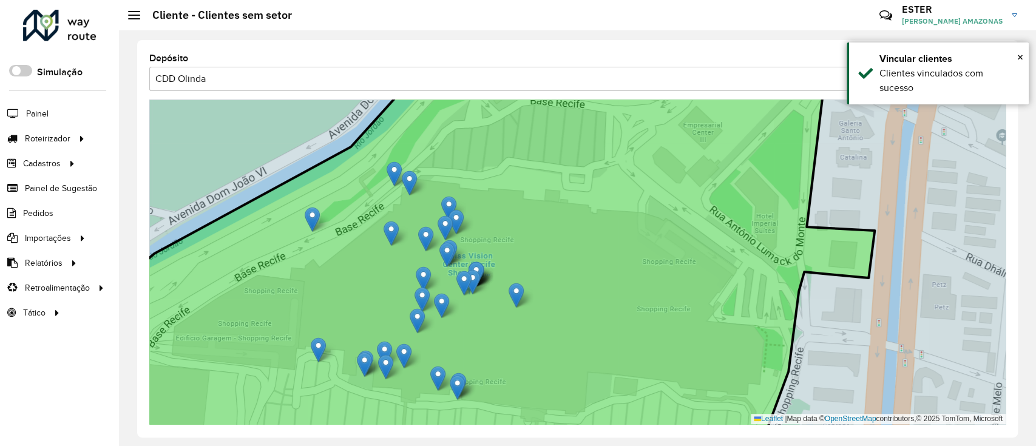
drag, startPoint x: 478, startPoint y: 268, endPoint x: 518, endPoint y: 289, distance: 45.3
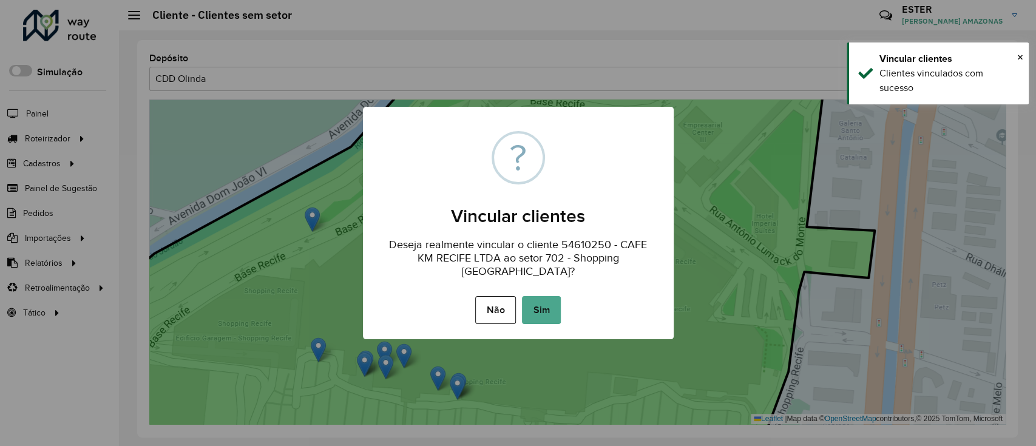
drag, startPoint x: 539, startPoint y: 296, endPoint x: 523, endPoint y: 288, distance: 18.2
click at [540, 296] on button "Sim" at bounding box center [541, 310] width 39 height 28
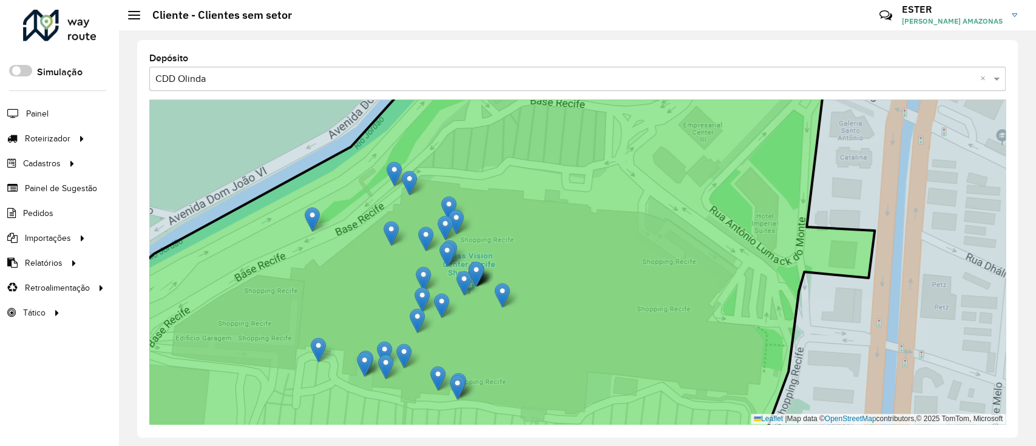
drag, startPoint x: 475, startPoint y: 271, endPoint x: 504, endPoint y: 284, distance: 32.0
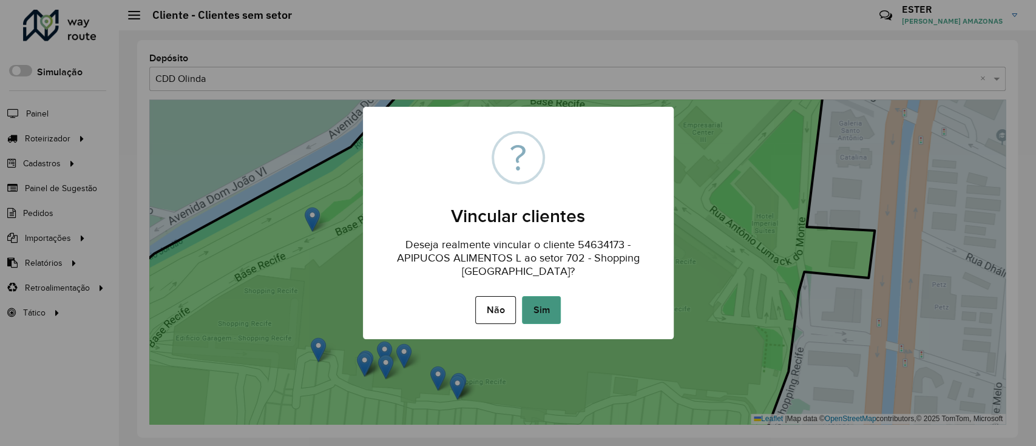
click at [538, 303] on button "Sim" at bounding box center [541, 310] width 39 height 28
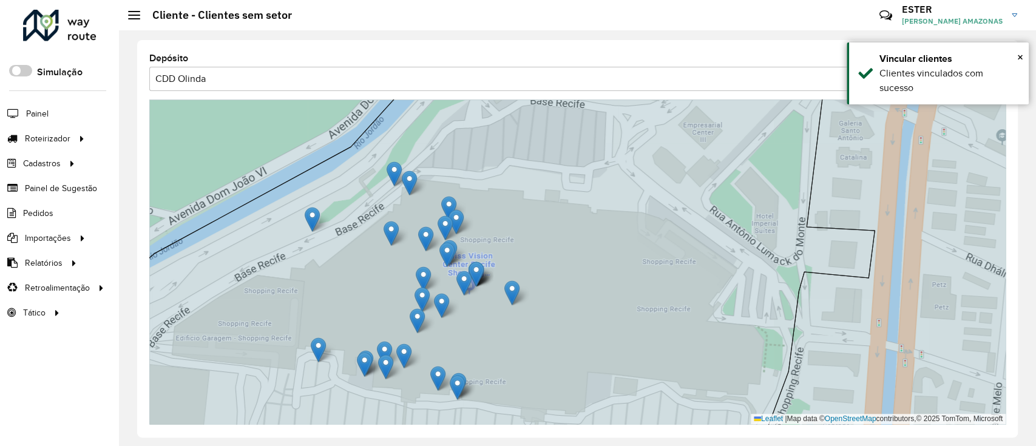
drag, startPoint x: 478, startPoint y: 269, endPoint x: 514, endPoint y: 288, distance: 40.4
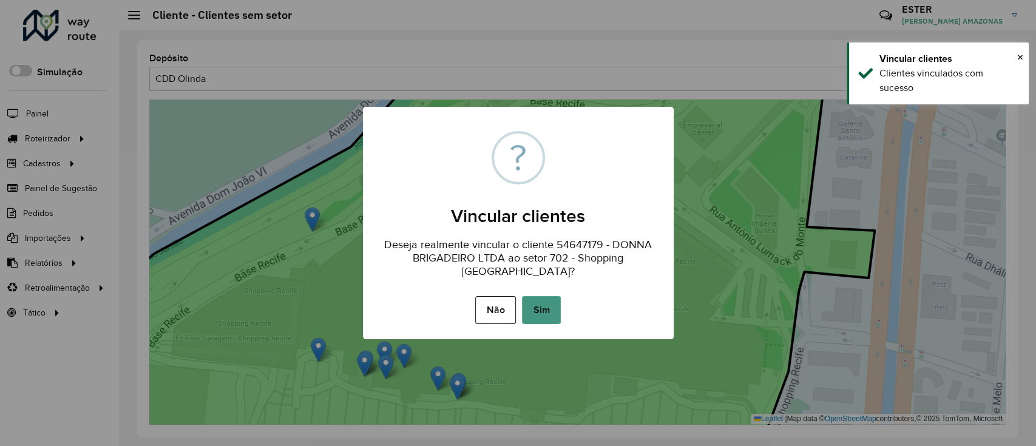
click at [538, 298] on button "Sim" at bounding box center [541, 310] width 39 height 28
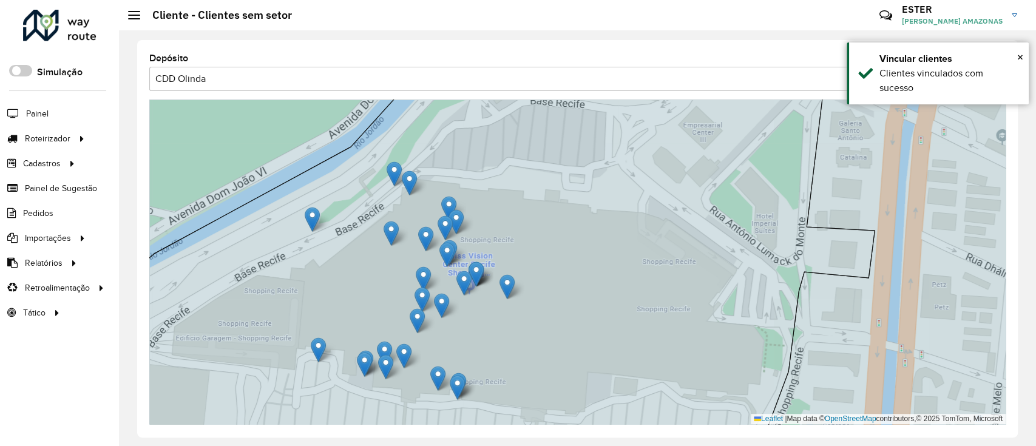
drag, startPoint x: 476, startPoint y: 274, endPoint x: 507, endPoint y: 286, distance: 33.5
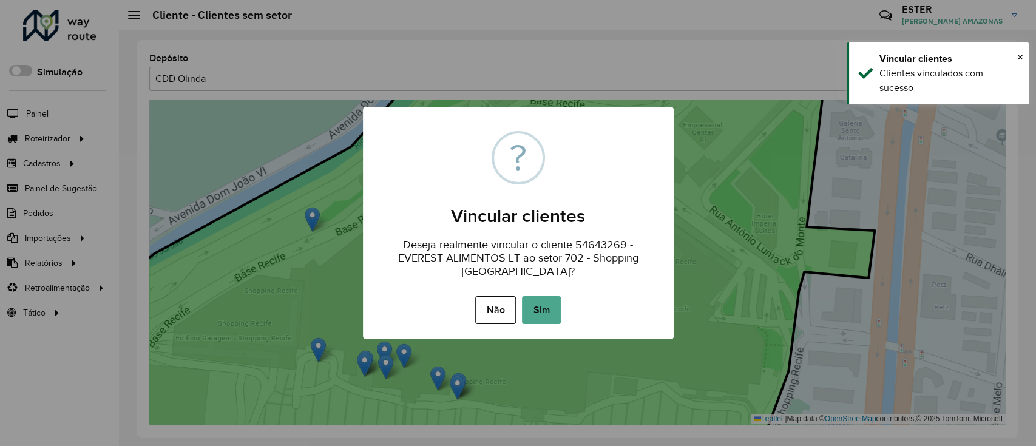
click at [533, 300] on button "Sim" at bounding box center [541, 310] width 39 height 28
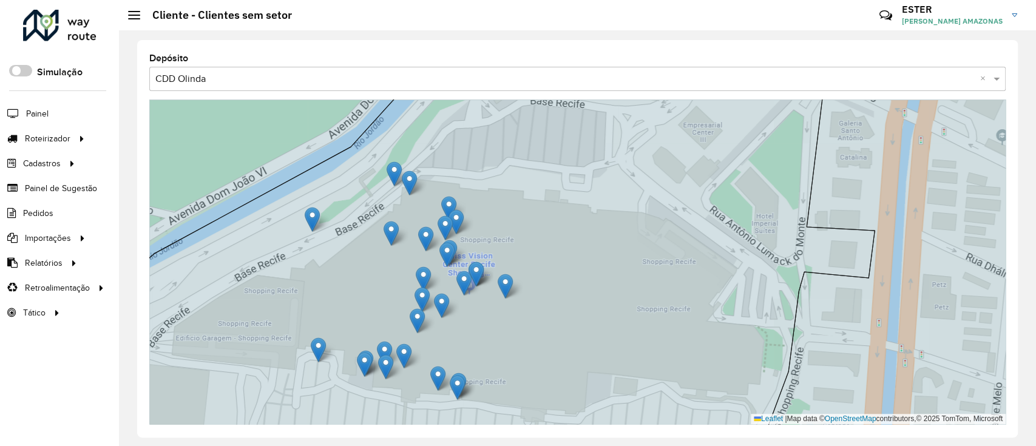
drag, startPoint x: 477, startPoint y: 270, endPoint x: 506, endPoint y: 282, distance: 31.6
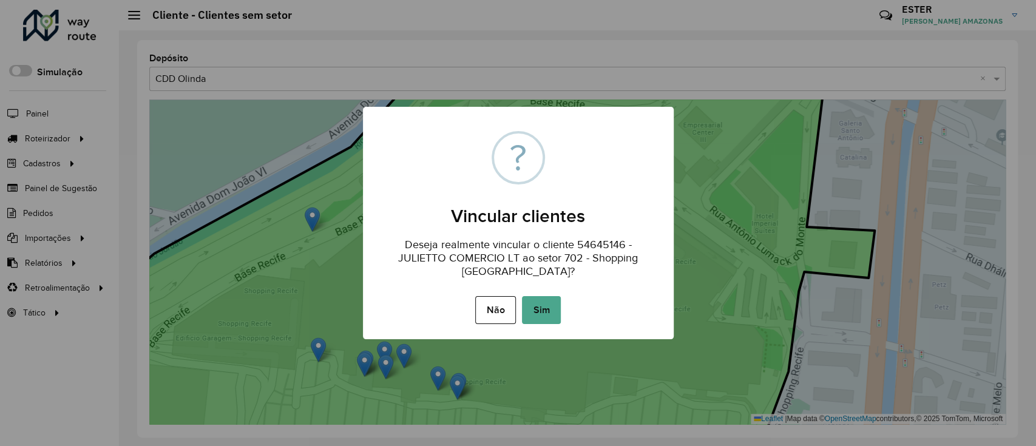
drag, startPoint x: 535, startPoint y: 299, endPoint x: 514, endPoint y: 294, distance: 21.3
click at [535, 299] on button "Sim" at bounding box center [541, 310] width 39 height 28
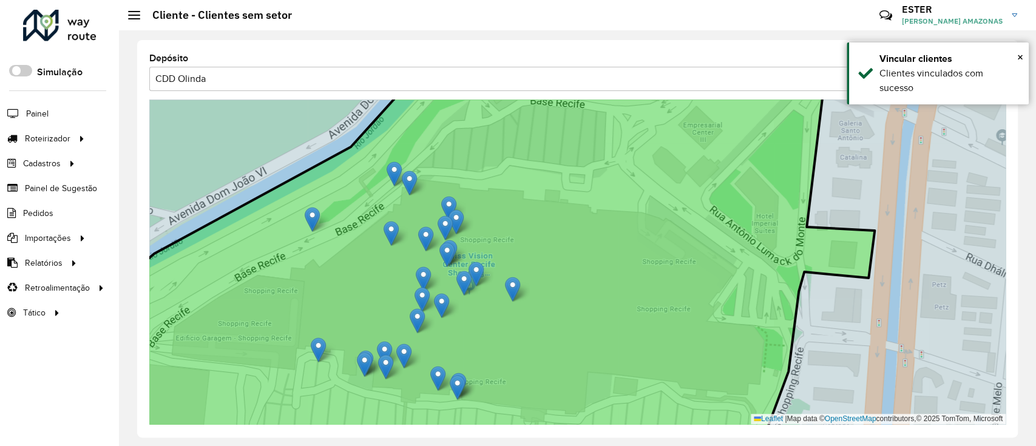
drag, startPoint x: 476, startPoint y: 271, endPoint x: 512, endPoint y: 286, distance: 39.4
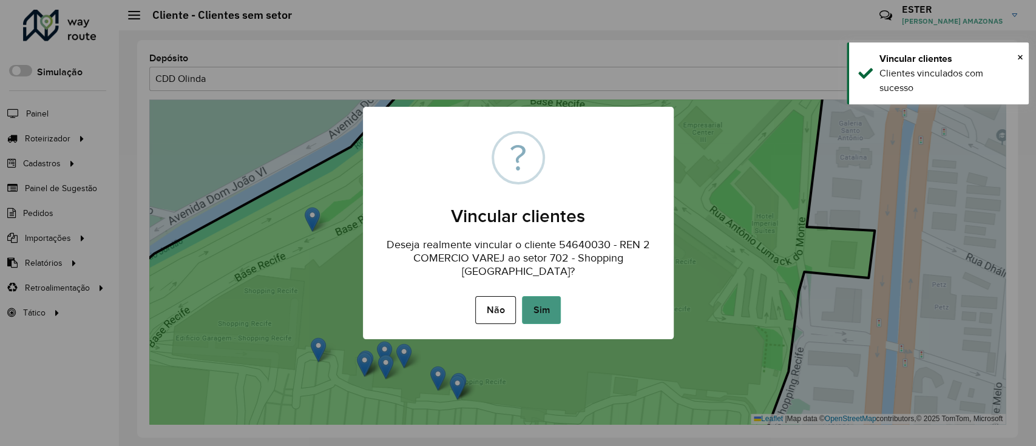
click at [528, 301] on button "Sim" at bounding box center [541, 310] width 39 height 28
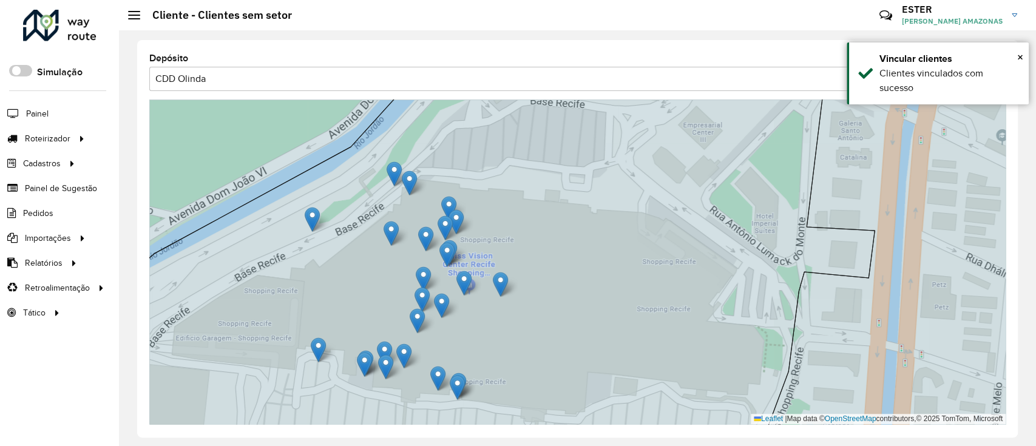
drag, startPoint x: 476, startPoint y: 272, endPoint x: 502, endPoint y: 283, distance: 28.1
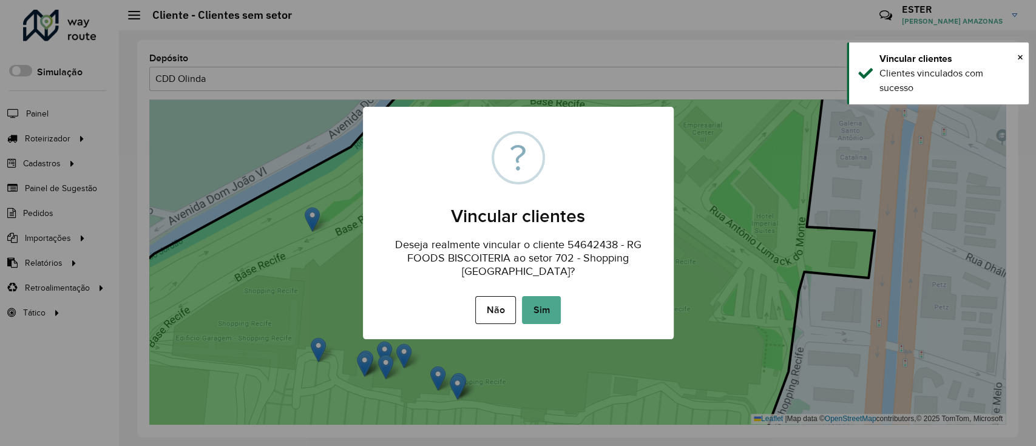
click at [541, 300] on button "Sim" at bounding box center [541, 310] width 39 height 28
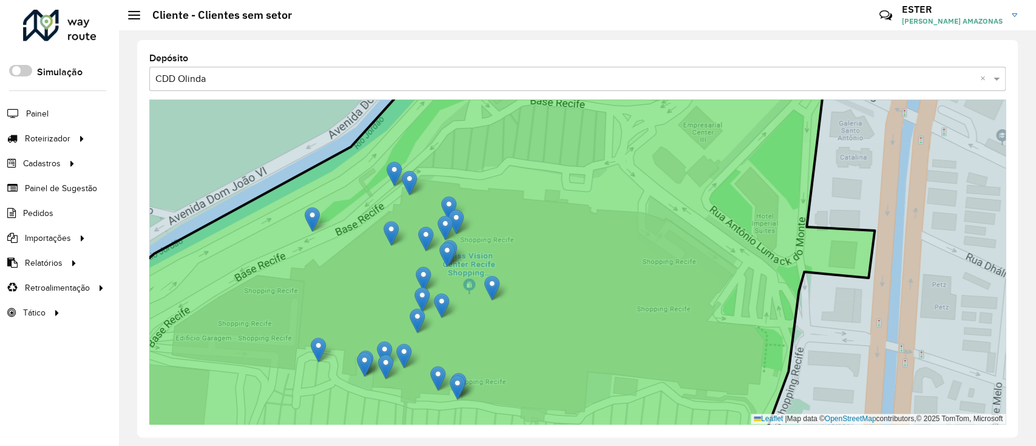
drag, startPoint x: 466, startPoint y: 278, endPoint x: 494, endPoint y: 283, distance: 28.3
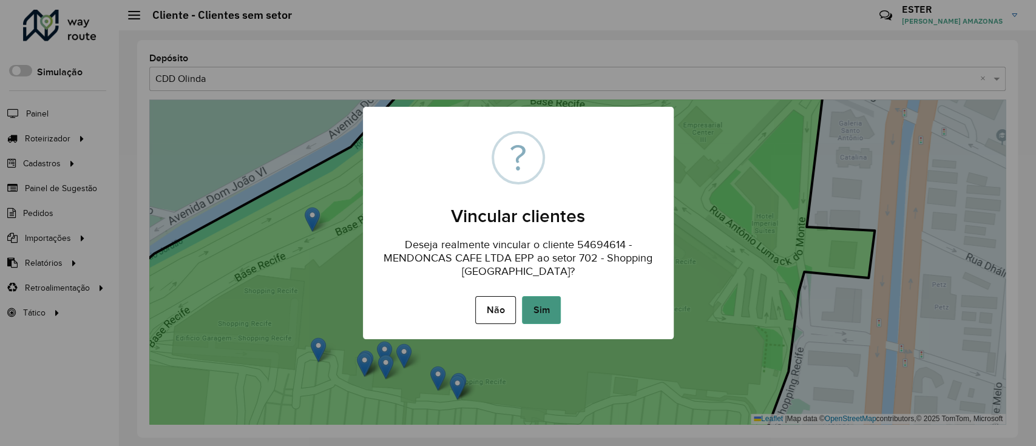
click at [527, 300] on button "Sim" at bounding box center [541, 310] width 39 height 28
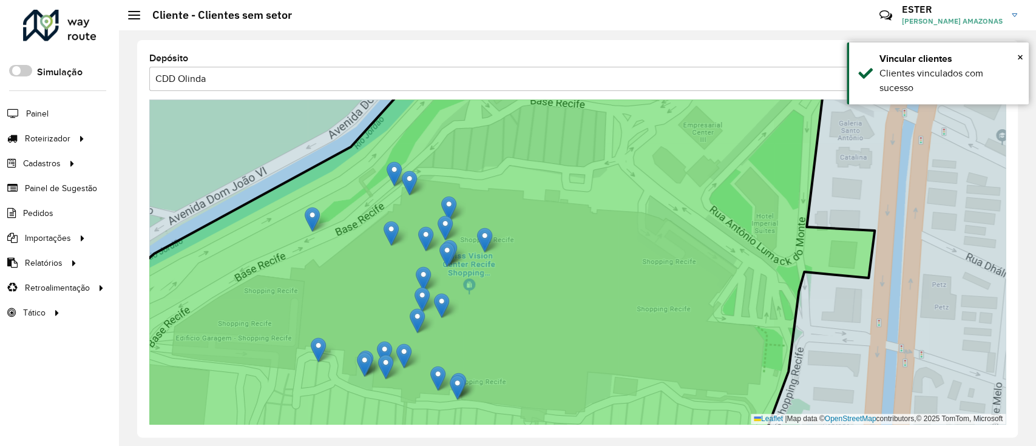
drag, startPoint x: 458, startPoint y: 218, endPoint x: 486, endPoint y: 235, distance: 33.5
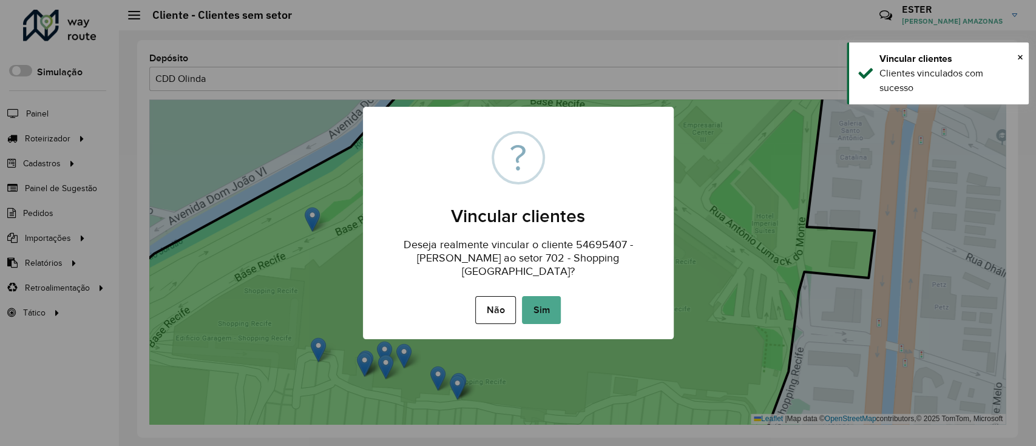
click at [540, 296] on button "Sim" at bounding box center [541, 310] width 39 height 28
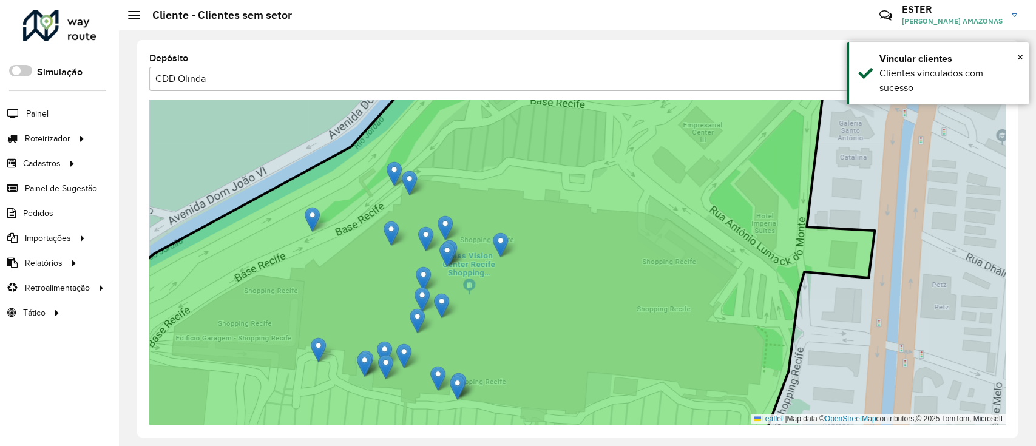
drag, startPoint x: 446, startPoint y: 198, endPoint x: 498, endPoint y: 235, distance: 63.1
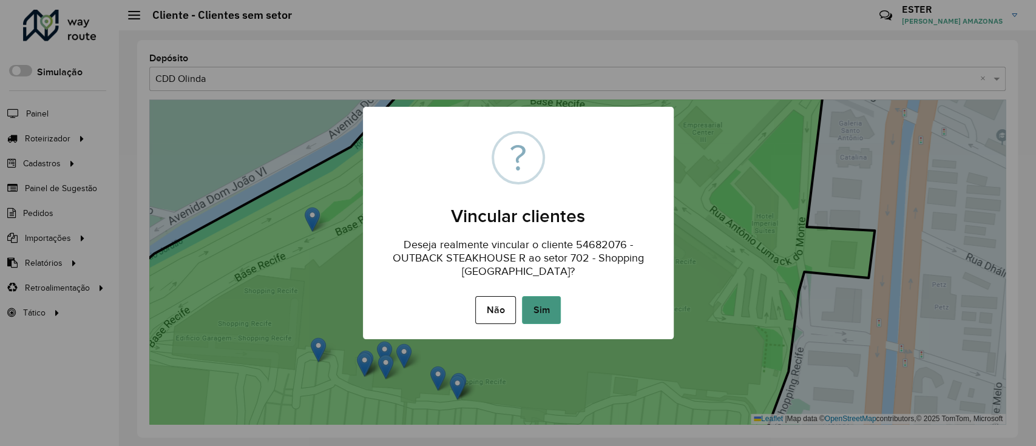
click at [529, 308] on button "Sim" at bounding box center [541, 310] width 39 height 28
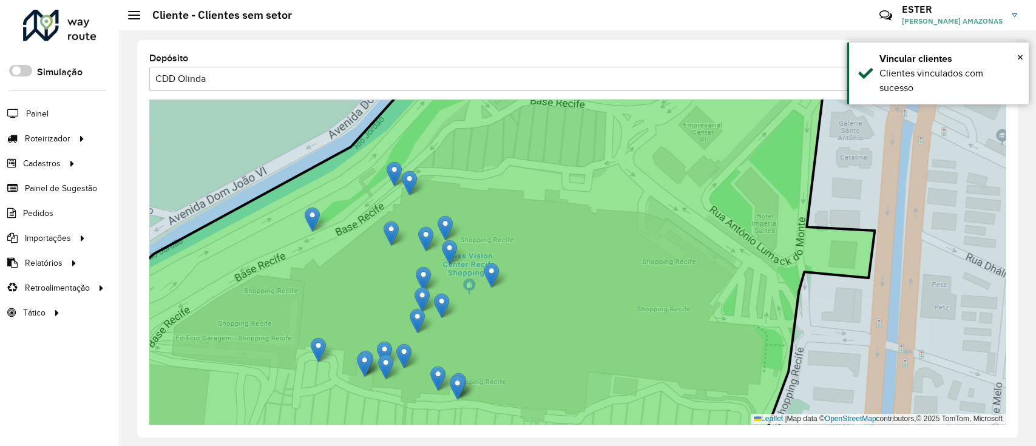
drag, startPoint x: 447, startPoint y: 254, endPoint x: 492, endPoint y: 274, distance: 48.9
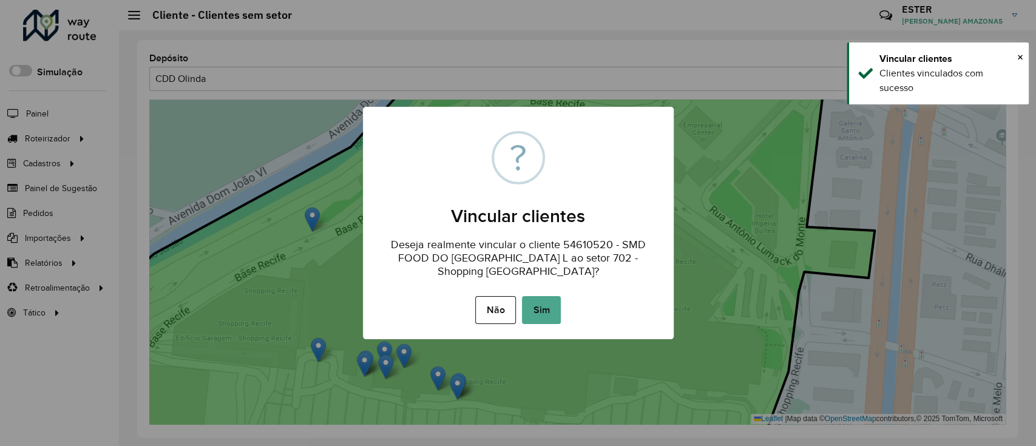
click at [535, 300] on button "Sim" at bounding box center [541, 310] width 39 height 28
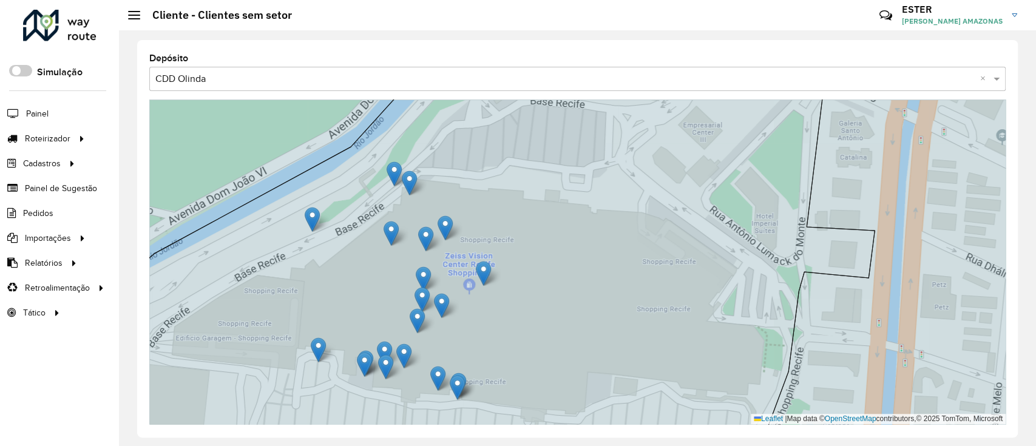
drag, startPoint x: 453, startPoint y: 252, endPoint x: 487, endPoint y: 273, distance: 39.6
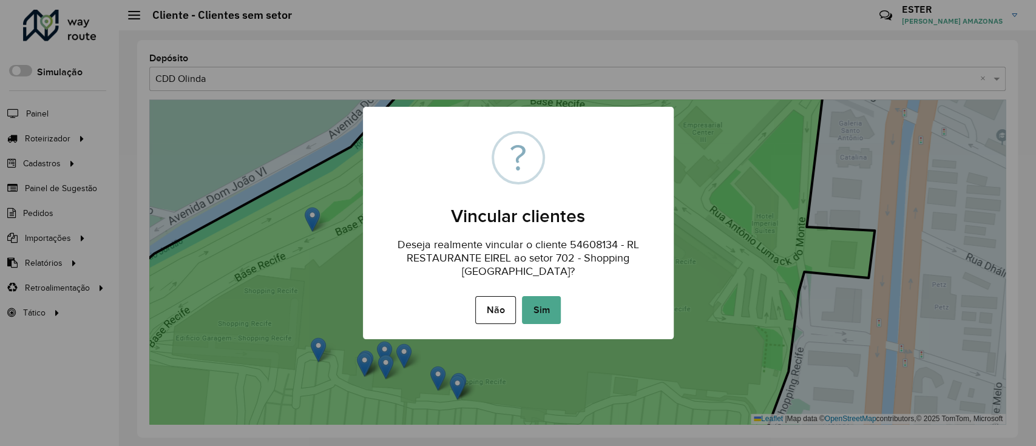
click at [539, 303] on button "Sim" at bounding box center [541, 310] width 39 height 28
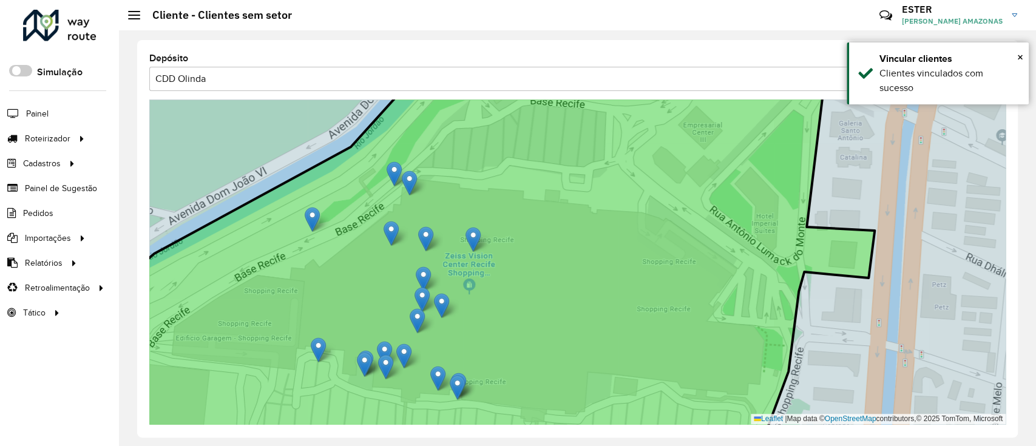
drag, startPoint x: 449, startPoint y: 229, endPoint x: 476, endPoint y: 240, distance: 29.6
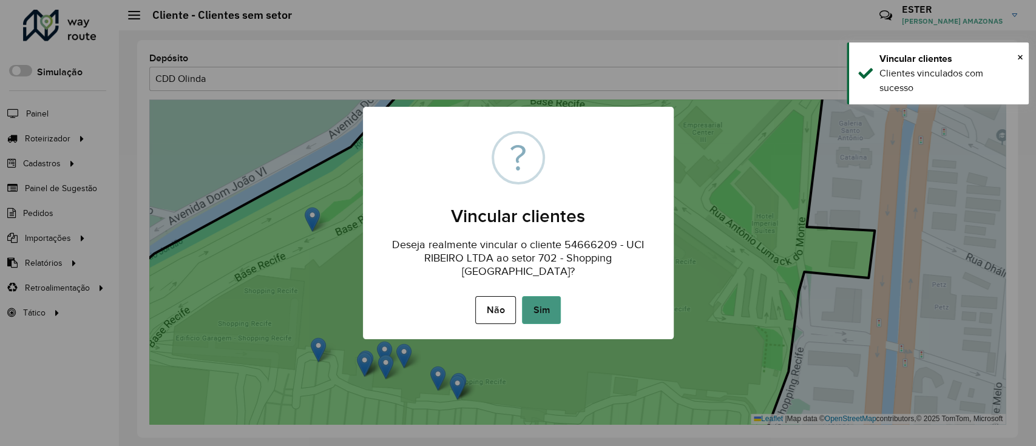
click at [534, 303] on button "Sim" at bounding box center [541, 310] width 39 height 28
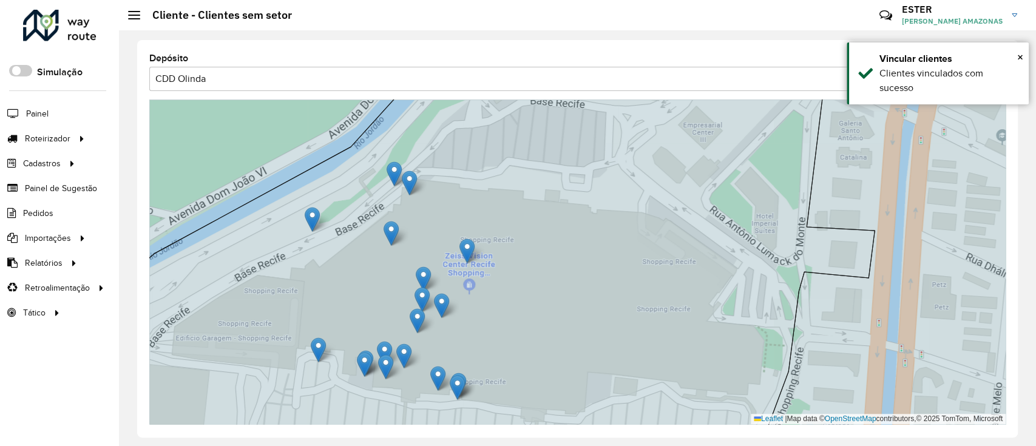
drag, startPoint x: 429, startPoint y: 239, endPoint x: 471, endPoint y: 251, distance: 43.6
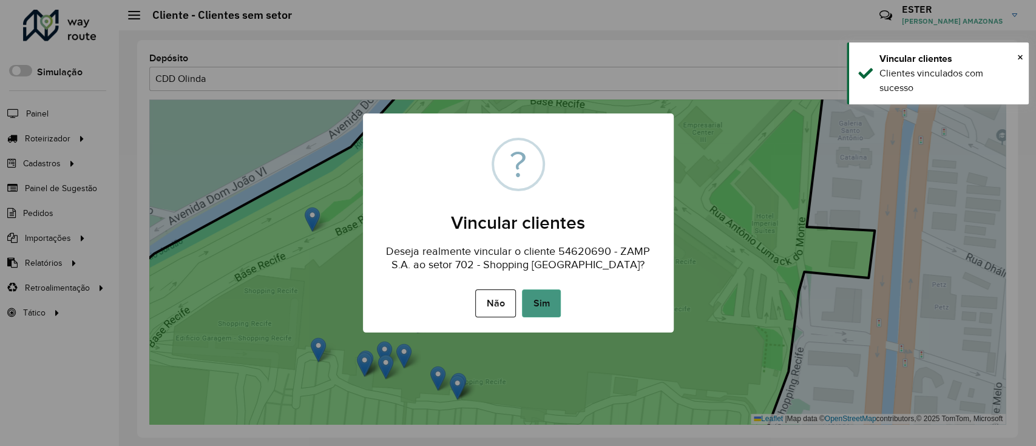
click at [536, 303] on button "Sim" at bounding box center [541, 303] width 39 height 28
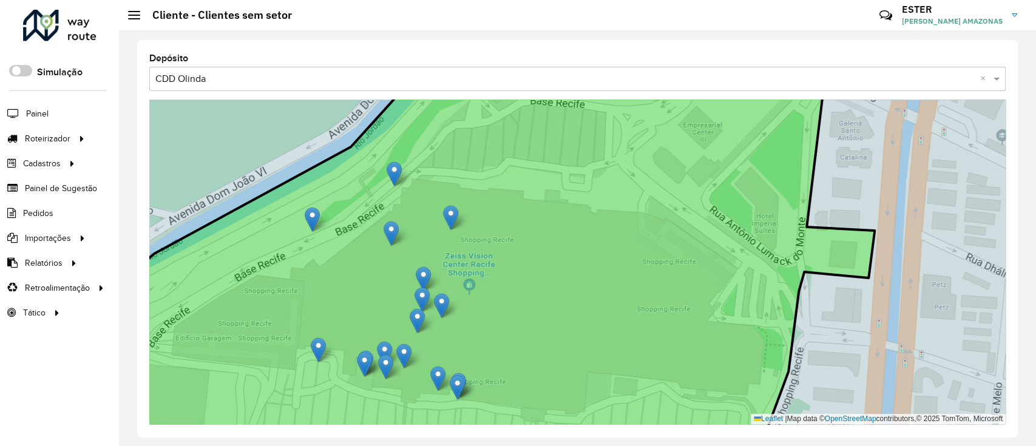
drag, startPoint x: 412, startPoint y: 175, endPoint x: 452, endPoint y: 207, distance: 50.9
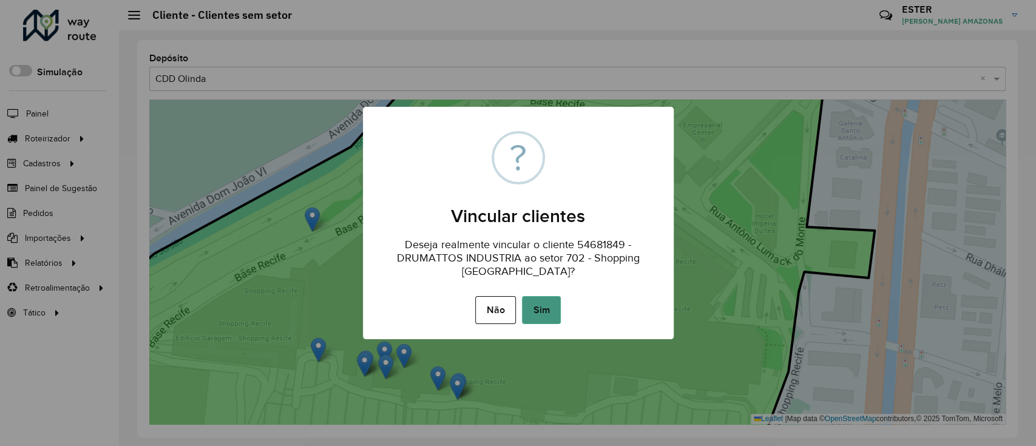
drag, startPoint x: 535, startPoint y: 306, endPoint x: 529, endPoint y: 300, distance: 9.0
click at [536, 306] on button "Sim" at bounding box center [541, 310] width 39 height 28
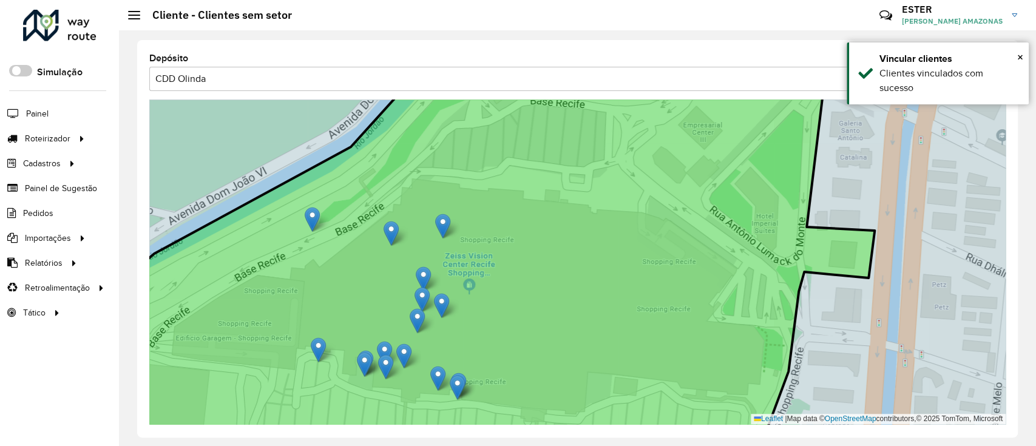
drag, startPoint x: 394, startPoint y: 177, endPoint x: 442, endPoint y: 229, distance: 71.3
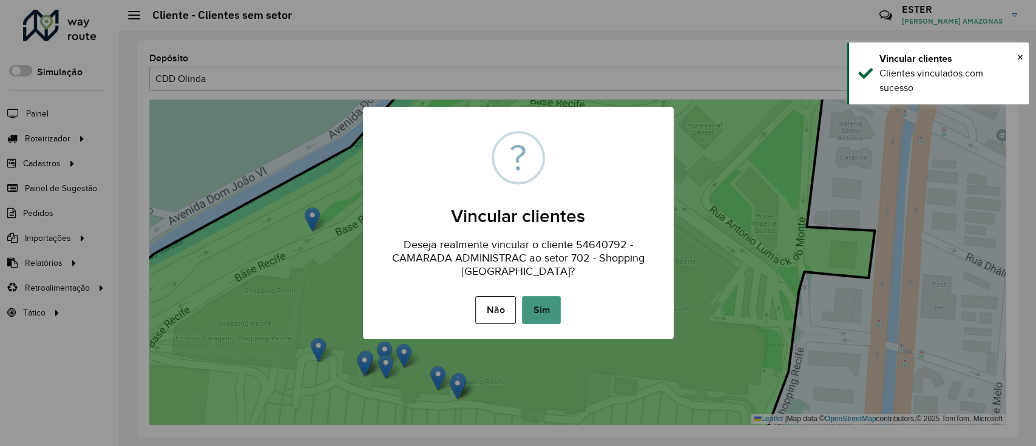
click at [532, 306] on button "Sim" at bounding box center [541, 310] width 39 height 28
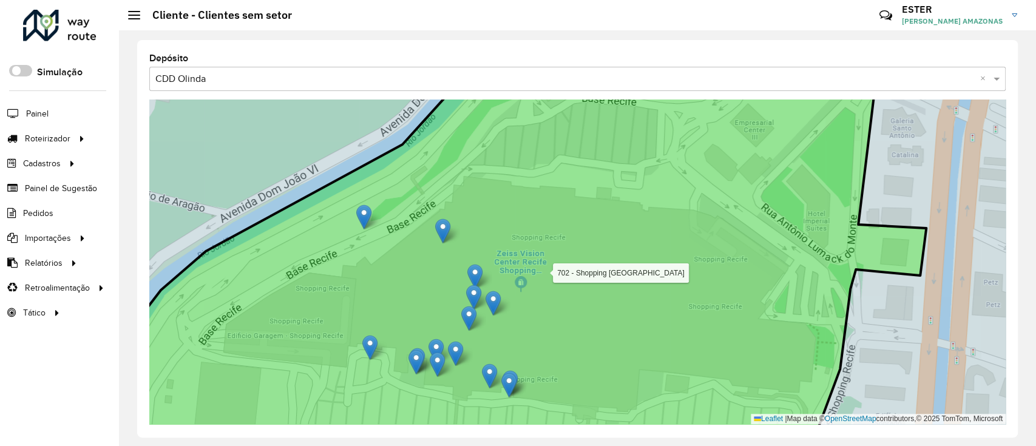
drag, startPoint x: 398, startPoint y: 215, endPoint x: 446, endPoint y: 214, distance: 48.0
click at [446, 214] on icon at bounding box center [519, 260] width 813 height 394
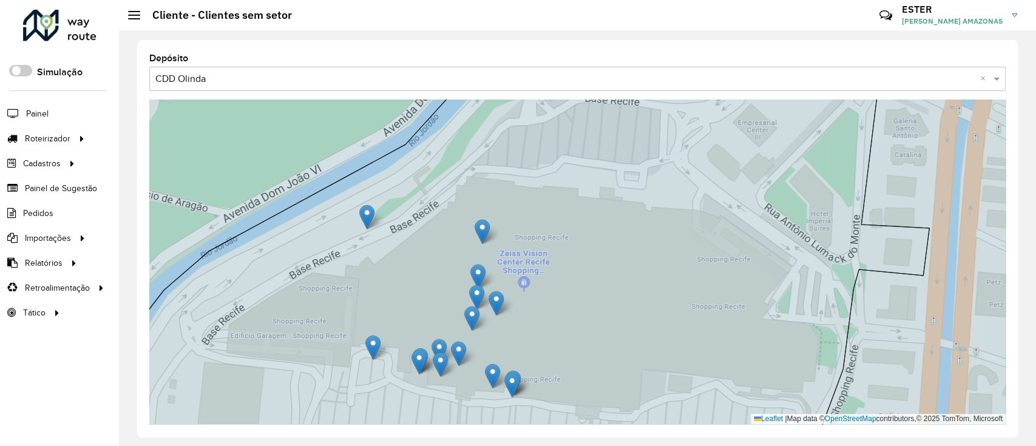
drag, startPoint x: 447, startPoint y: 220, endPoint x: 484, endPoint y: 221, distance: 36.4
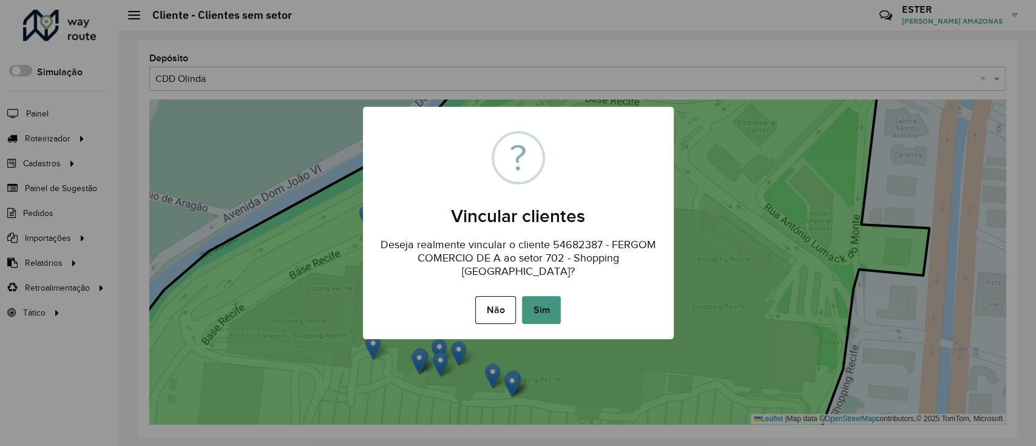
click at [553, 310] on button "Sim" at bounding box center [541, 310] width 39 height 28
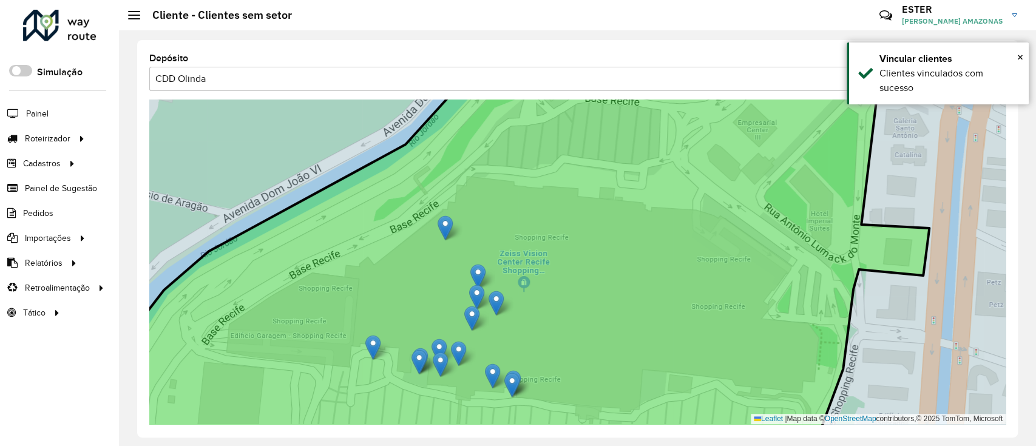
drag, startPoint x: 387, startPoint y: 214, endPoint x: 448, endPoint y: 222, distance: 61.8
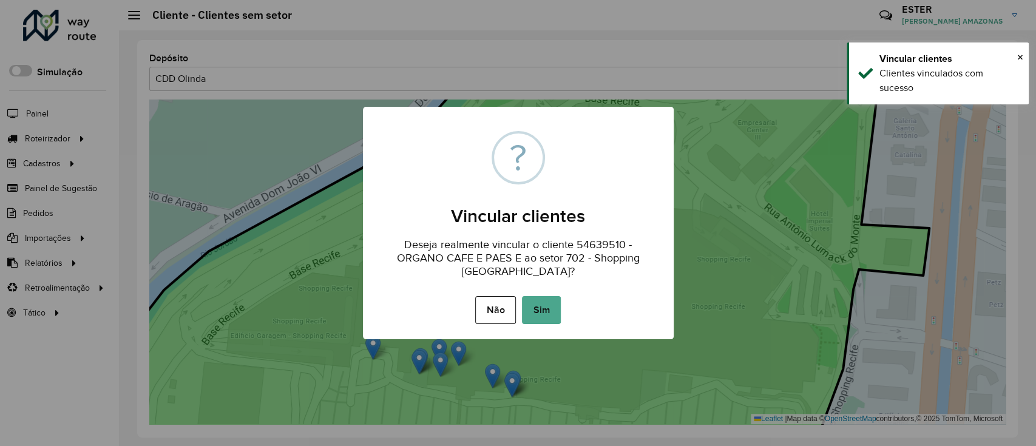
click at [554, 296] on button "Sim" at bounding box center [541, 310] width 39 height 28
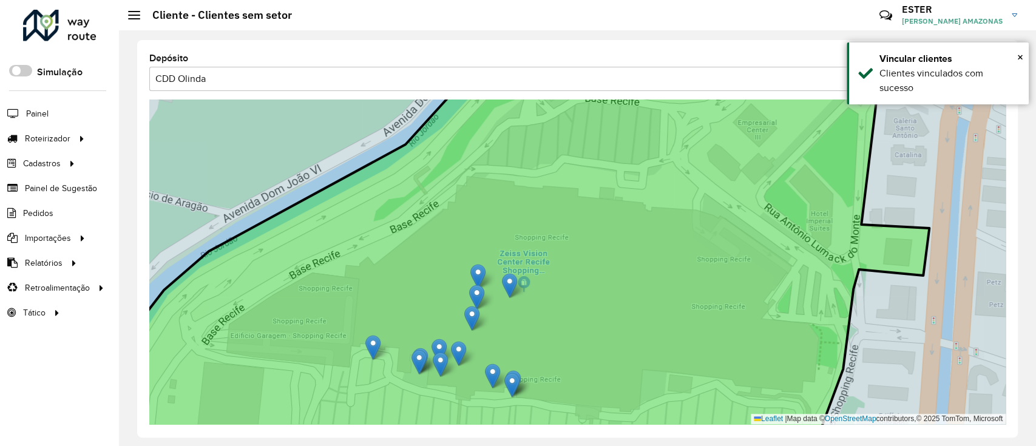
drag, startPoint x: 496, startPoint y: 299, endPoint x: 509, endPoint y: 281, distance: 22.1
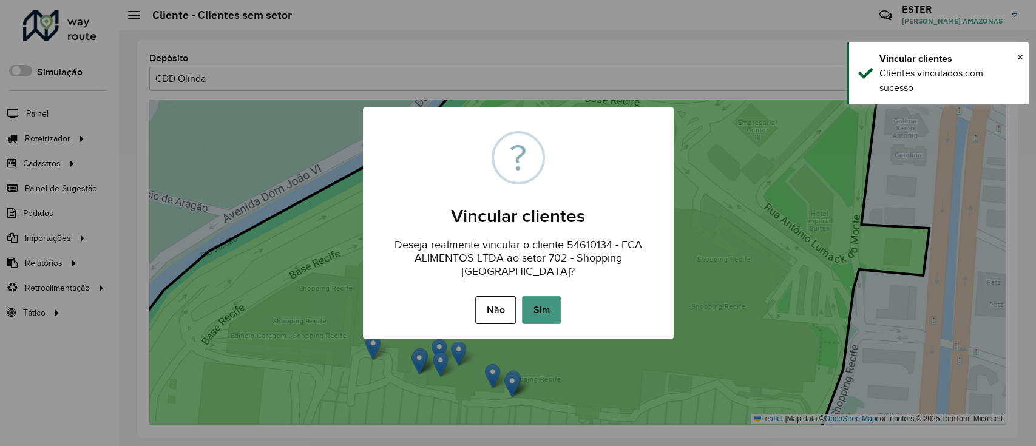
click at [541, 302] on button "Sim" at bounding box center [541, 310] width 39 height 28
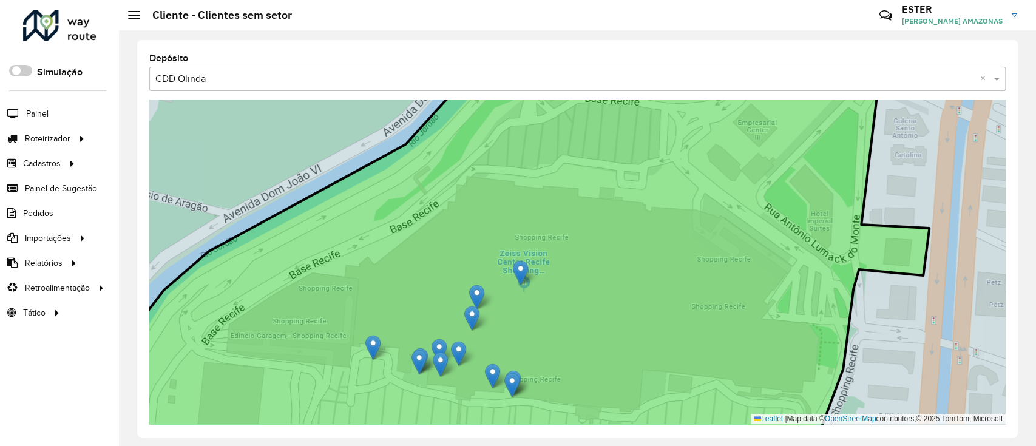
drag, startPoint x: 477, startPoint y: 273, endPoint x: 519, endPoint y: 269, distance: 42.6
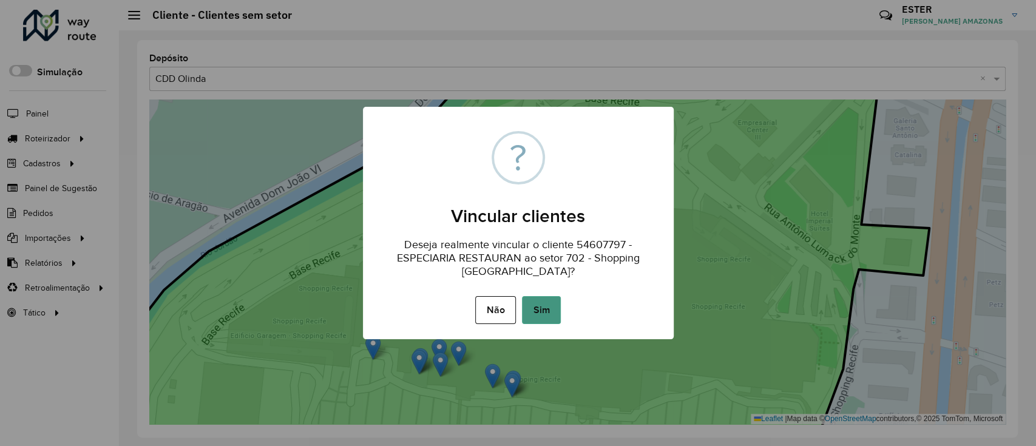
click at [534, 304] on button "Sim" at bounding box center [541, 310] width 39 height 28
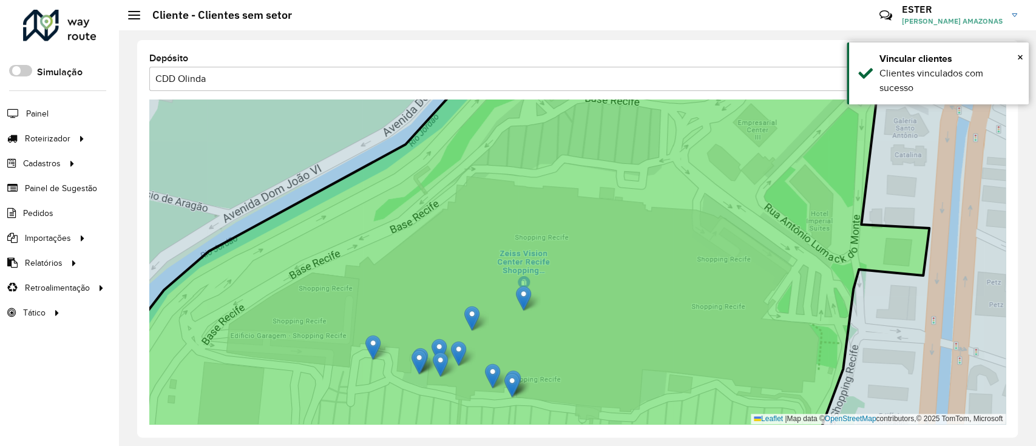
drag, startPoint x: 477, startPoint y: 293, endPoint x: 524, endPoint y: 294, distance: 47.4
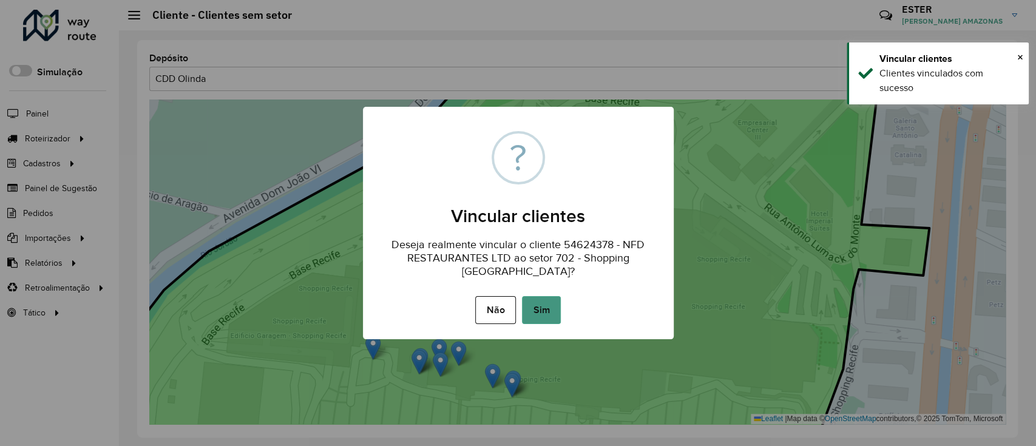
click at [540, 297] on button "Sim" at bounding box center [541, 310] width 39 height 28
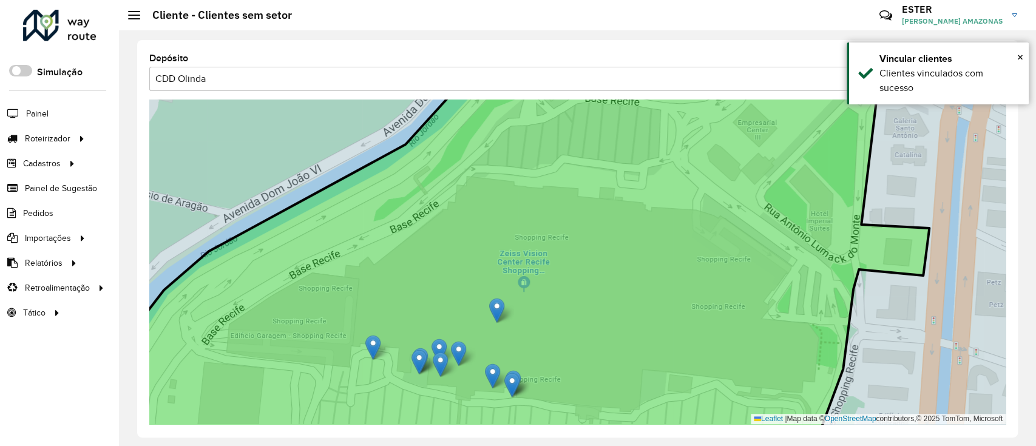
drag, startPoint x: 475, startPoint y: 313, endPoint x: 500, endPoint y: 305, distance: 26.1
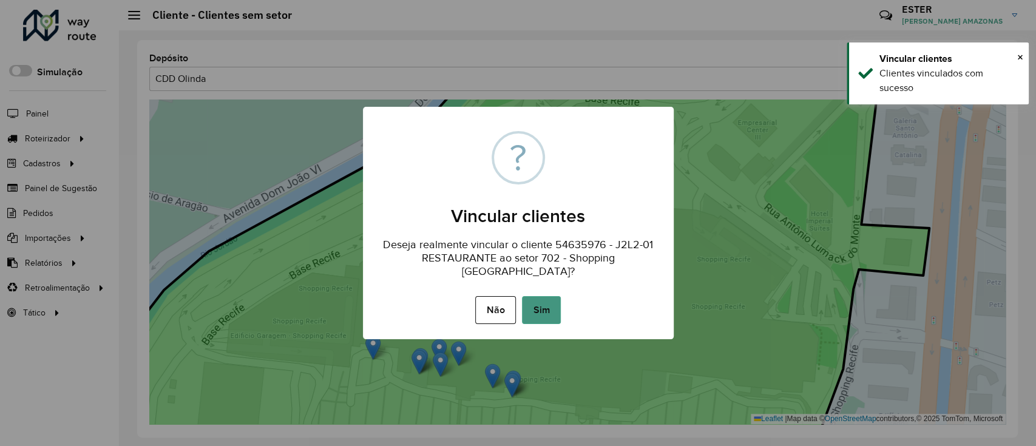
click at [530, 303] on button "Sim" at bounding box center [541, 310] width 39 height 28
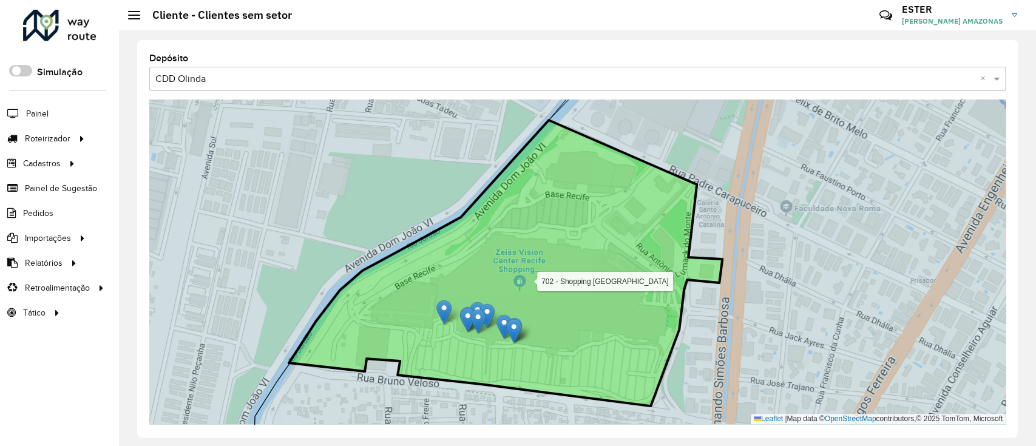
click at [515, 291] on icon at bounding box center [505, 263] width 433 height 286
drag, startPoint x: 514, startPoint y: 333, endPoint x: 529, endPoint y: 324, distance: 17.7
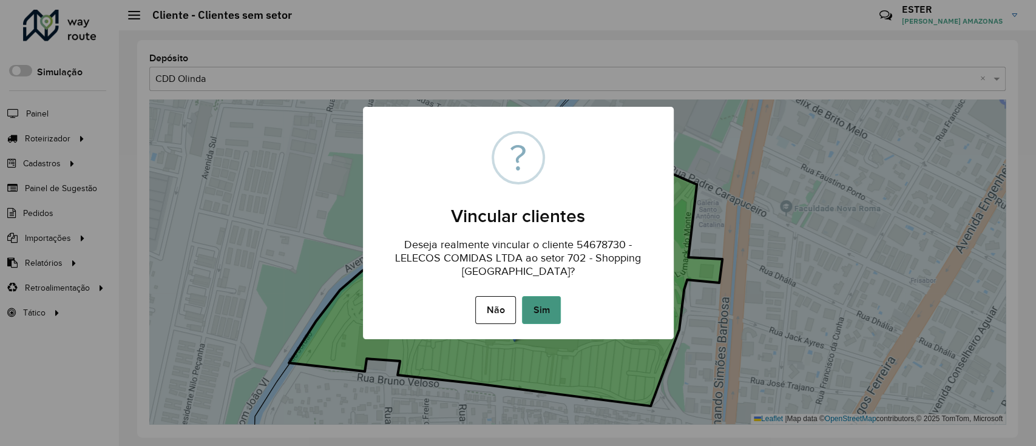
click at [544, 308] on button "Sim" at bounding box center [541, 310] width 39 height 28
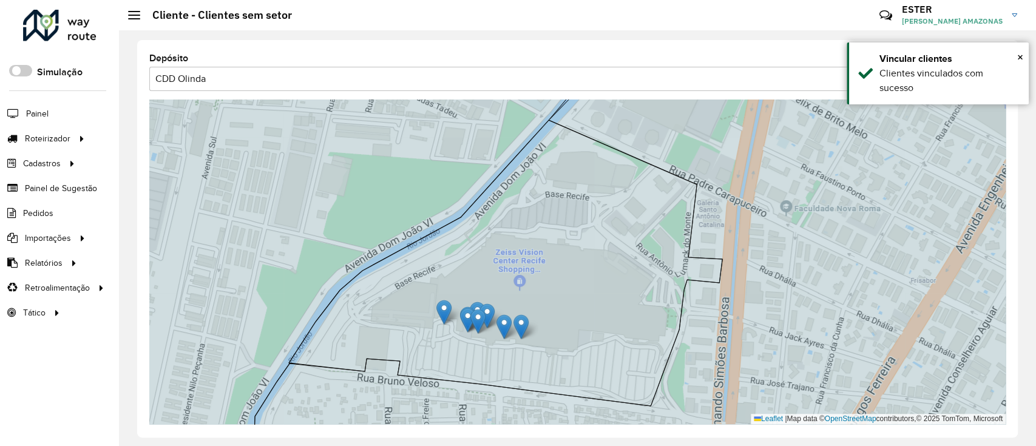
drag, startPoint x: 515, startPoint y: 324, endPoint x: 529, endPoint y: 316, distance: 16.6
drag, startPoint x: 513, startPoint y: 326, endPoint x: 536, endPoint y: 313, distance: 26.3
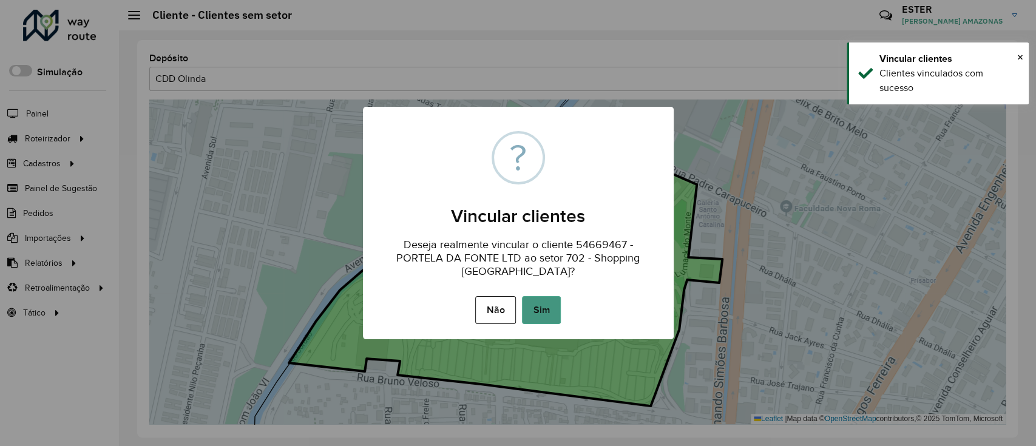
click at [541, 313] on button "Sim" at bounding box center [541, 310] width 39 height 28
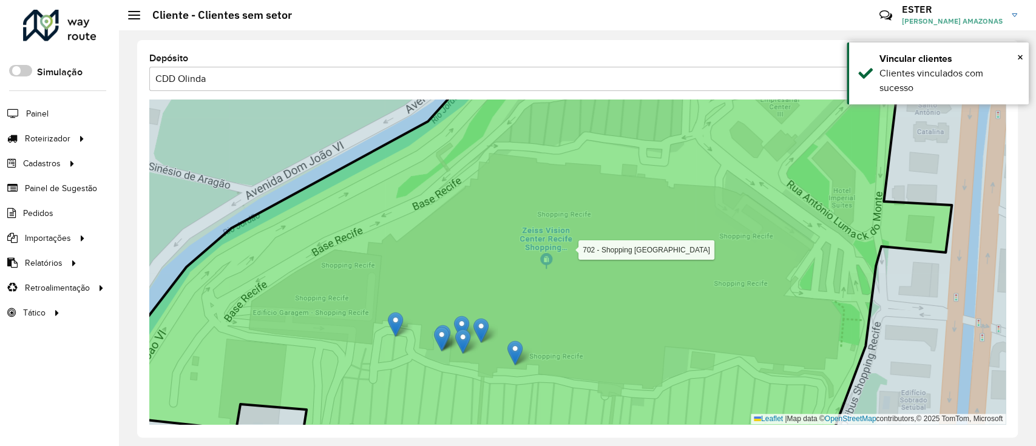
click at [493, 313] on icon at bounding box center [518, 261] width 867 height 391
drag, startPoint x: 532, startPoint y: 272, endPoint x: 543, endPoint y: 287, distance: 17.8
click at [536, 269] on icon at bounding box center [518, 261] width 867 height 391
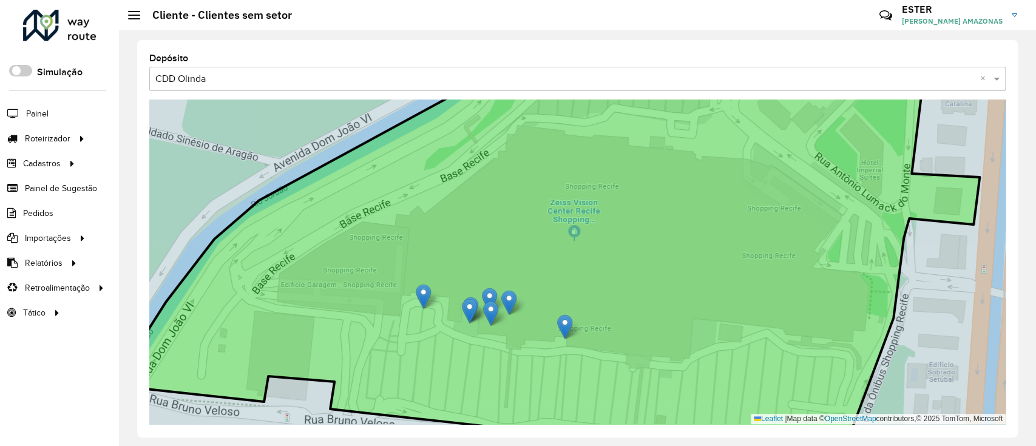
drag, startPoint x: 544, startPoint y: 313, endPoint x: 566, endPoint y: 315, distance: 21.9
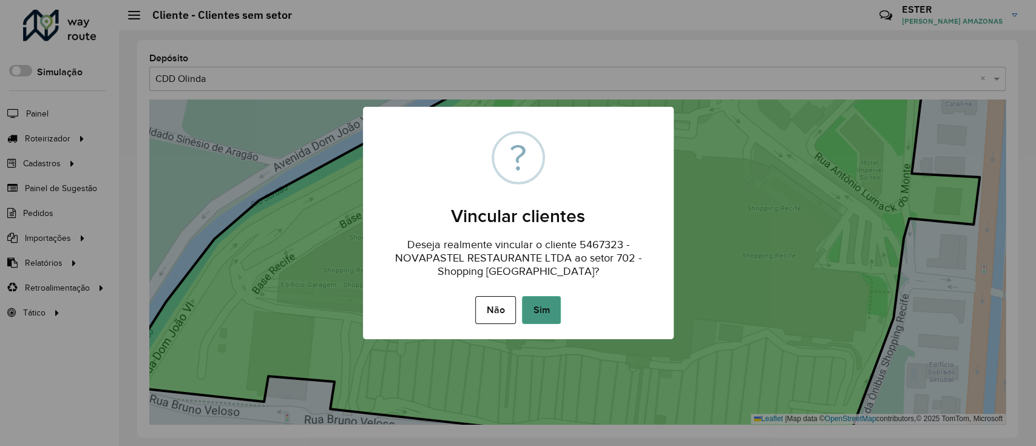
click at [555, 306] on button "Sim" at bounding box center [541, 310] width 39 height 28
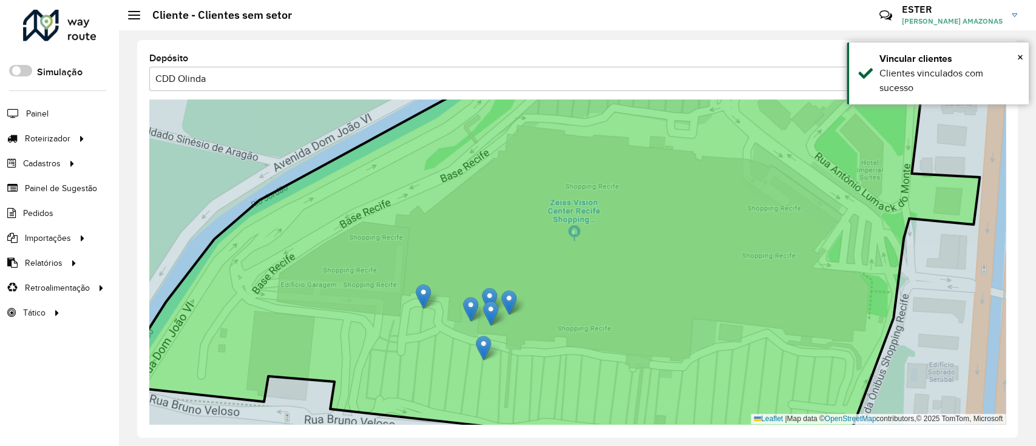
drag, startPoint x: 469, startPoint y: 310, endPoint x: 483, endPoint y: 347, distance: 39.6
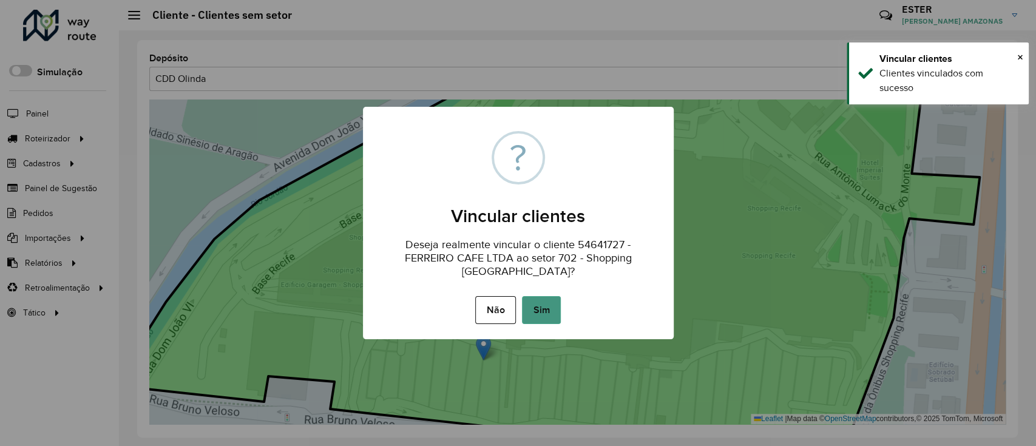
click at [538, 311] on button "Sim" at bounding box center [541, 310] width 39 height 28
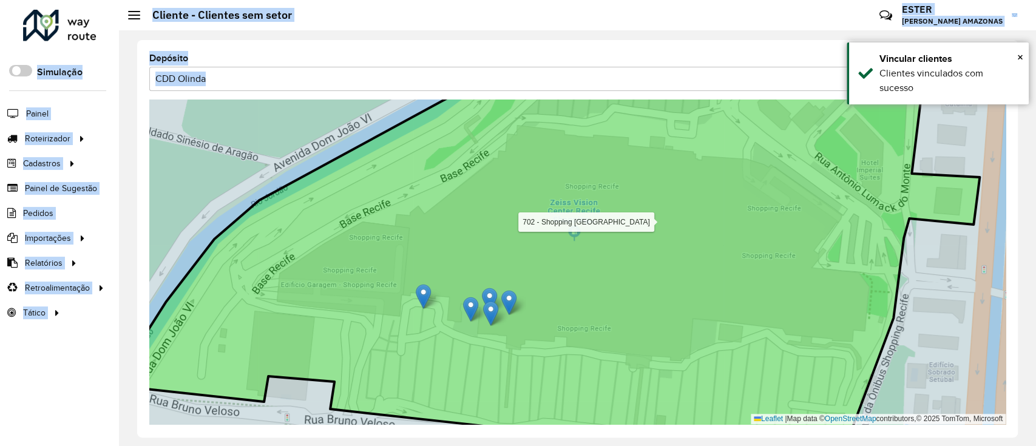
drag, startPoint x: 471, startPoint y: 304, endPoint x: 480, endPoint y: 334, distance: 31.7
click at [480, 334] on hb-app "Aguarde... Pop-up bloqueado! Seu navegador bloqueou automáticamente a abertura …" at bounding box center [518, 223] width 1036 height 446
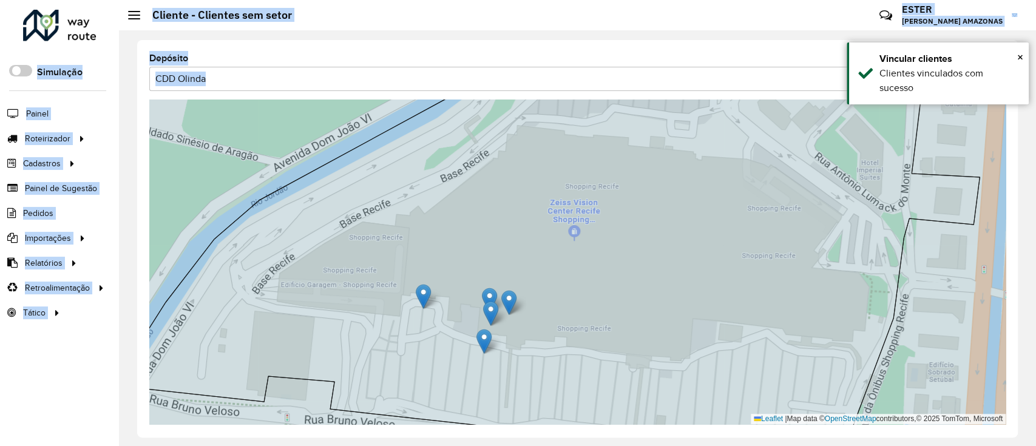
drag, startPoint x: 466, startPoint y: 308, endPoint x: 480, endPoint y: 341, distance: 35.6
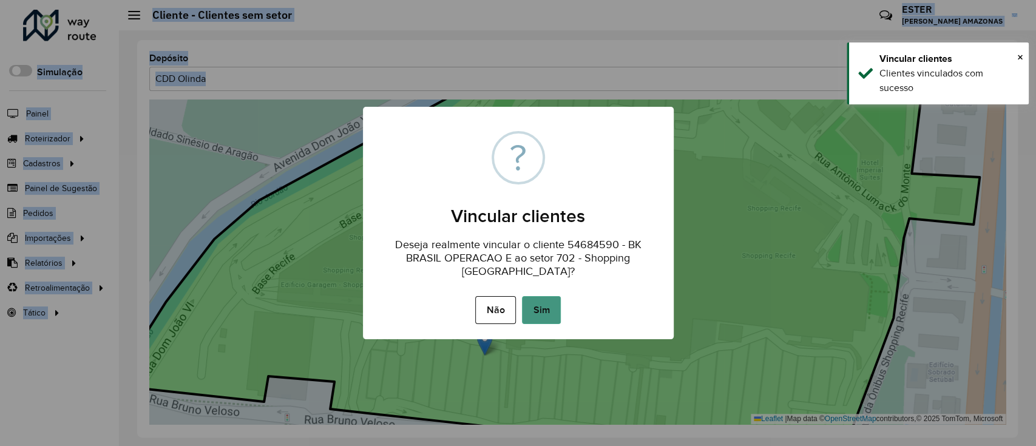
click at [557, 300] on button "Sim" at bounding box center [541, 310] width 39 height 28
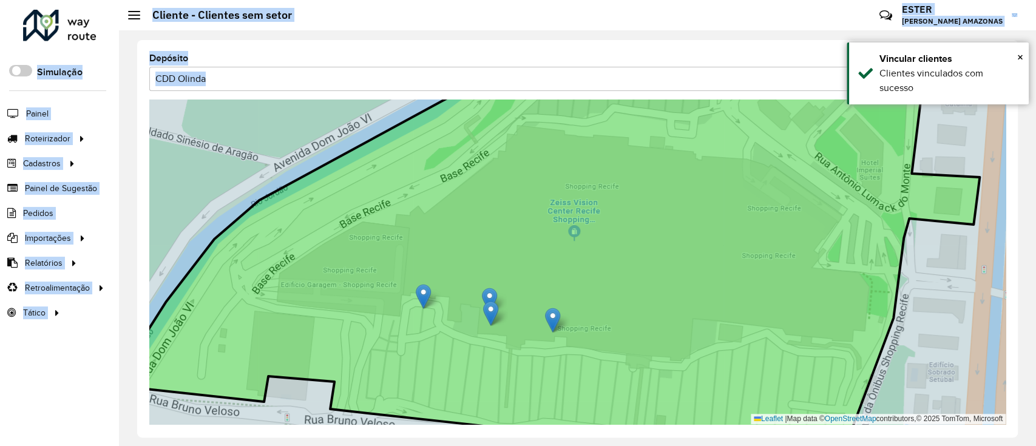
drag, startPoint x: 537, startPoint y: 310, endPoint x: 553, endPoint y: 315, distance: 17.3
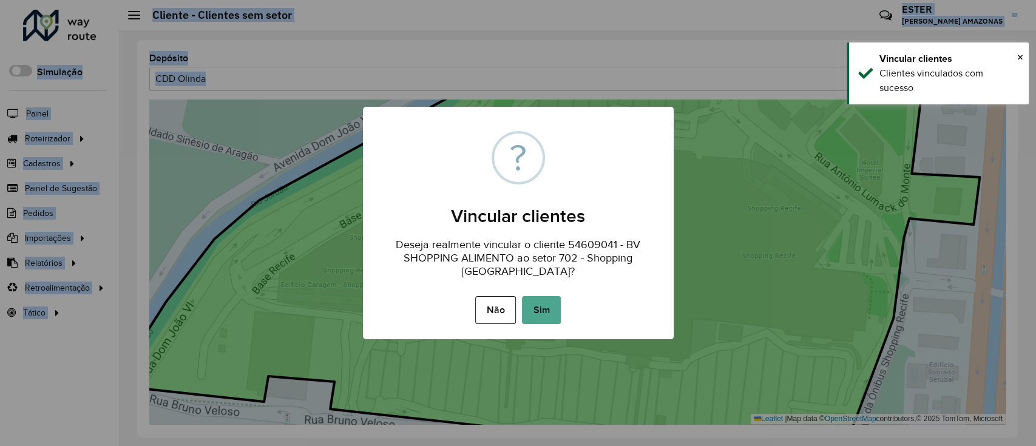
click at [546, 306] on button "Sim" at bounding box center [541, 310] width 39 height 28
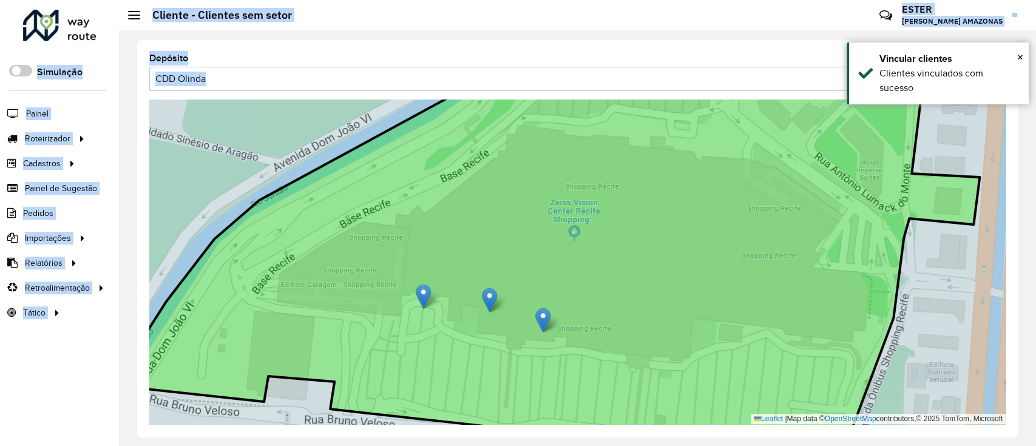
drag, startPoint x: 492, startPoint y: 310, endPoint x: 544, endPoint y: 316, distance: 52.0
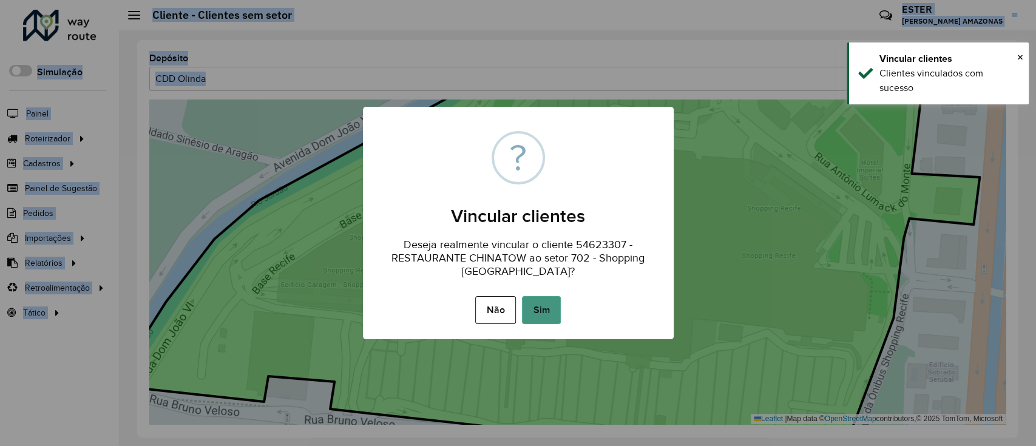
click at [538, 306] on button "Sim" at bounding box center [541, 310] width 39 height 28
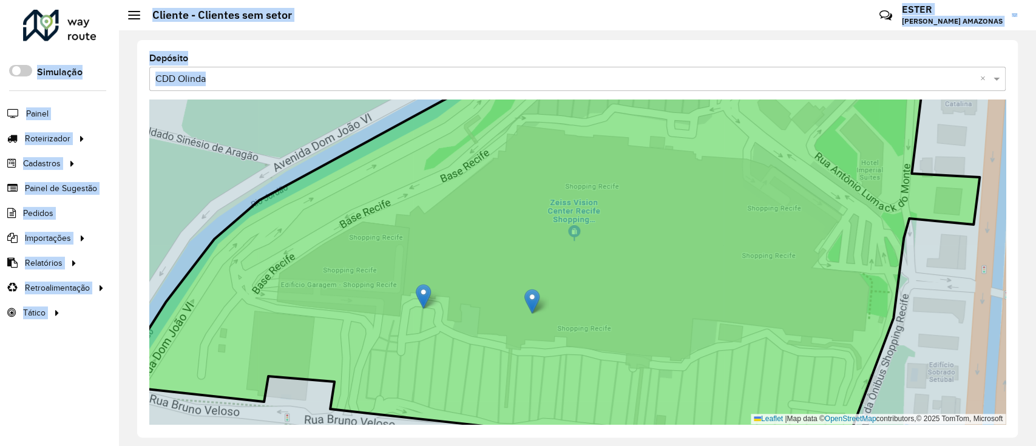
drag, startPoint x: 491, startPoint y: 297, endPoint x: 533, endPoint y: 299, distance: 41.9
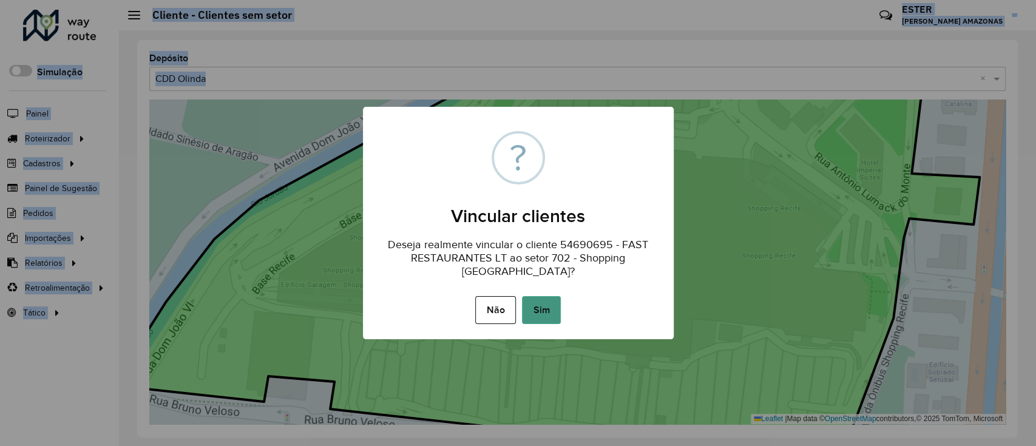
click at [541, 302] on button "Sim" at bounding box center [541, 310] width 39 height 28
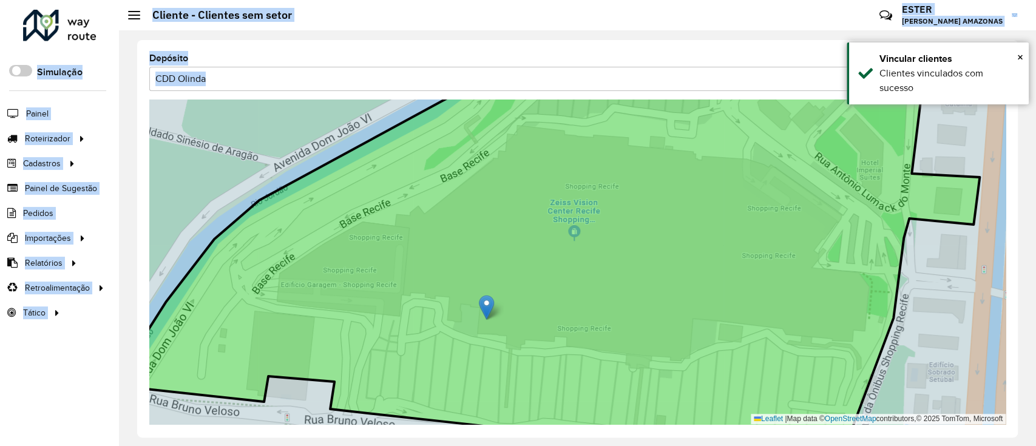
drag, startPoint x: 427, startPoint y: 296, endPoint x: 490, endPoint y: 306, distance: 64.1
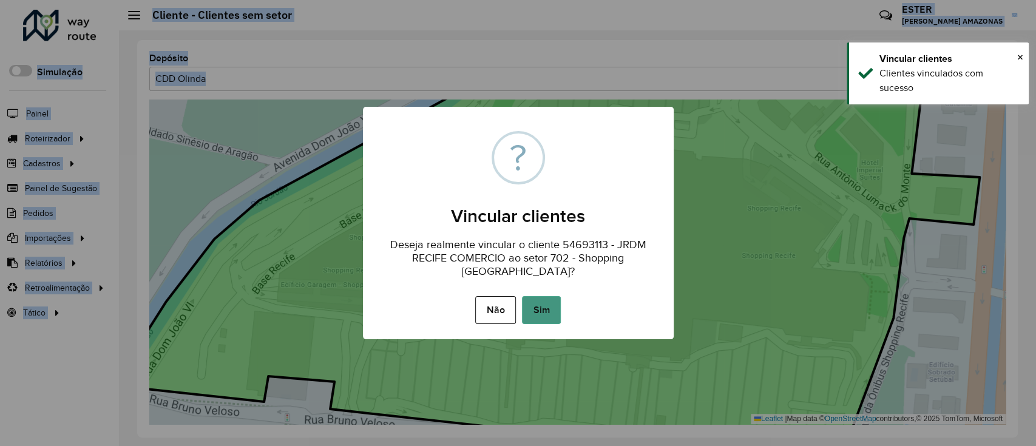
click at [531, 306] on button "Sim" at bounding box center [541, 310] width 39 height 28
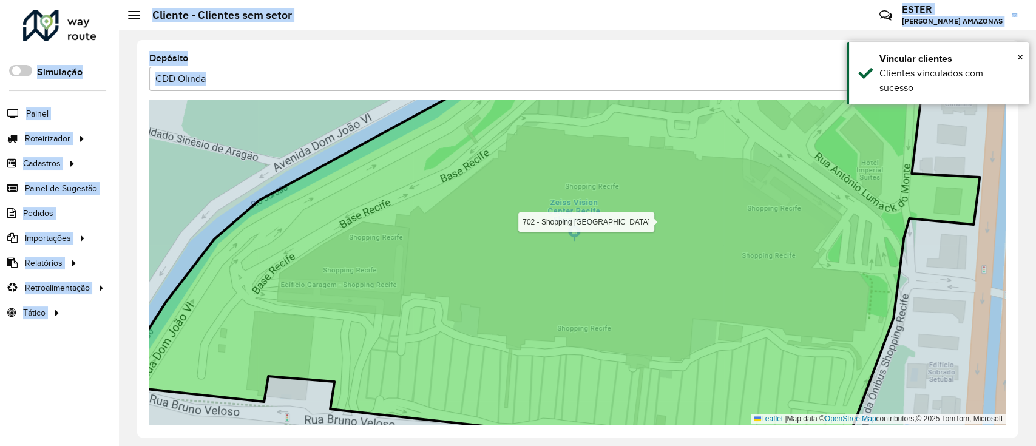
click at [531, 306] on icon at bounding box center [546, 261] width 867 height 394
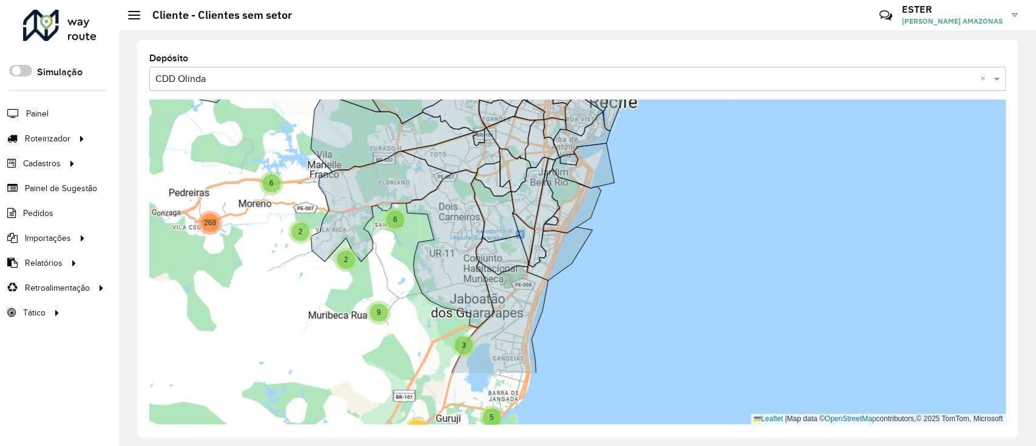
drag, startPoint x: 611, startPoint y: 337, endPoint x: 615, endPoint y: 308, distance: 29.4
click at [615, 308] on div "3 24 3 3 108 33 2 8 328 13 88 18 11 9 483 4 14 25 6 36 3 5 7 3 69 3 9 2 2 6 3 4…" at bounding box center [577, 262] width 856 height 325
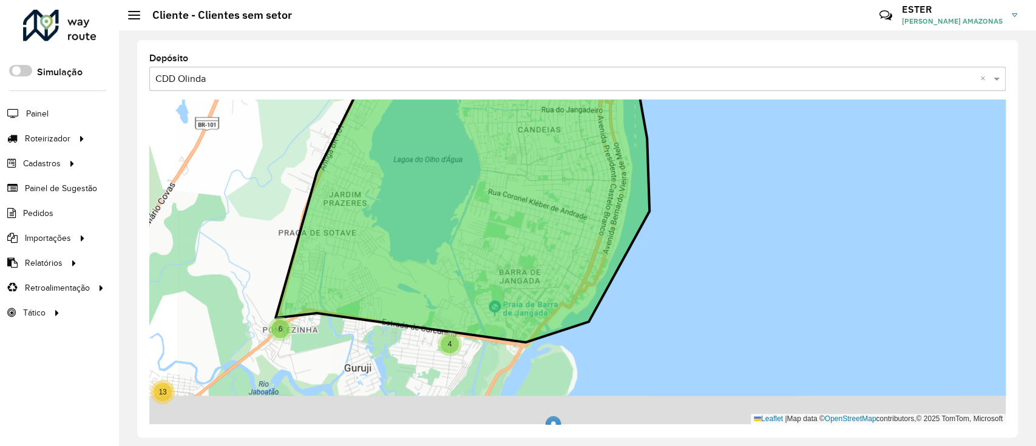
drag, startPoint x: 534, startPoint y: 314, endPoint x: 534, endPoint y: 304, distance: 10.3
click at [534, 303] on icon at bounding box center [463, 181] width 374 height 321
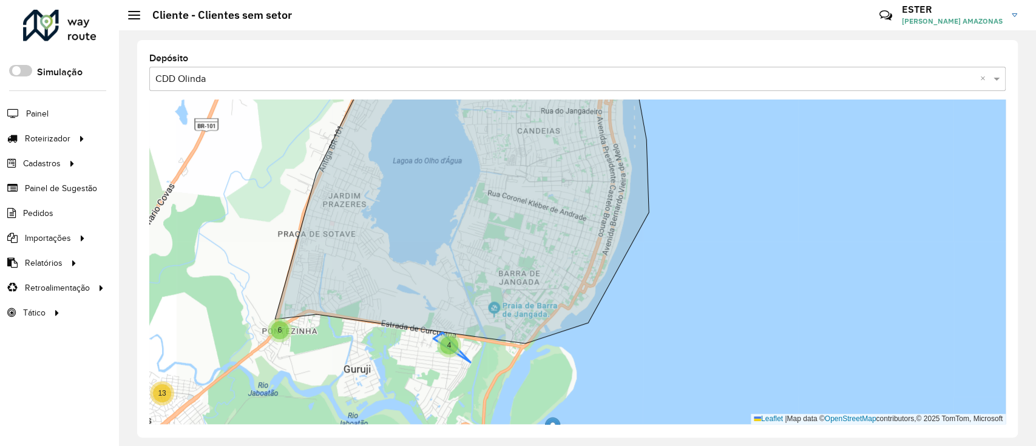
click at [452, 334] on div "4" at bounding box center [449, 345] width 24 height 24
click at [448, 334] on span "4" at bounding box center [449, 345] width 4 height 8
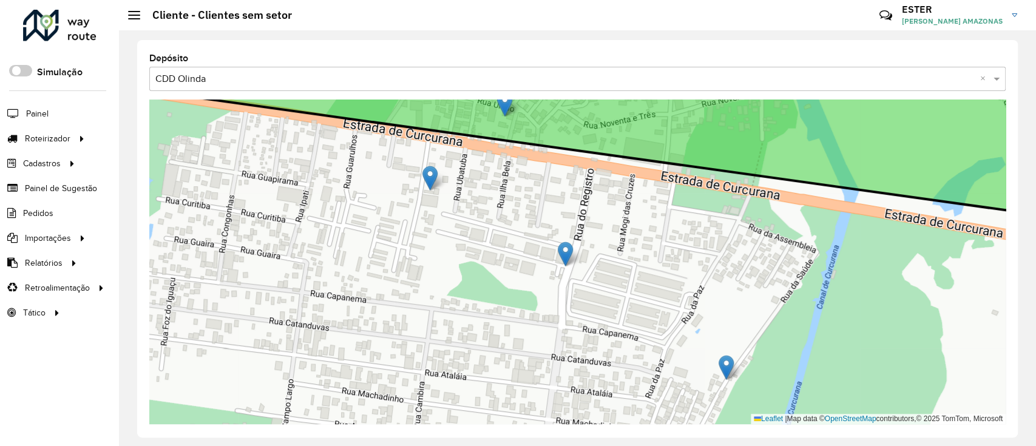
drag, startPoint x: 506, startPoint y: 132, endPoint x: 508, endPoint y: 106, distance: 26.2
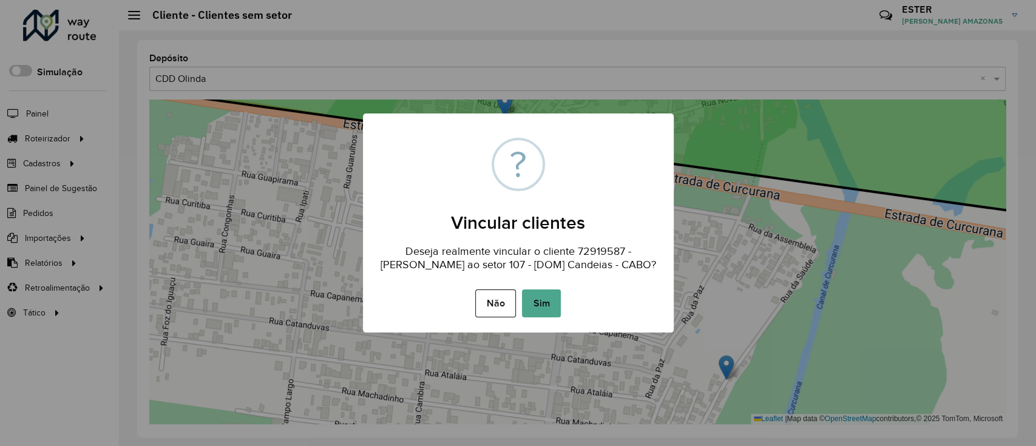
click at [538, 300] on button "Sim" at bounding box center [541, 303] width 39 height 28
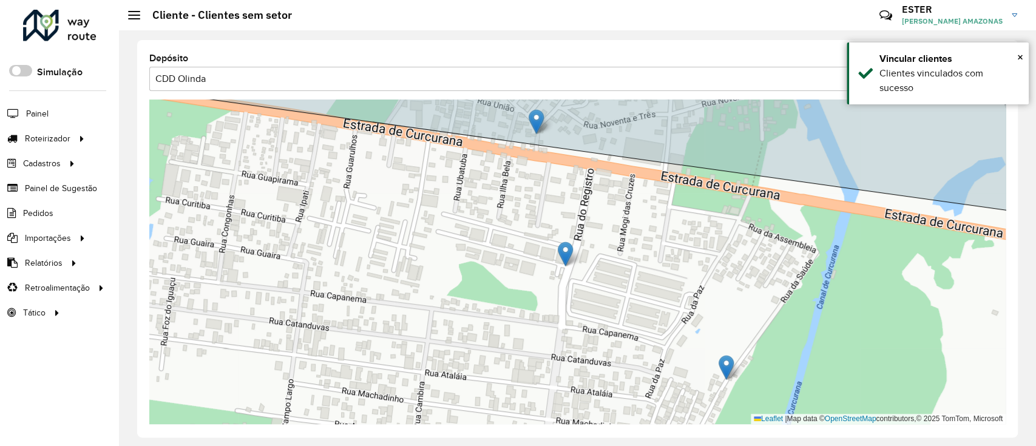
drag, startPoint x: 432, startPoint y: 177, endPoint x: 540, endPoint y: 121, distance: 121.3
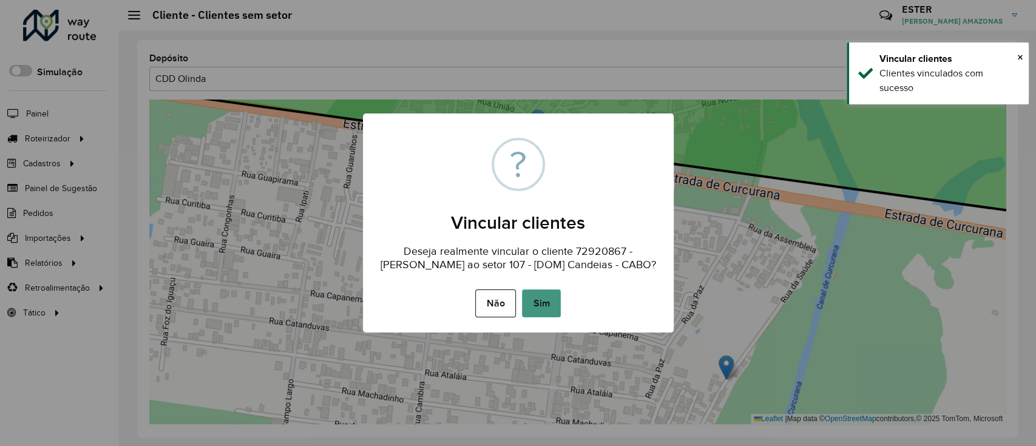
click at [549, 299] on button "Sim" at bounding box center [541, 303] width 39 height 28
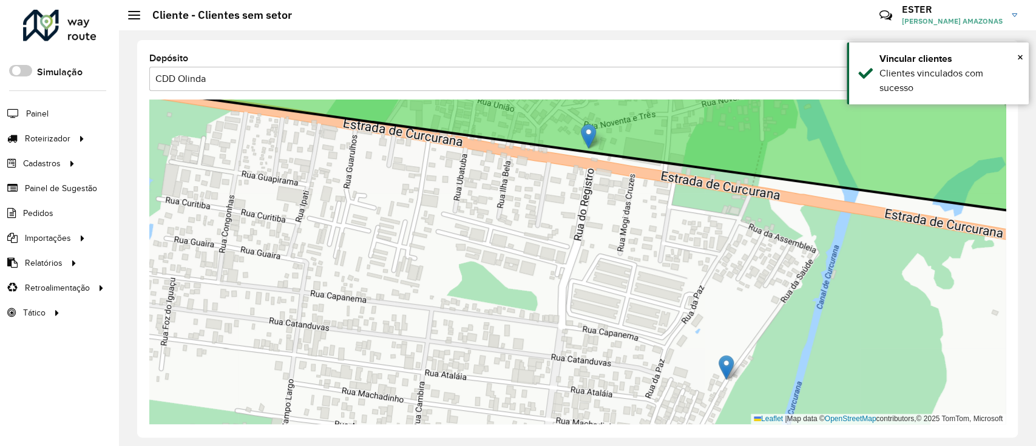
drag, startPoint x: 568, startPoint y: 254, endPoint x: 591, endPoint y: 137, distance: 120.0
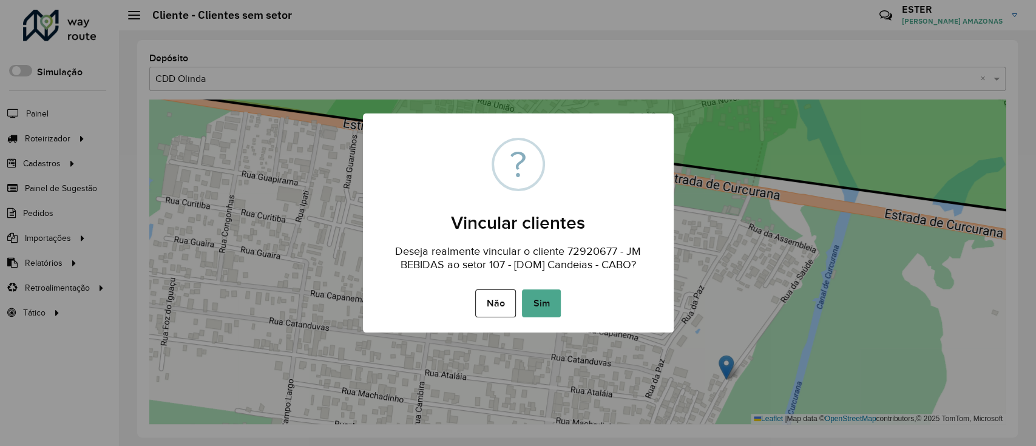
drag, startPoint x: 549, startPoint y: 293, endPoint x: 555, endPoint y: 292, distance: 6.8
click at [549, 294] on button "Sim" at bounding box center [541, 303] width 39 height 28
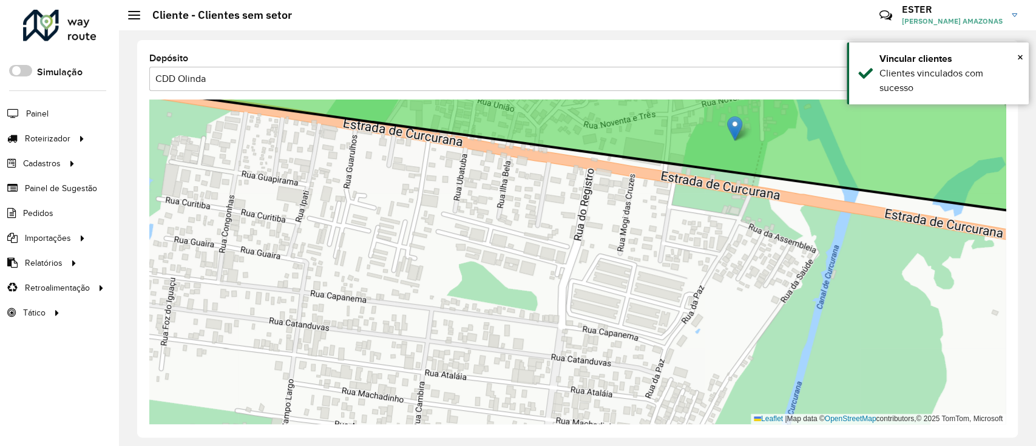
drag, startPoint x: 729, startPoint y: 363, endPoint x: 737, endPoint y: 124, distance: 239.3
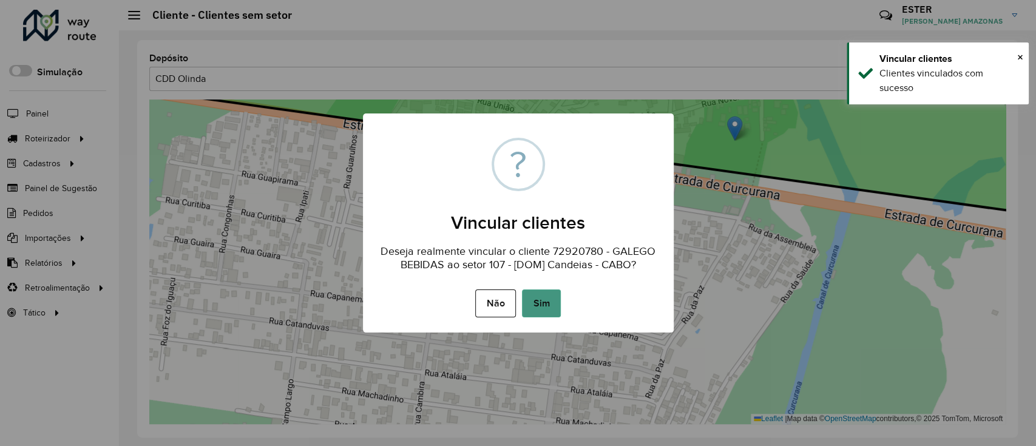
click at [541, 296] on button "Sim" at bounding box center [541, 303] width 39 height 28
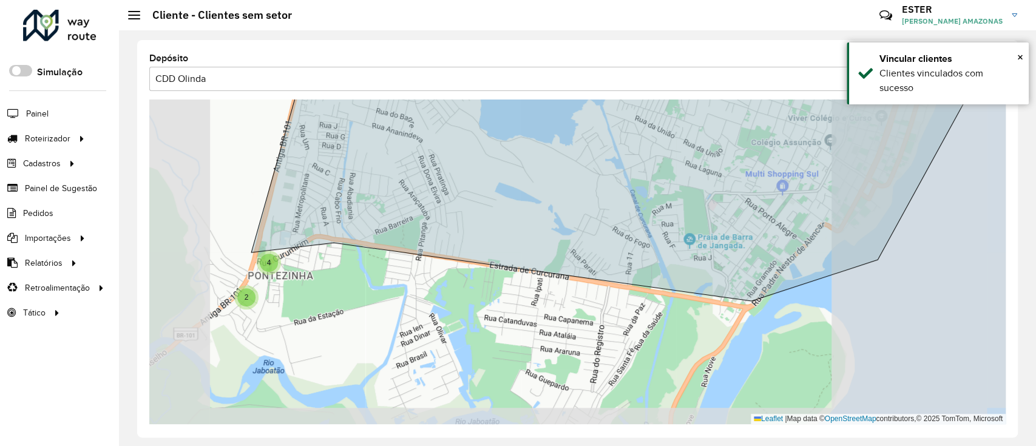
drag, startPoint x: 566, startPoint y: 279, endPoint x: 698, endPoint y: 329, distance: 141.0
click at [699, 328] on div "3 2 5 2 4 3 3 2 4 2 2 9 3 Leaflet | Map data © OpenStreetMap contributors,© 202…" at bounding box center [577, 262] width 856 height 325
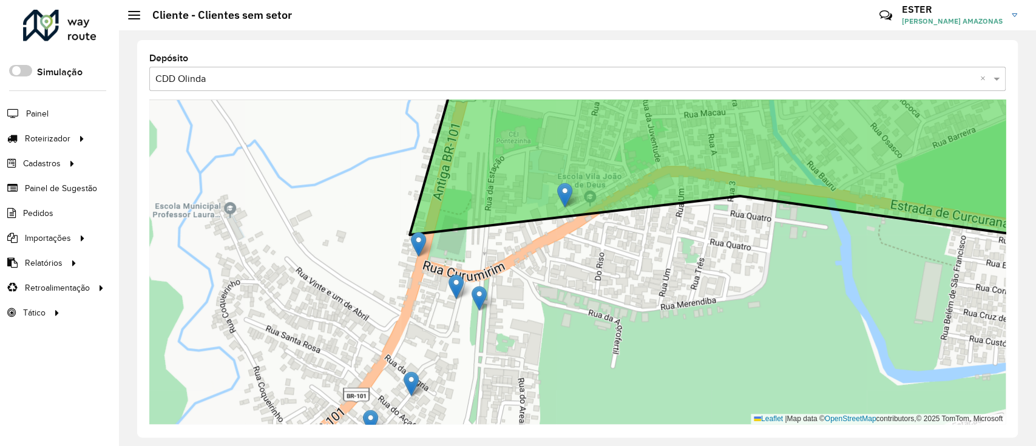
drag, startPoint x: 570, startPoint y: 230, endPoint x: 566, endPoint y: 197, distance: 33.0
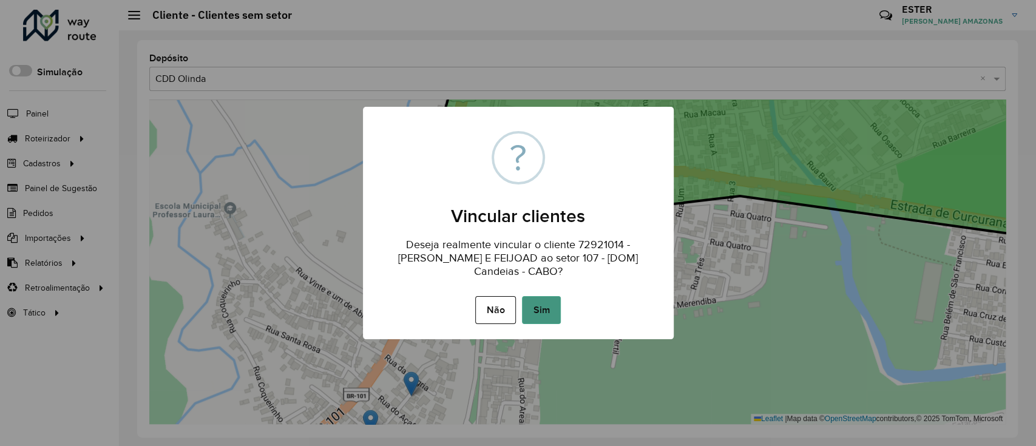
click at [536, 310] on button "Sim" at bounding box center [541, 310] width 39 height 28
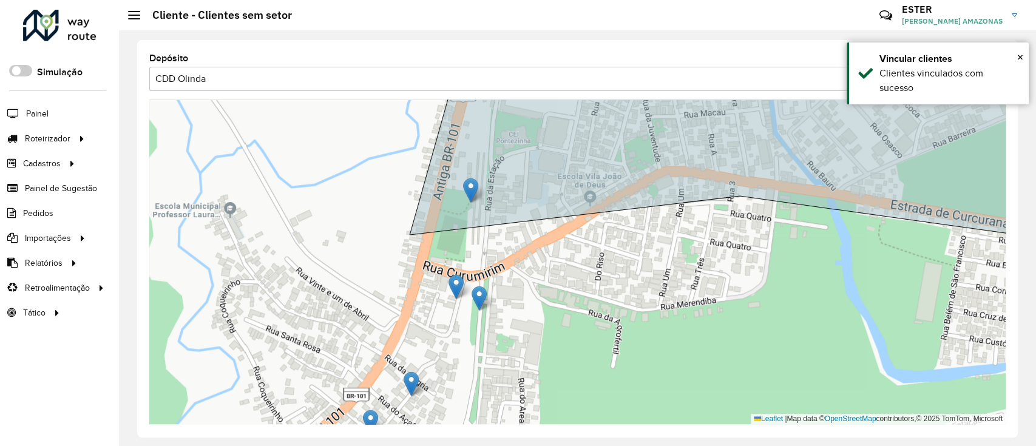
drag, startPoint x: 419, startPoint y: 242, endPoint x: 472, endPoint y: 188, distance: 76.0
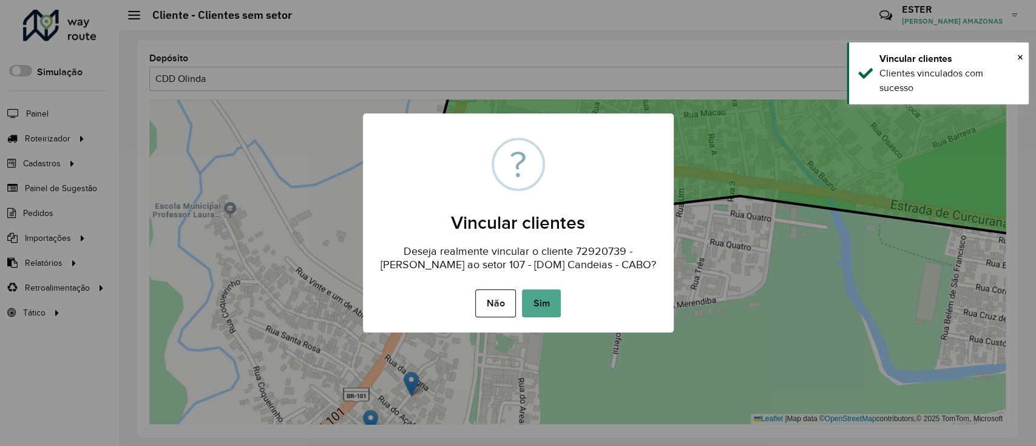
drag, startPoint x: 538, startPoint y: 294, endPoint x: 519, endPoint y: 294, distance: 18.8
click at [539, 294] on button "Sim" at bounding box center [541, 303] width 39 height 28
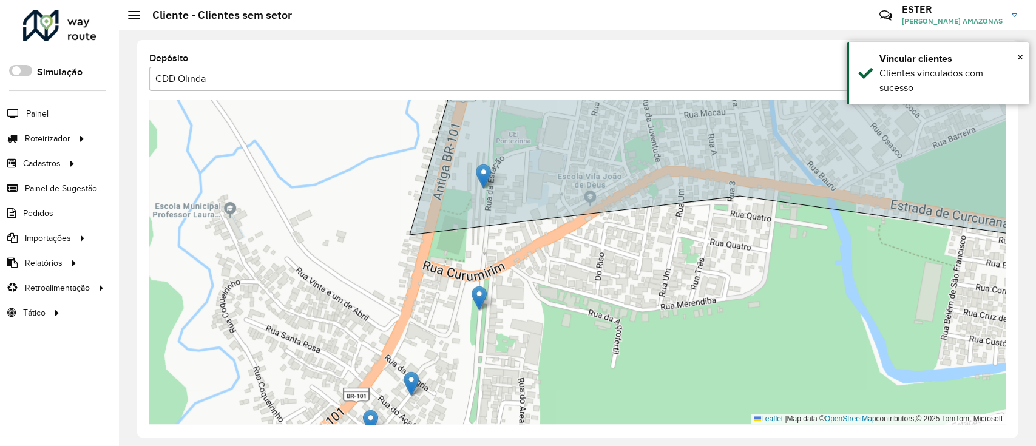
drag, startPoint x: 482, startPoint y: 180, endPoint x: 484, endPoint y: 166, distance: 14.7
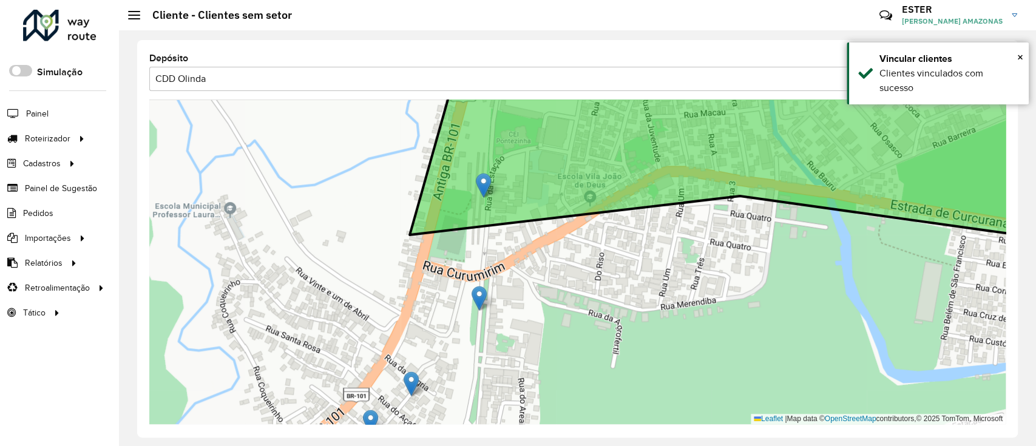
drag, startPoint x: 460, startPoint y: 279, endPoint x: 488, endPoint y: 178, distance: 105.1
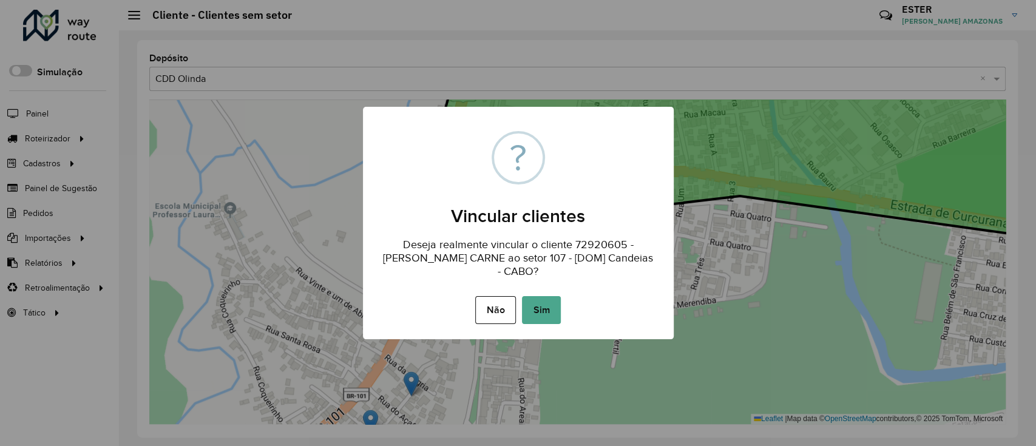
click at [536, 301] on button "Sim" at bounding box center [541, 310] width 39 height 28
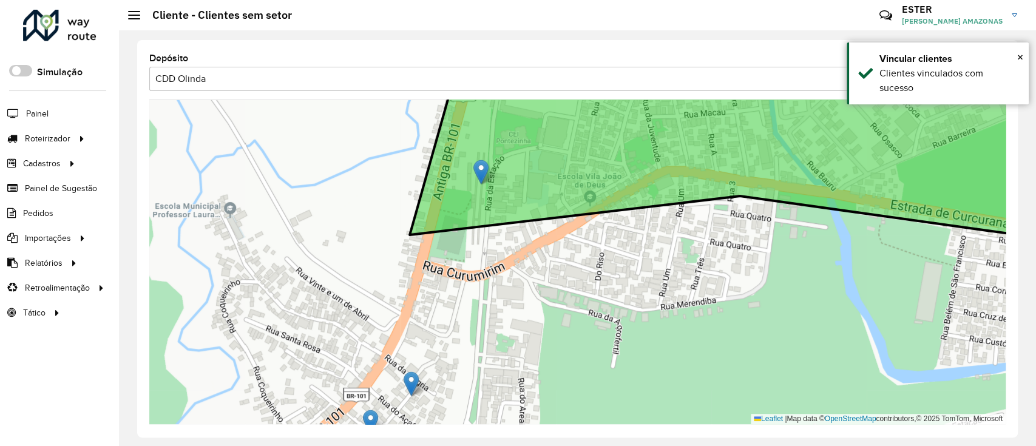
drag, startPoint x: 472, startPoint y: 284, endPoint x: 481, endPoint y: 170, distance: 114.5
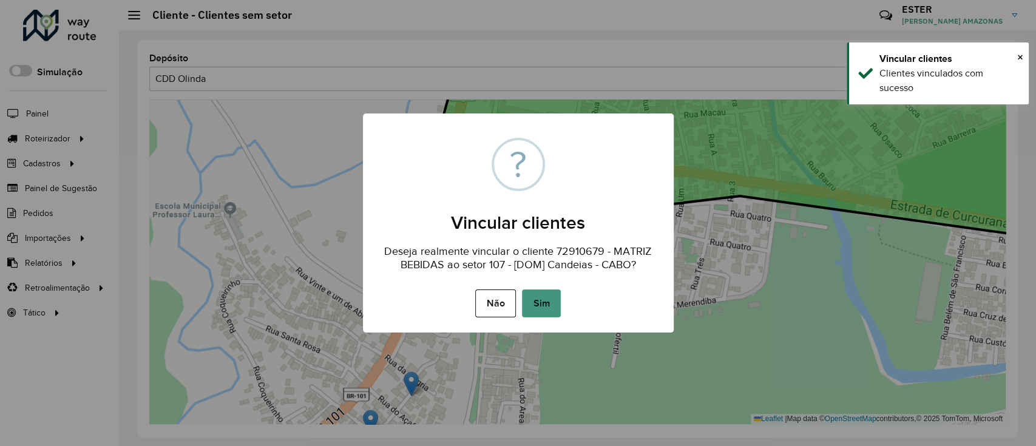
click at [533, 296] on button "Sim" at bounding box center [541, 303] width 39 height 28
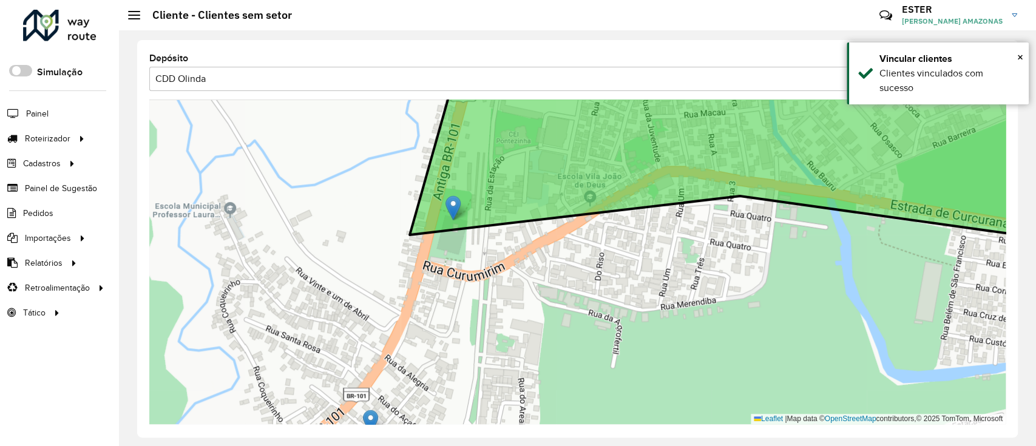
drag, startPoint x: 411, startPoint y: 381, endPoint x: 453, endPoint y: 205, distance: 180.8
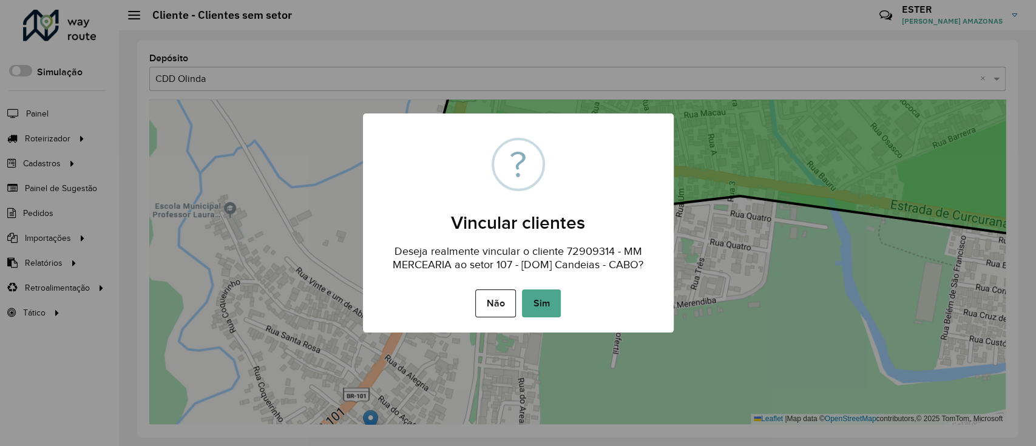
click at [524, 303] on button "Sim" at bounding box center [541, 303] width 39 height 28
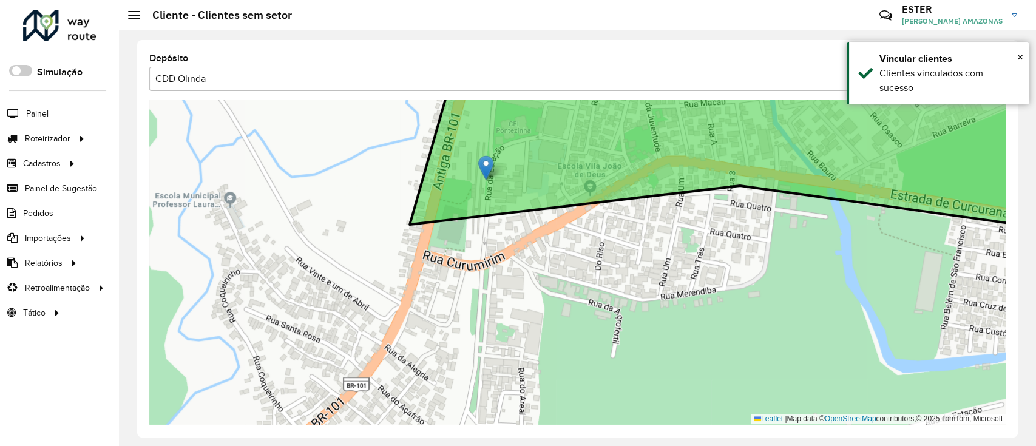
drag, startPoint x: 367, startPoint y: 416, endPoint x: 482, endPoint y: 172, distance: 269.8
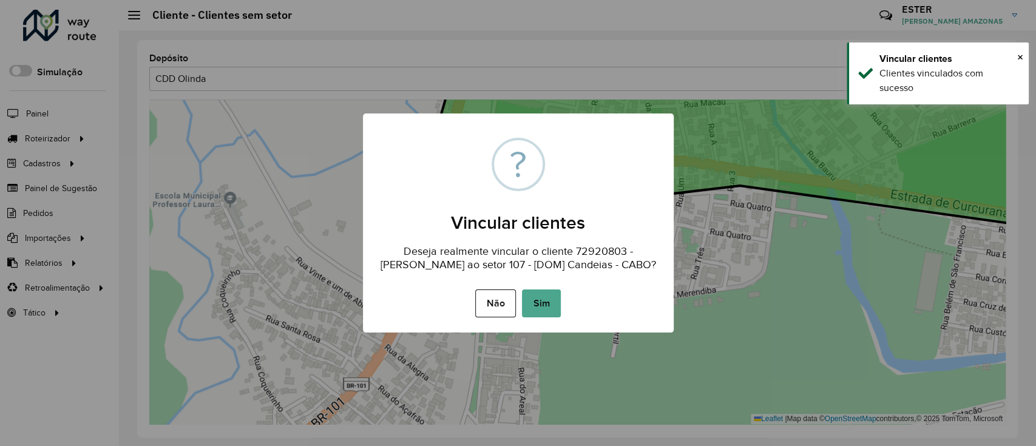
click at [540, 294] on button "Sim" at bounding box center [541, 303] width 39 height 28
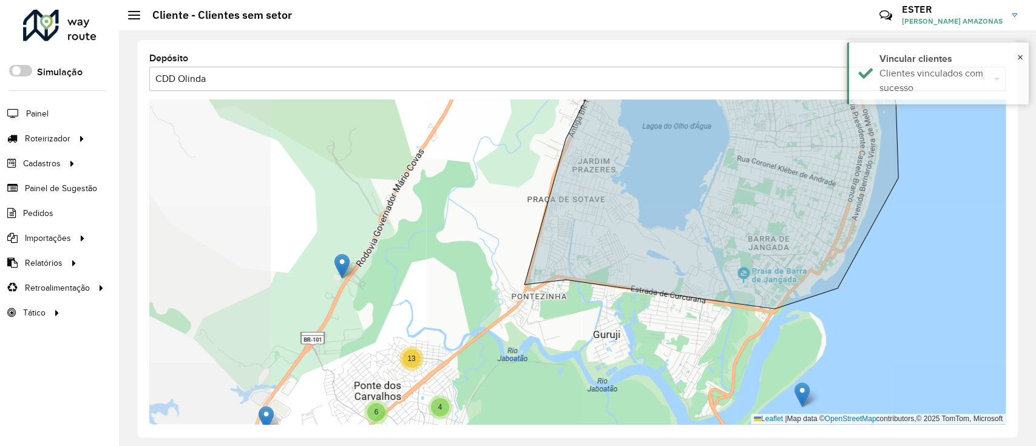
drag, startPoint x: 525, startPoint y: 206, endPoint x: 525, endPoint y: 318, distance: 112.3
click at [525, 318] on div "4 4 6 13 3 4 7 16 3 2 10 7 107 - [DOM] Candeias - CABO Leaflet | Map data © Ope…" at bounding box center [577, 262] width 856 height 325
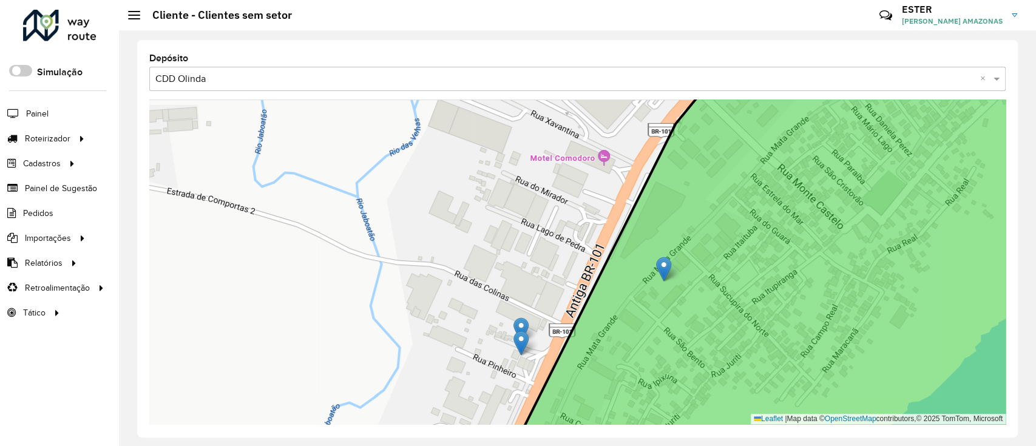
drag, startPoint x: 566, startPoint y: 215, endPoint x: 663, endPoint y: 269, distance: 111.6
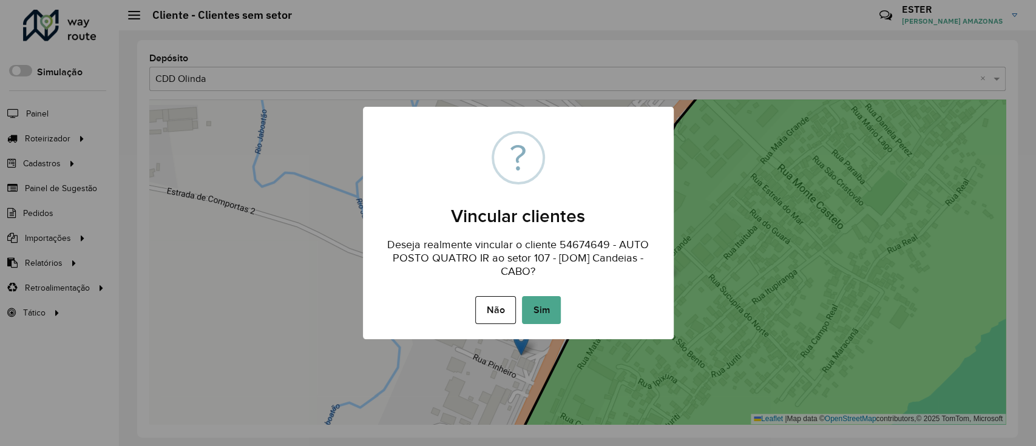
click at [536, 311] on button "Sim" at bounding box center [541, 310] width 39 height 28
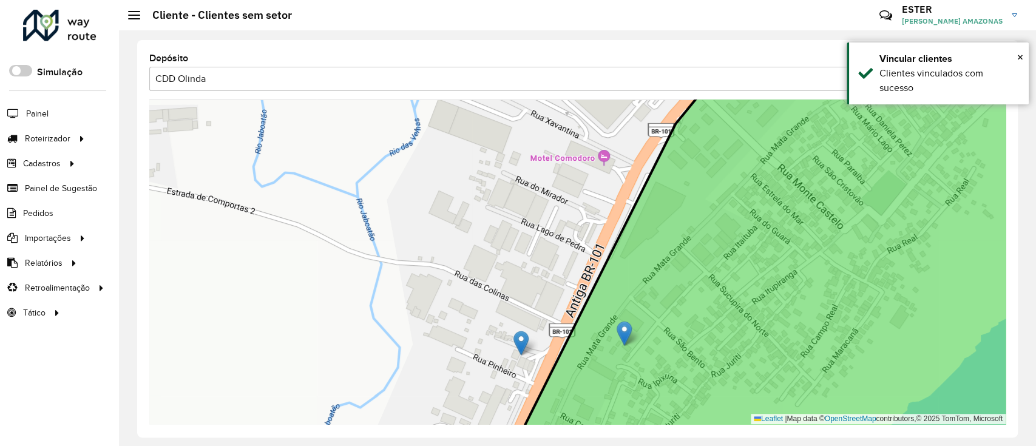
drag, startPoint x: 529, startPoint y: 325, endPoint x: 625, endPoint y: 327, distance: 95.9
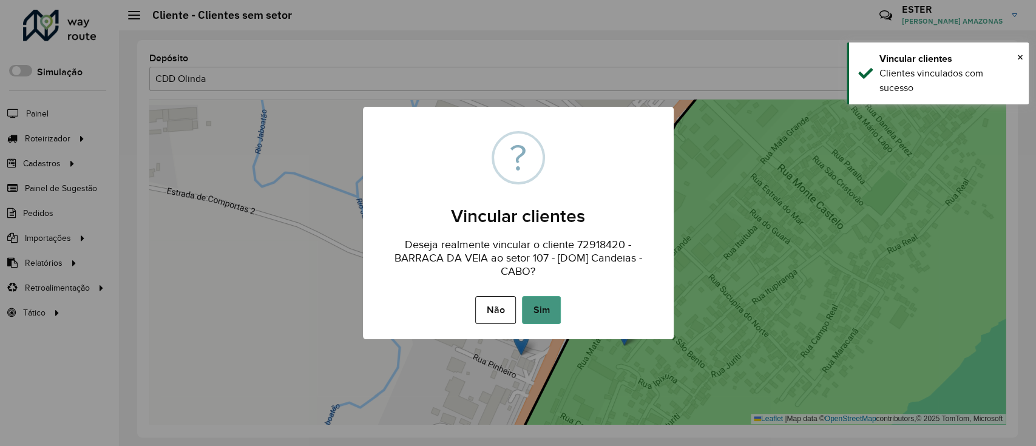
click at [549, 300] on button "Sim" at bounding box center [541, 310] width 39 height 28
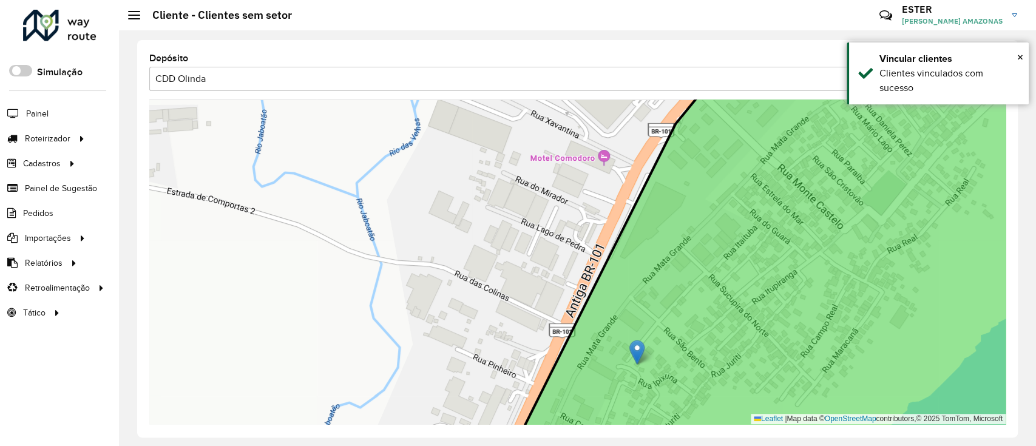
drag, startPoint x: 520, startPoint y: 333, endPoint x: 636, endPoint y: 342, distance: 116.3
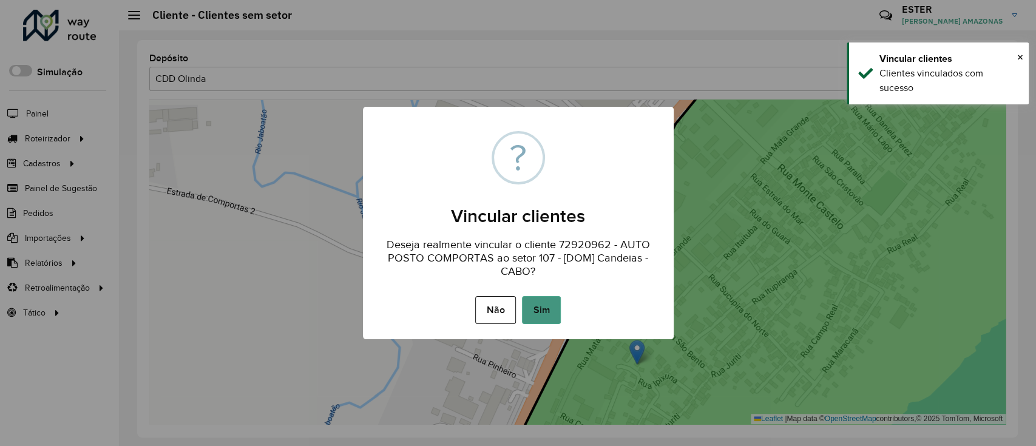
click at [560, 303] on div "Não No Sim" at bounding box center [518, 310] width 311 height 34
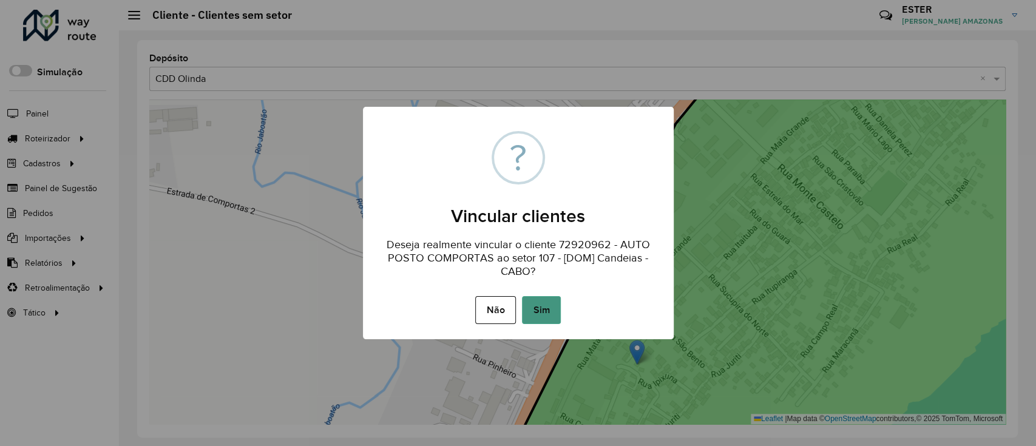
click at [549, 303] on button "Sim" at bounding box center [541, 310] width 39 height 28
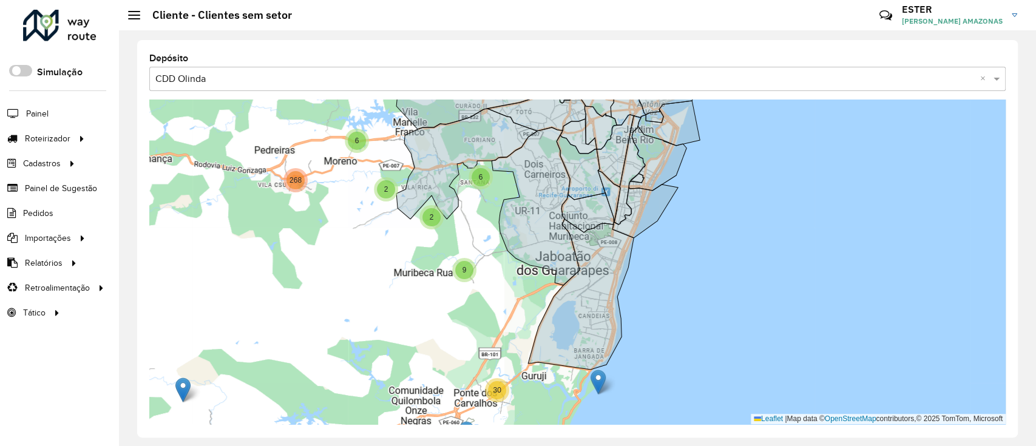
drag, startPoint x: 536, startPoint y: 294, endPoint x: 570, endPoint y: 335, distance: 53.8
click at [570, 334] on div "3 3 3 108 2 328 13 88 5 18 11 9 483 4 4 14 25 6 30 7 3 69 6 51 3 2 4 24 9 2 2 6…" at bounding box center [577, 262] width 856 height 325
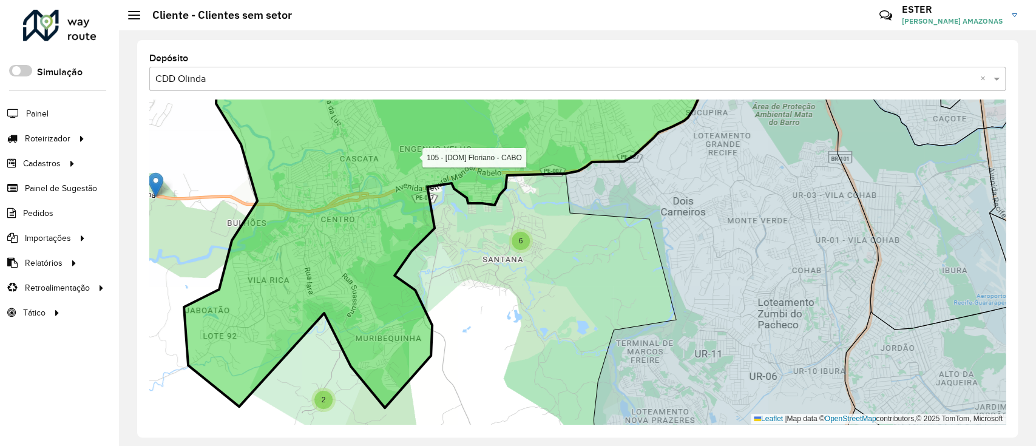
drag, startPoint x: 442, startPoint y: 336, endPoint x: 492, endPoint y: 348, distance: 51.7
click at [492, 334] on icon at bounding box center [456, 237] width 544 height 341
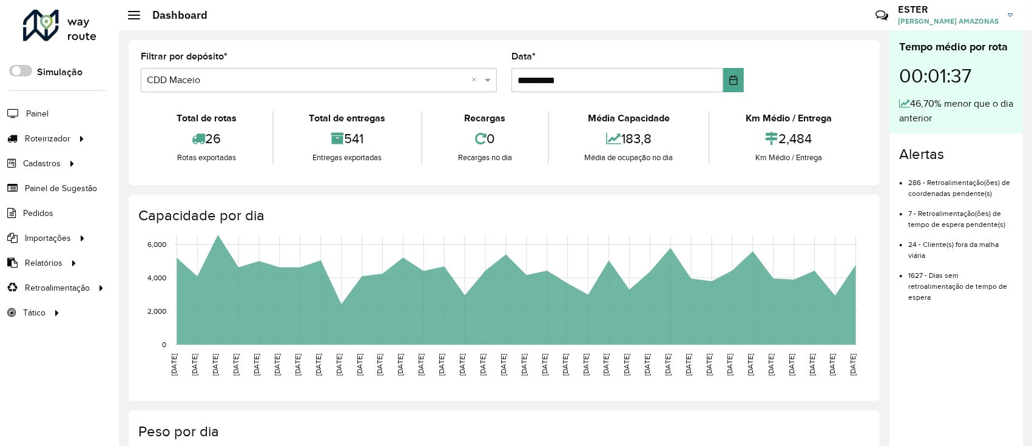
click at [419, 181] on div "**********" at bounding box center [504, 112] width 751 height 145
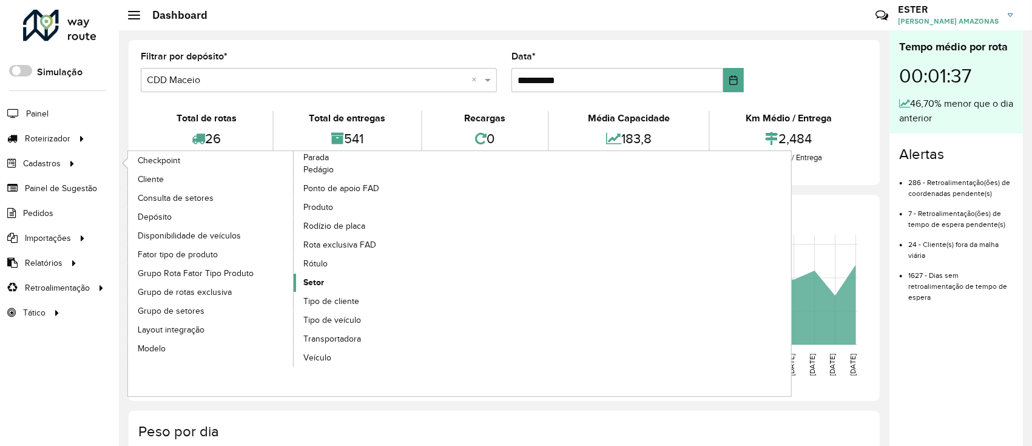
click at [322, 278] on span "Setor" at bounding box center [313, 282] width 21 height 13
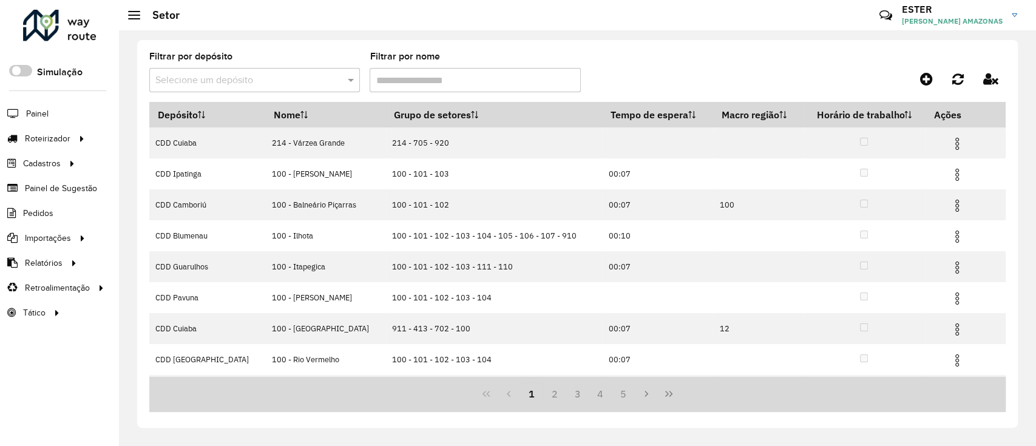
click at [260, 75] on input "text" at bounding box center [242, 80] width 174 height 15
type input "******"
click at [405, 73] on input "Filtrar por nome" at bounding box center [475, 80] width 211 height 24
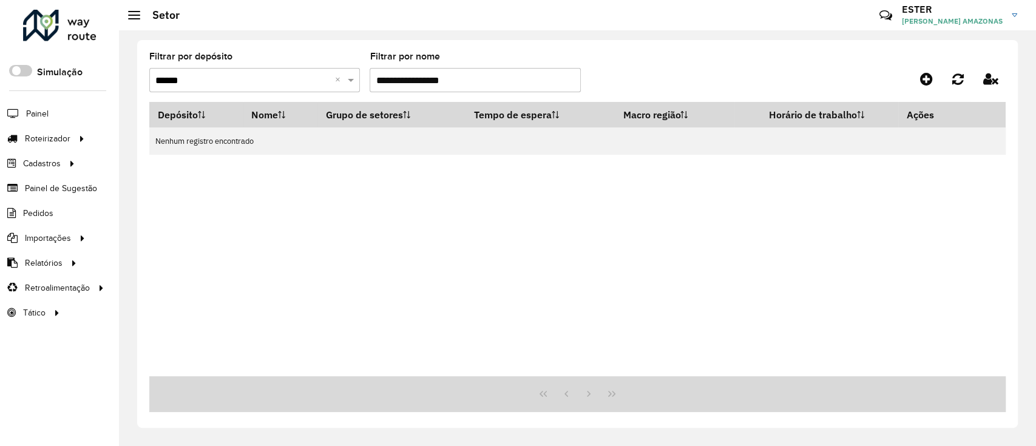
click at [388, 83] on input "**********" at bounding box center [475, 80] width 211 height 24
drag, startPoint x: 388, startPoint y: 81, endPoint x: 354, endPoint y: 84, distance: 33.5
click at [354, 84] on formly-group "**********" at bounding box center [465, 77] width 632 height 50
click at [380, 81] on input "**********" at bounding box center [475, 80] width 211 height 24
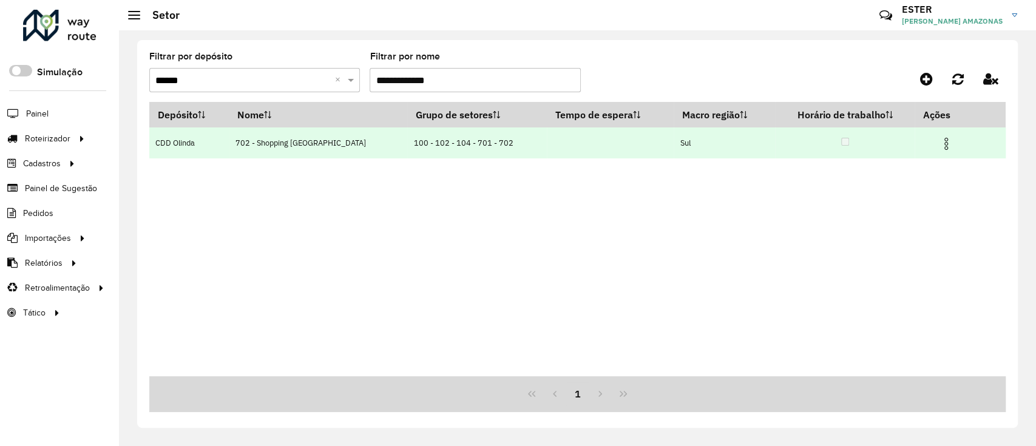
type input "**********"
click at [940, 143] on img at bounding box center [946, 144] width 15 height 15
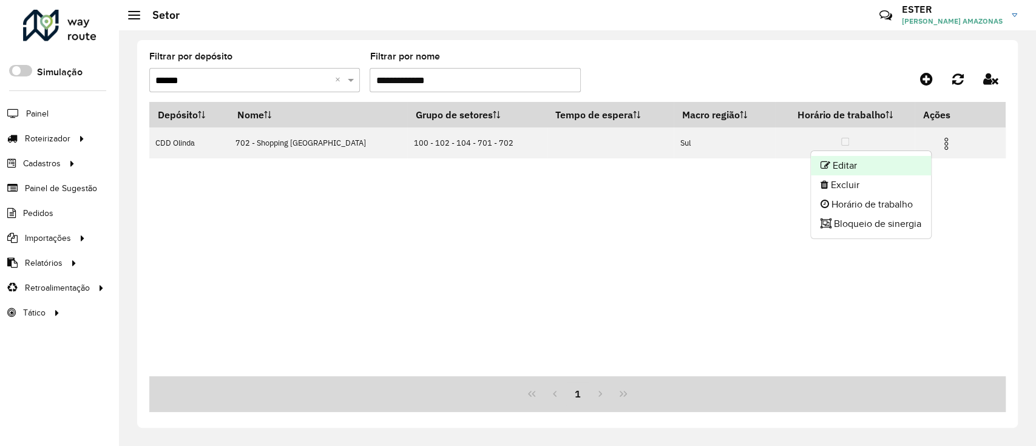
click at [867, 169] on li "Editar" at bounding box center [871, 165] width 120 height 19
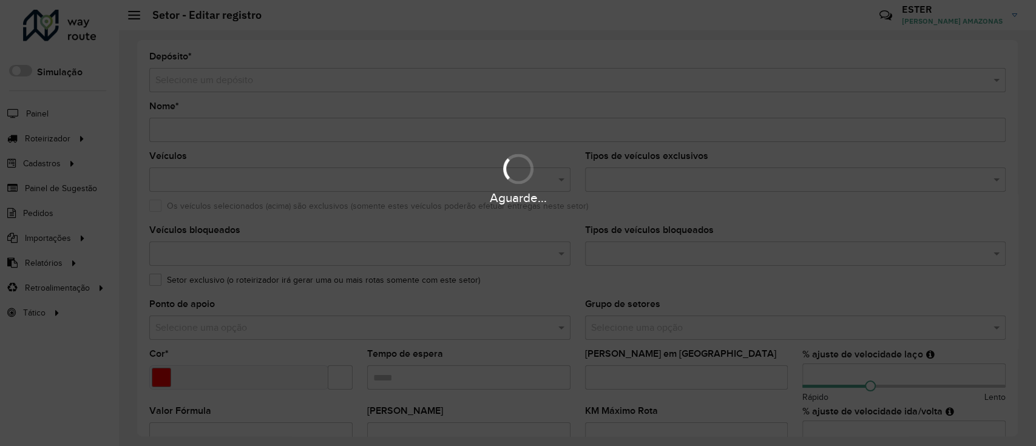
type input "**********"
type input "*******"
type input "***"
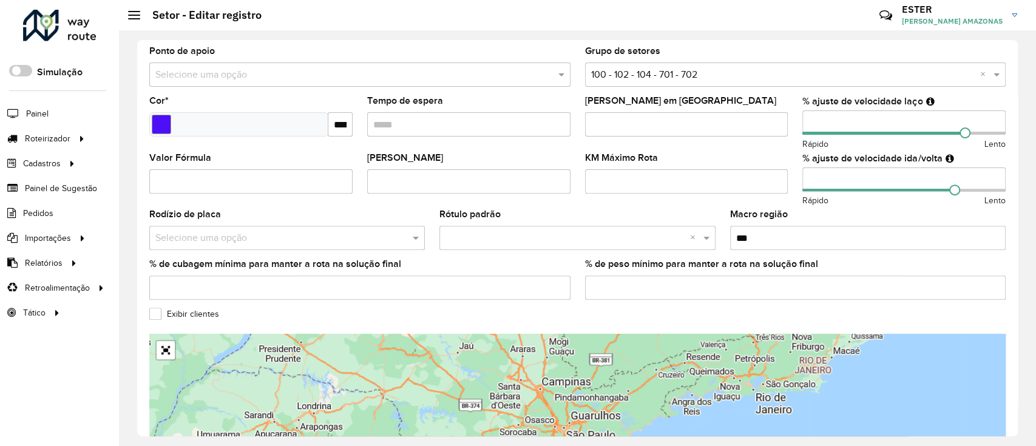
scroll to position [387, 0]
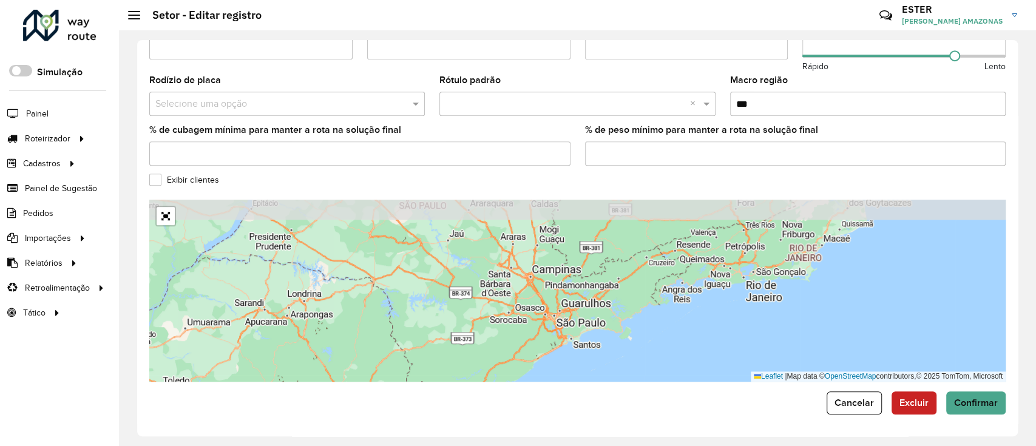
drag, startPoint x: 527, startPoint y: 305, endPoint x: 512, endPoint y: 352, distance: 49.3
click at [514, 351] on div "Leaflet | Map data © OpenStreetMap contributors,© 2025 TomTom, Microsoft" at bounding box center [577, 291] width 856 height 182
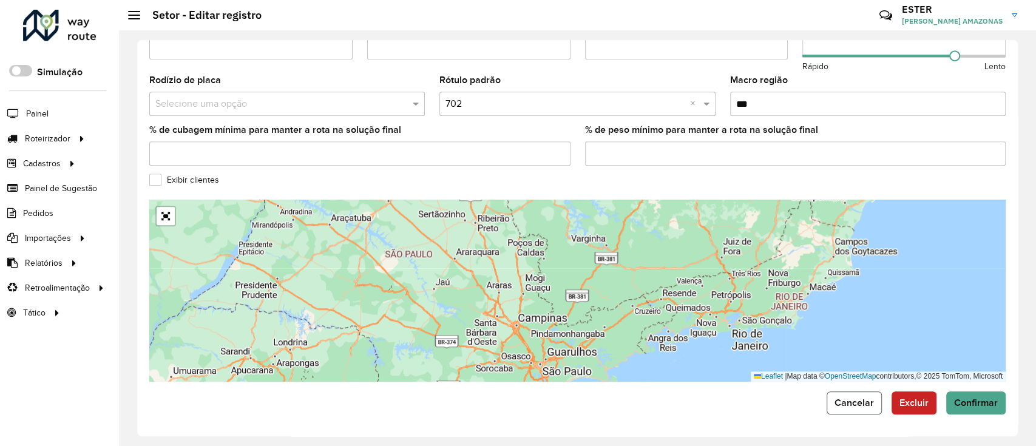
click at [856, 401] on span "Cancelar" at bounding box center [853, 402] width 39 height 10
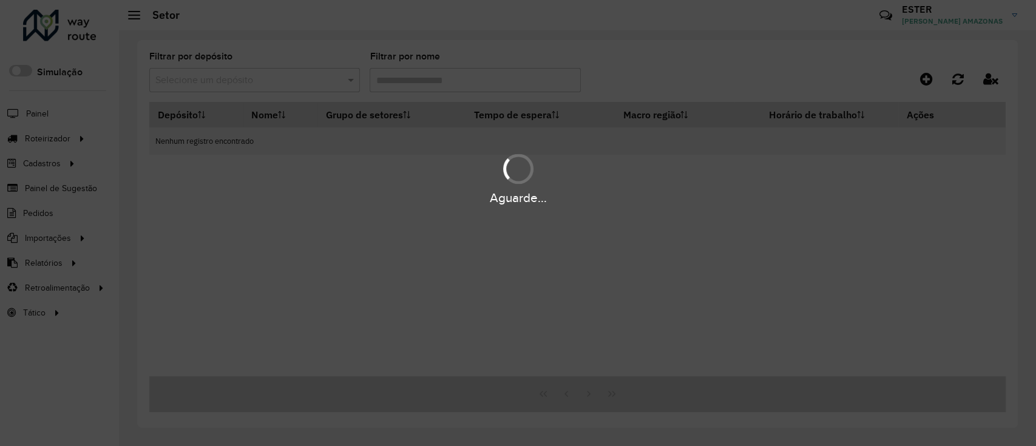
type input "**********"
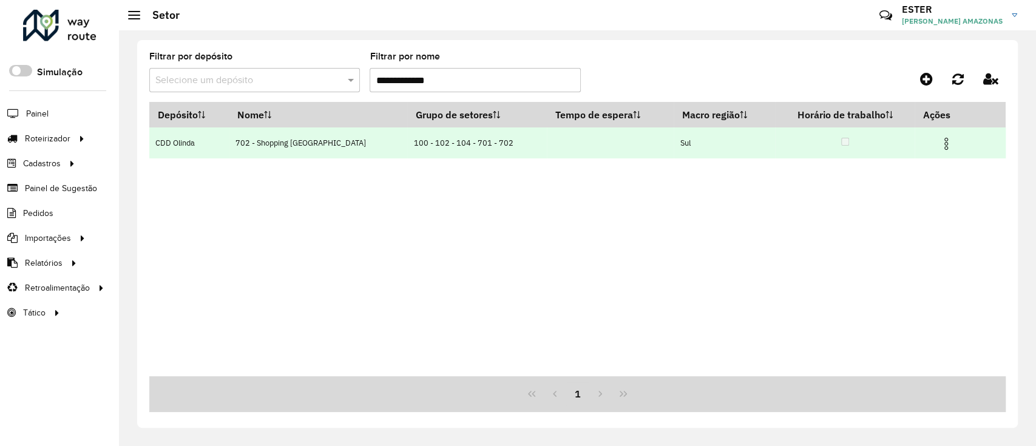
click at [939, 138] on img at bounding box center [946, 144] width 15 height 15
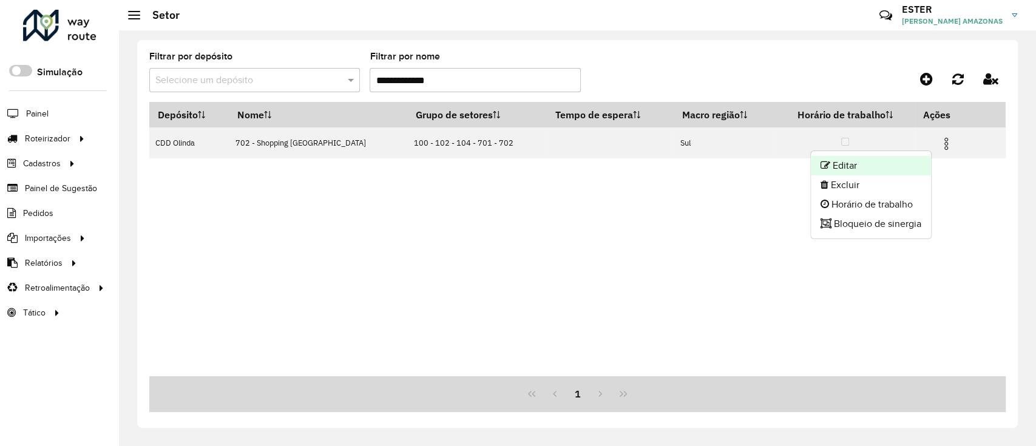
click at [905, 167] on li "Editar" at bounding box center [871, 165] width 120 height 19
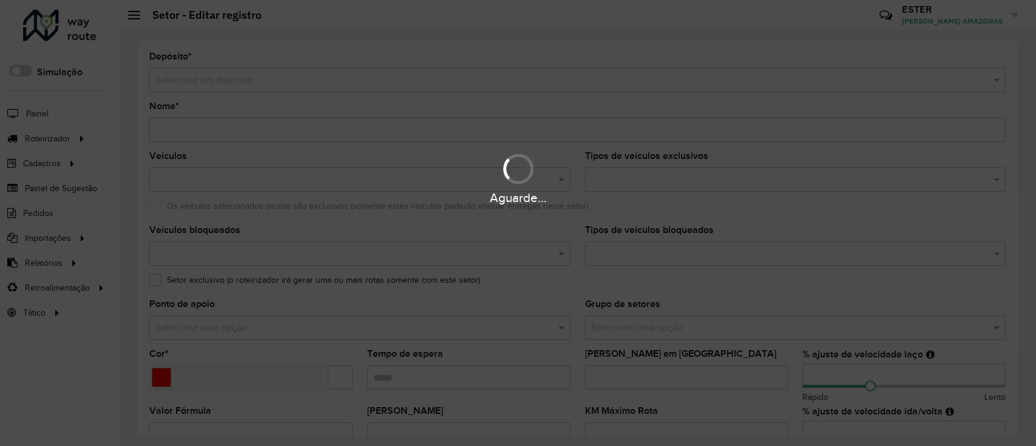
type input "**********"
type input "*******"
type input "***"
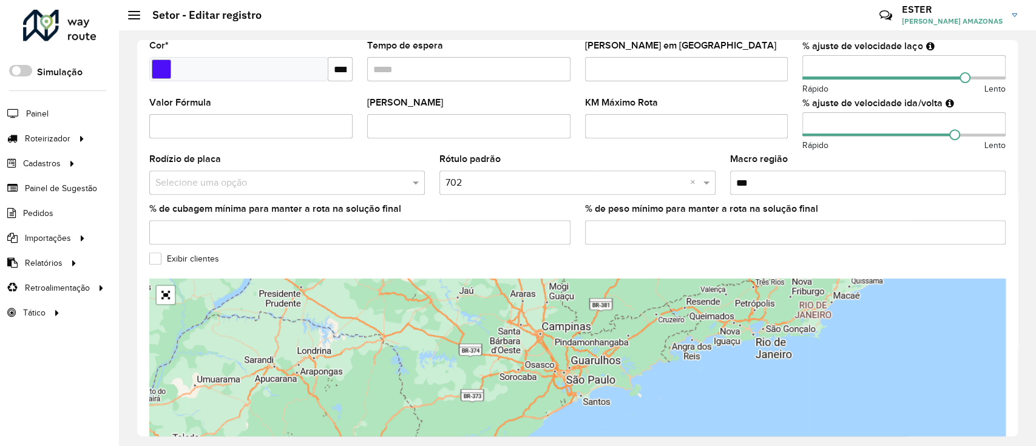
scroll to position [387, 0]
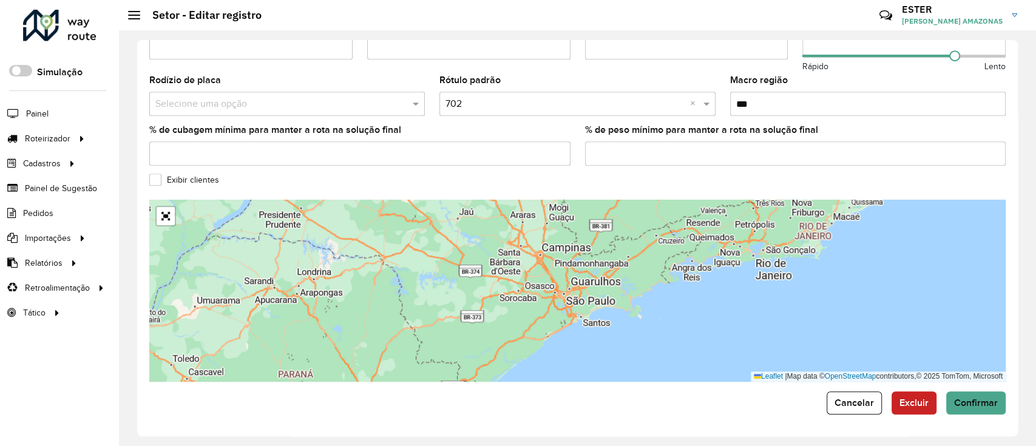
drag, startPoint x: 623, startPoint y: 236, endPoint x: 624, endPoint y: 295, distance: 58.9
click at [624, 295] on div "Leaflet | Map data © OpenStreetMap contributors,© 2025 TomTom, Microsoft" at bounding box center [577, 291] width 856 height 182
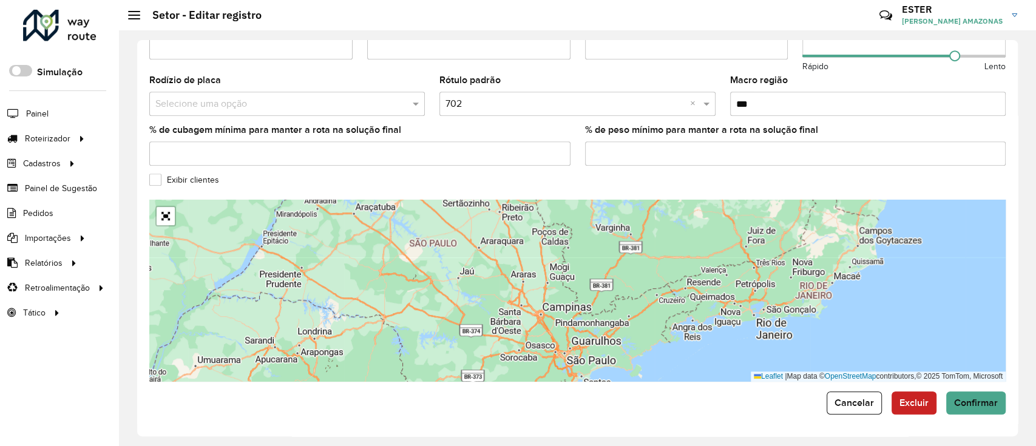
drag, startPoint x: 603, startPoint y: 280, endPoint x: 526, endPoint y: 305, distance: 81.0
click at [526, 305] on div "Leaflet | Map data © OpenStreetMap contributors,© 2025 TomTom, Microsoft" at bounding box center [577, 291] width 856 height 182
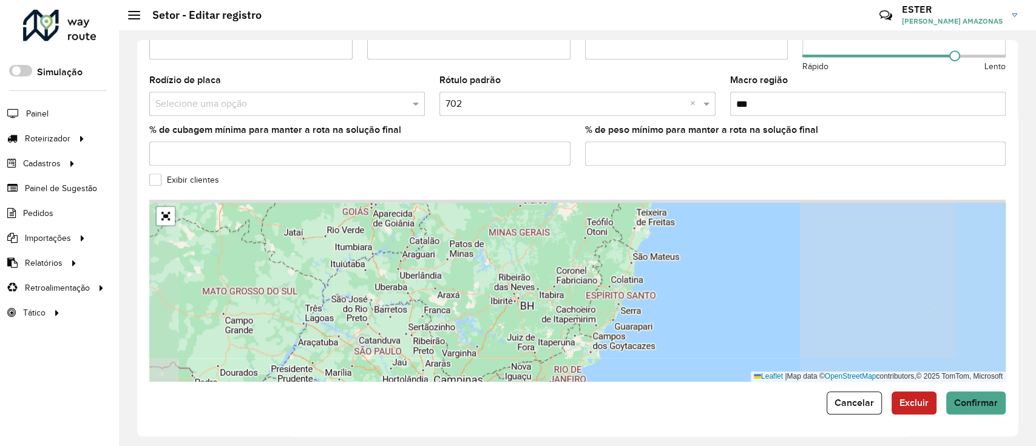
drag, startPoint x: 644, startPoint y: 265, endPoint x: 596, endPoint y: 340, distance: 89.6
click at [597, 337] on div "Leaflet | Map data © OpenStreetMap contributors,© 2025 TomTom, Microsoft" at bounding box center [577, 291] width 856 height 182
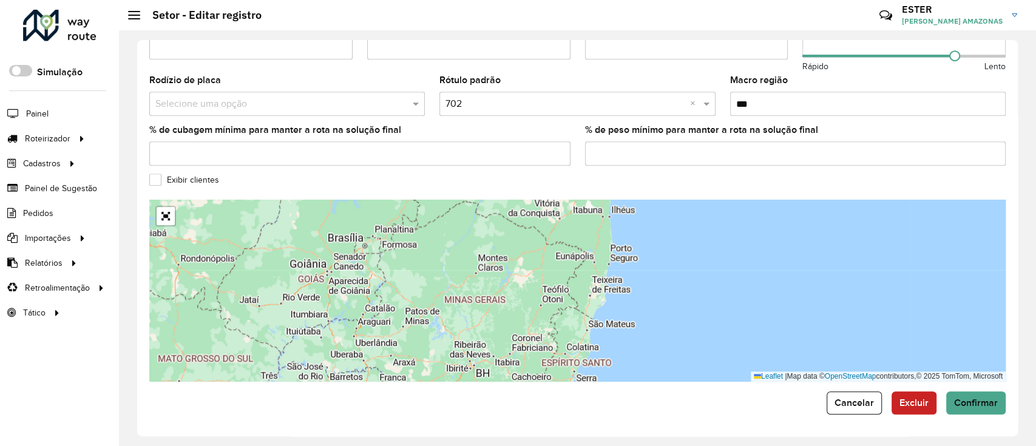
drag, startPoint x: 620, startPoint y: 276, endPoint x: 577, endPoint y: 337, distance: 75.3
click at [578, 337] on div "Leaflet | Map data © OpenStreetMap contributors,© 2025 TomTom, Microsoft" at bounding box center [577, 291] width 856 height 182
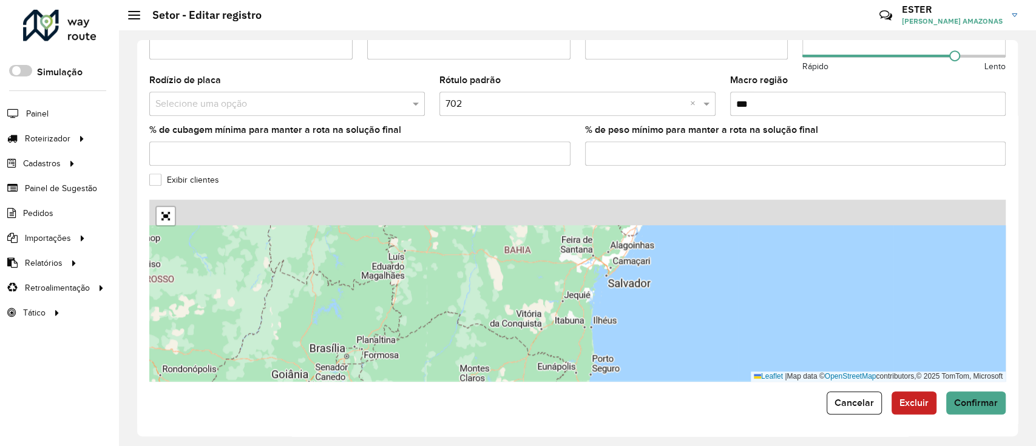
drag, startPoint x: 580, startPoint y: 260, endPoint x: 569, endPoint y: 362, distance: 102.6
click at [569, 362] on div "Leaflet | Map data © OpenStreetMap contributors,© 2025 TomTom, Microsoft" at bounding box center [577, 291] width 856 height 182
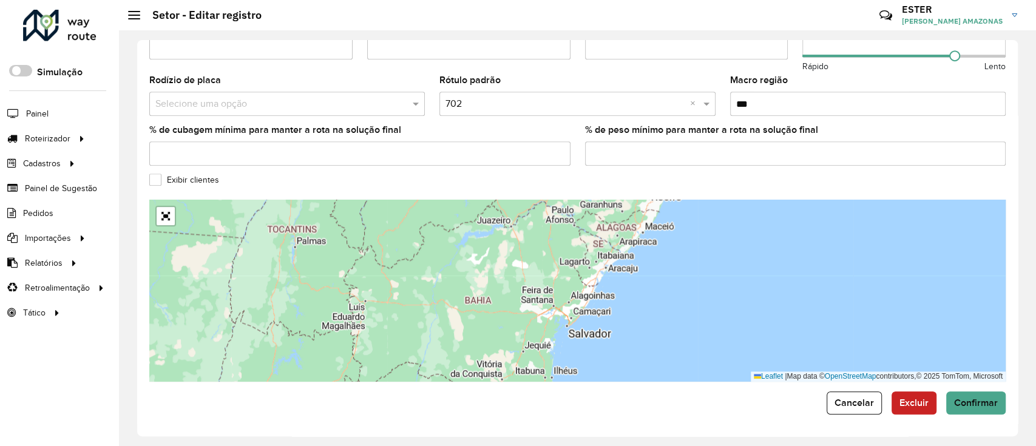
drag, startPoint x: 583, startPoint y: 269, endPoint x: 543, endPoint y: 320, distance: 64.0
click at [541, 320] on div "Leaflet | Map data © OpenStreetMap contributors,© 2025 TomTom, Microsoft" at bounding box center [577, 291] width 856 height 182
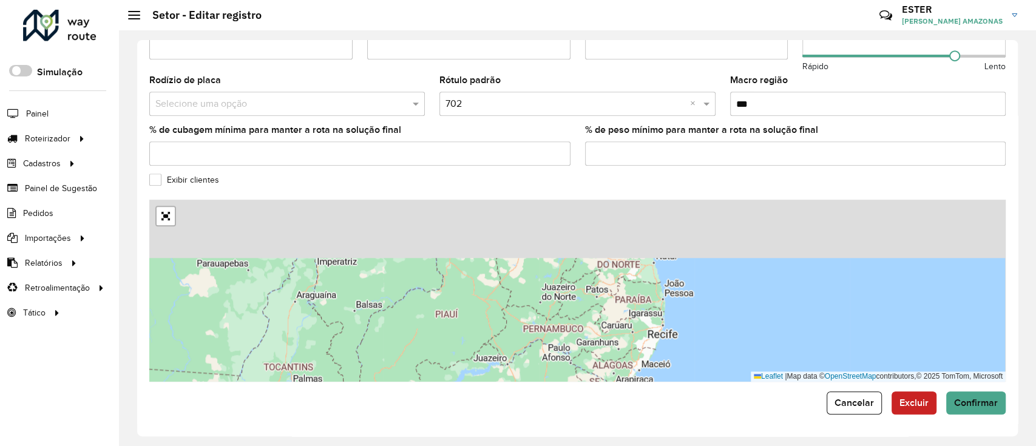
drag, startPoint x: 755, startPoint y: 246, endPoint x: 663, endPoint y: 384, distance: 165.3
click at [663, 384] on form "**********" at bounding box center [577, 39] width 856 height 749
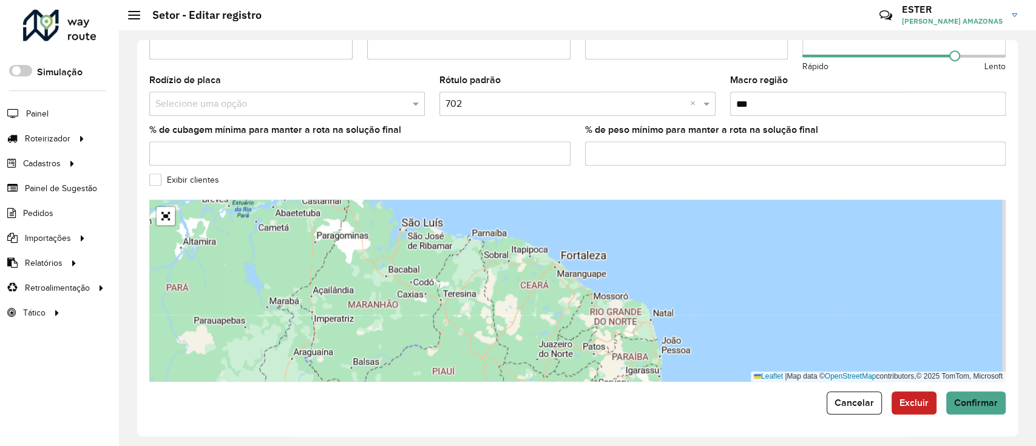
drag, startPoint x: 668, startPoint y: 242, endPoint x: 665, endPoint y: 299, distance: 56.5
click at [665, 299] on div "Leaflet | Map data © OpenStreetMap contributors,© 2025 TomTom, Microsoft" at bounding box center [577, 291] width 856 height 182
click at [503, 263] on div "Leaflet | Map data © OpenStreetMap contributors,© 2025 TomTom, Microsoft" at bounding box center [577, 291] width 856 height 182
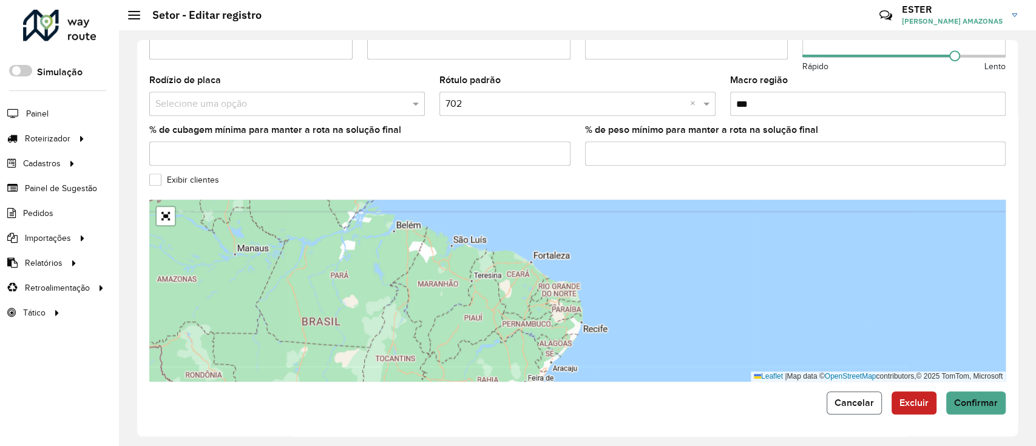
click at [871, 393] on button "Cancelar" at bounding box center [854, 402] width 55 height 23
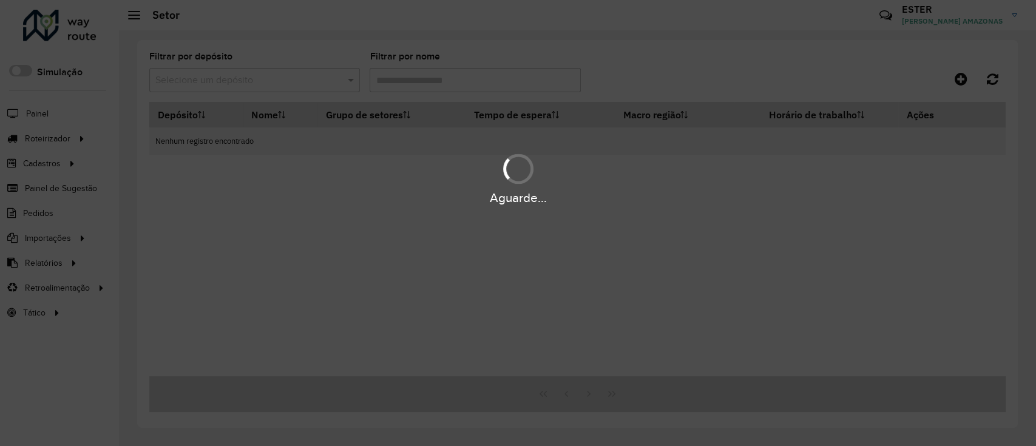
type input "**********"
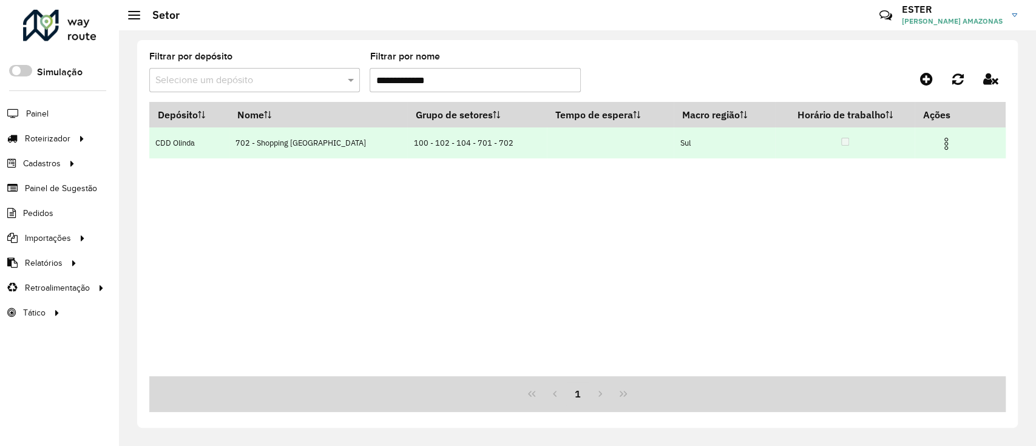
click at [945, 132] on td at bounding box center [951, 142] width 73 height 30
click at [939, 138] on img at bounding box center [946, 144] width 15 height 15
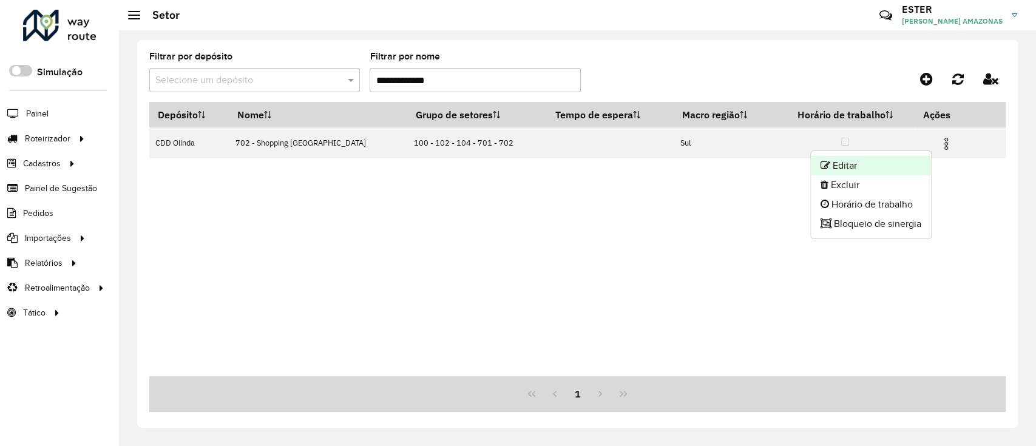
click at [915, 163] on li "Editar" at bounding box center [871, 165] width 120 height 19
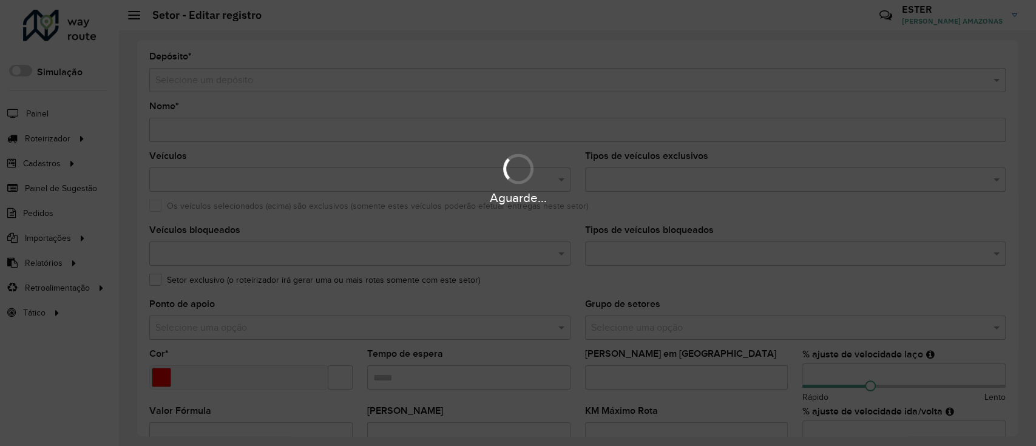
type input "**********"
type input "*******"
type input "***"
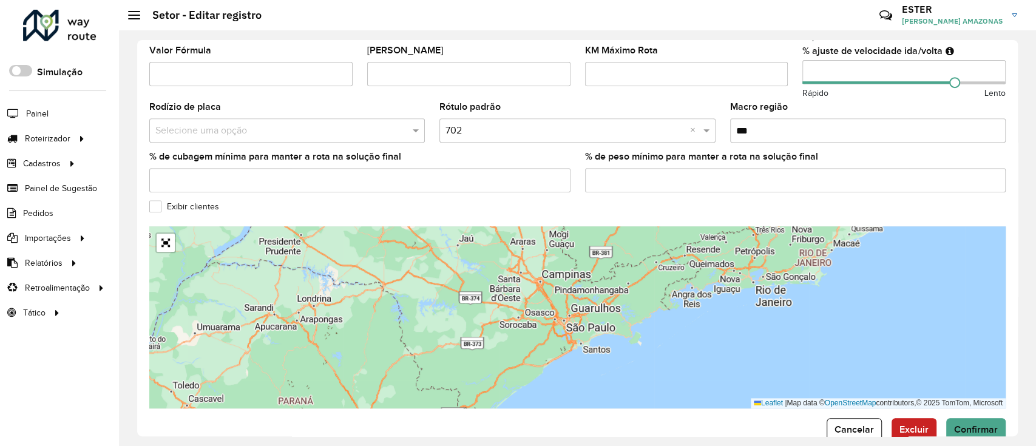
scroll to position [387, 0]
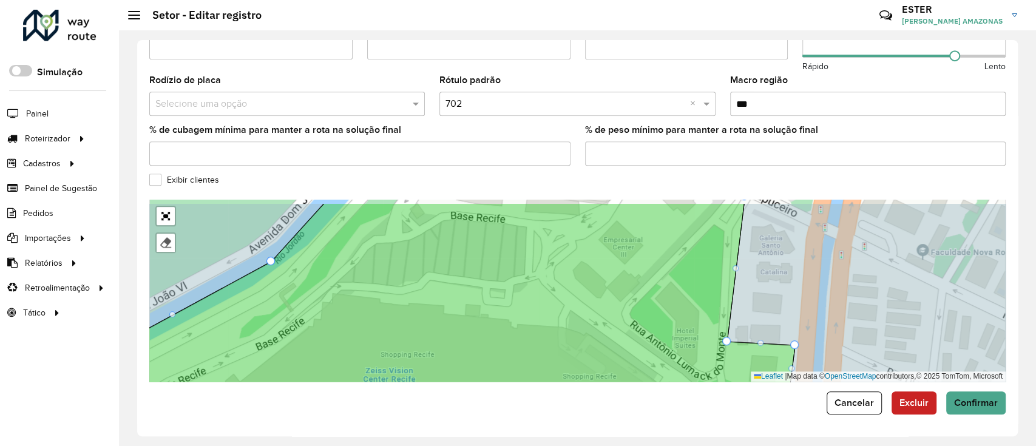
drag, startPoint x: 641, startPoint y: 248, endPoint x: 677, endPoint y: 467, distance: 222.1
click at [677, 445] on html "Aguarde... Pop-up bloqueado! Seu navegador bloqueou automáticamente a abertura …" at bounding box center [518, 223] width 1036 height 446
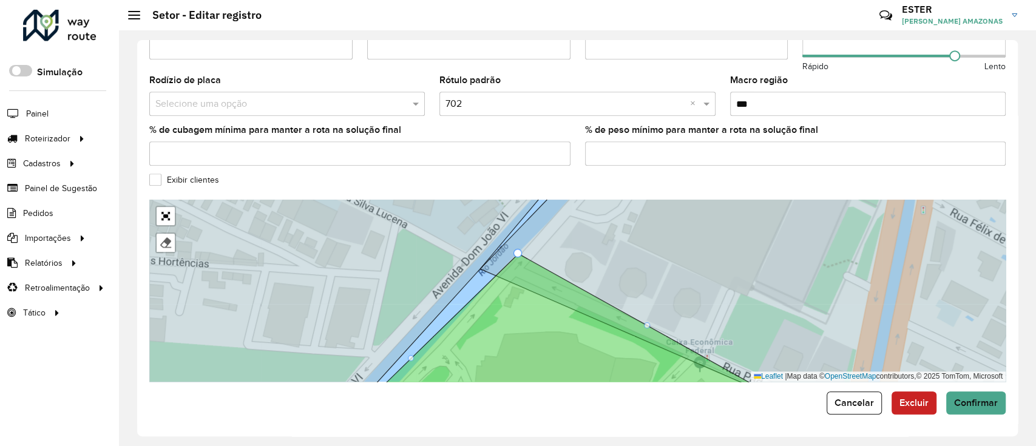
drag, startPoint x: 479, startPoint y: 267, endPoint x: 523, endPoint y: 250, distance: 46.9
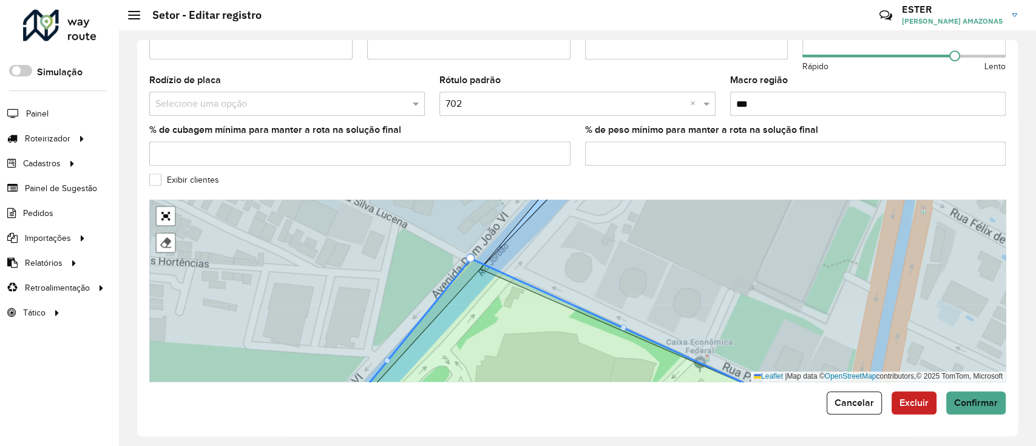
drag, startPoint x: 491, startPoint y: 271, endPoint x: 465, endPoint y: 253, distance: 31.8
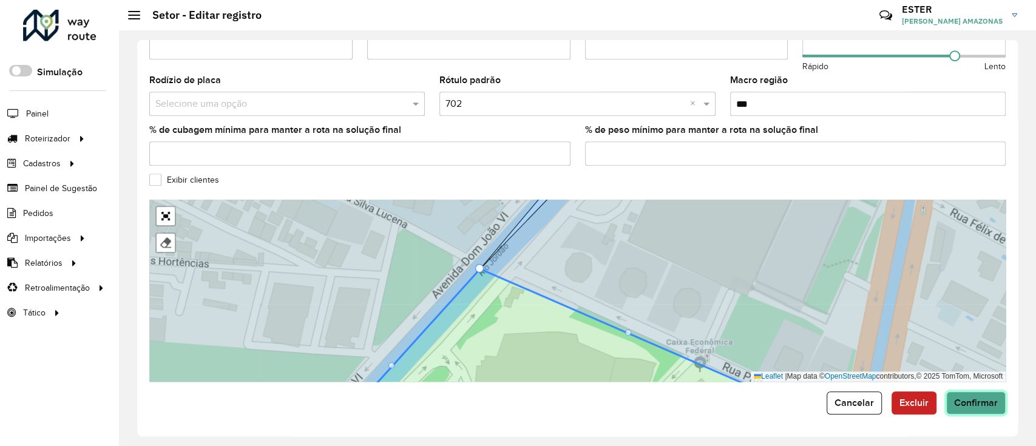
click at [986, 408] on span "Confirmar" at bounding box center [976, 402] width 44 height 10
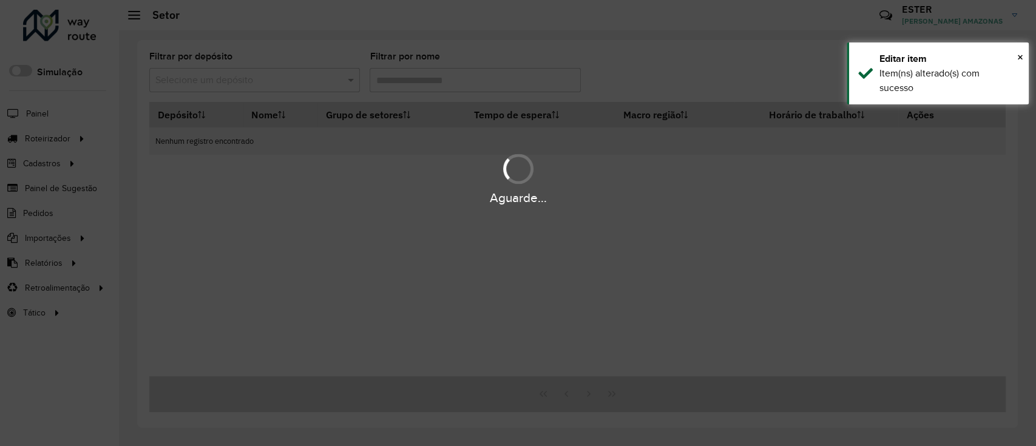
type input "**********"
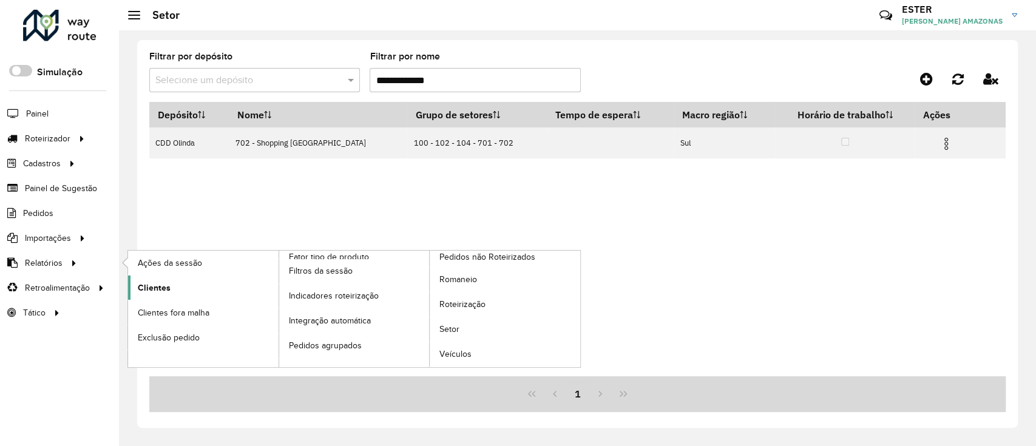
click at [164, 286] on span "Clientes" at bounding box center [154, 288] width 33 height 13
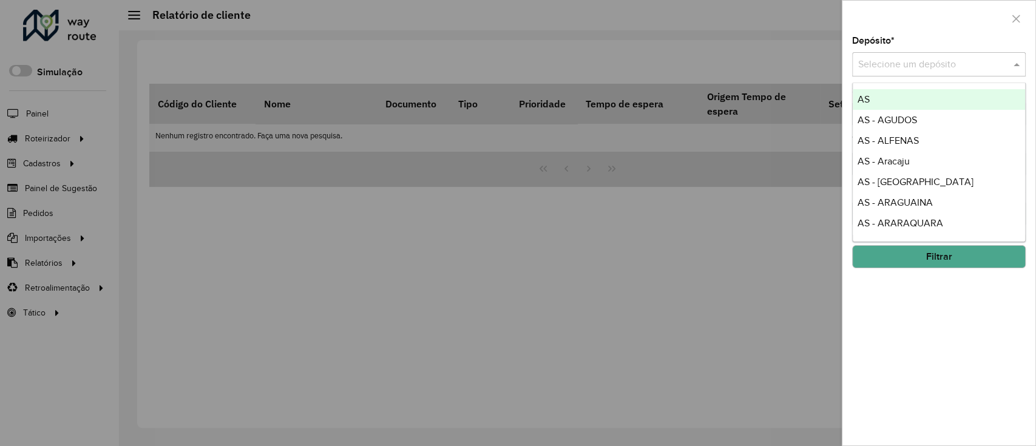
click at [891, 58] on input "text" at bounding box center [926, 65] width 137 height 15
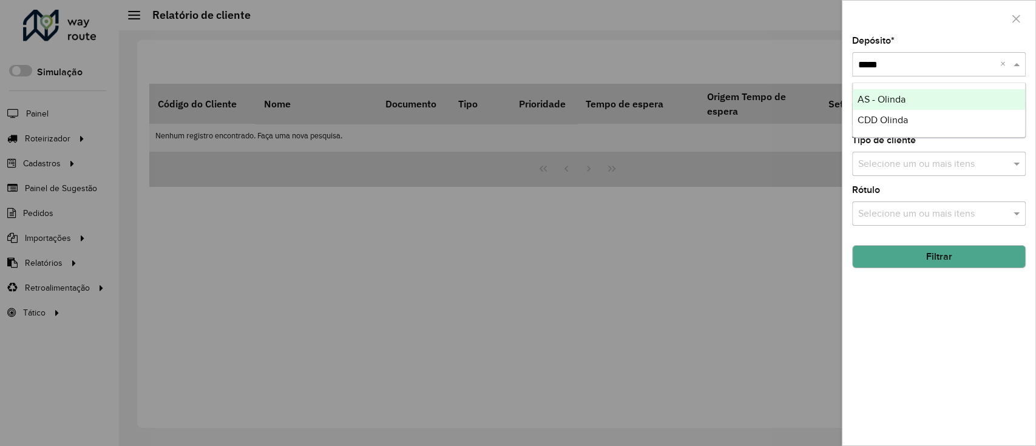
type input "******"
